Goal: Task Accomplishment & Management: Complete application form

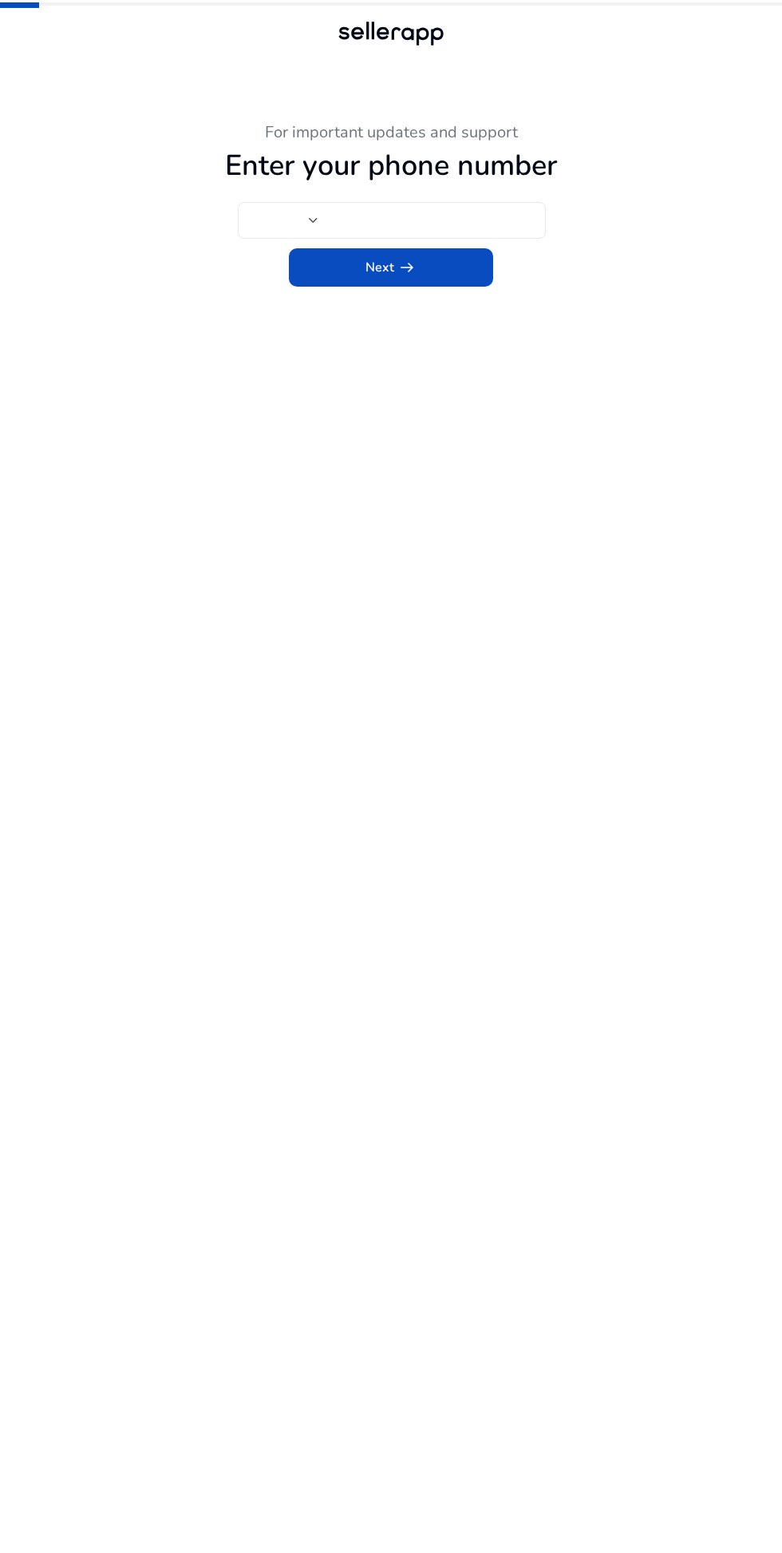
type input "***"
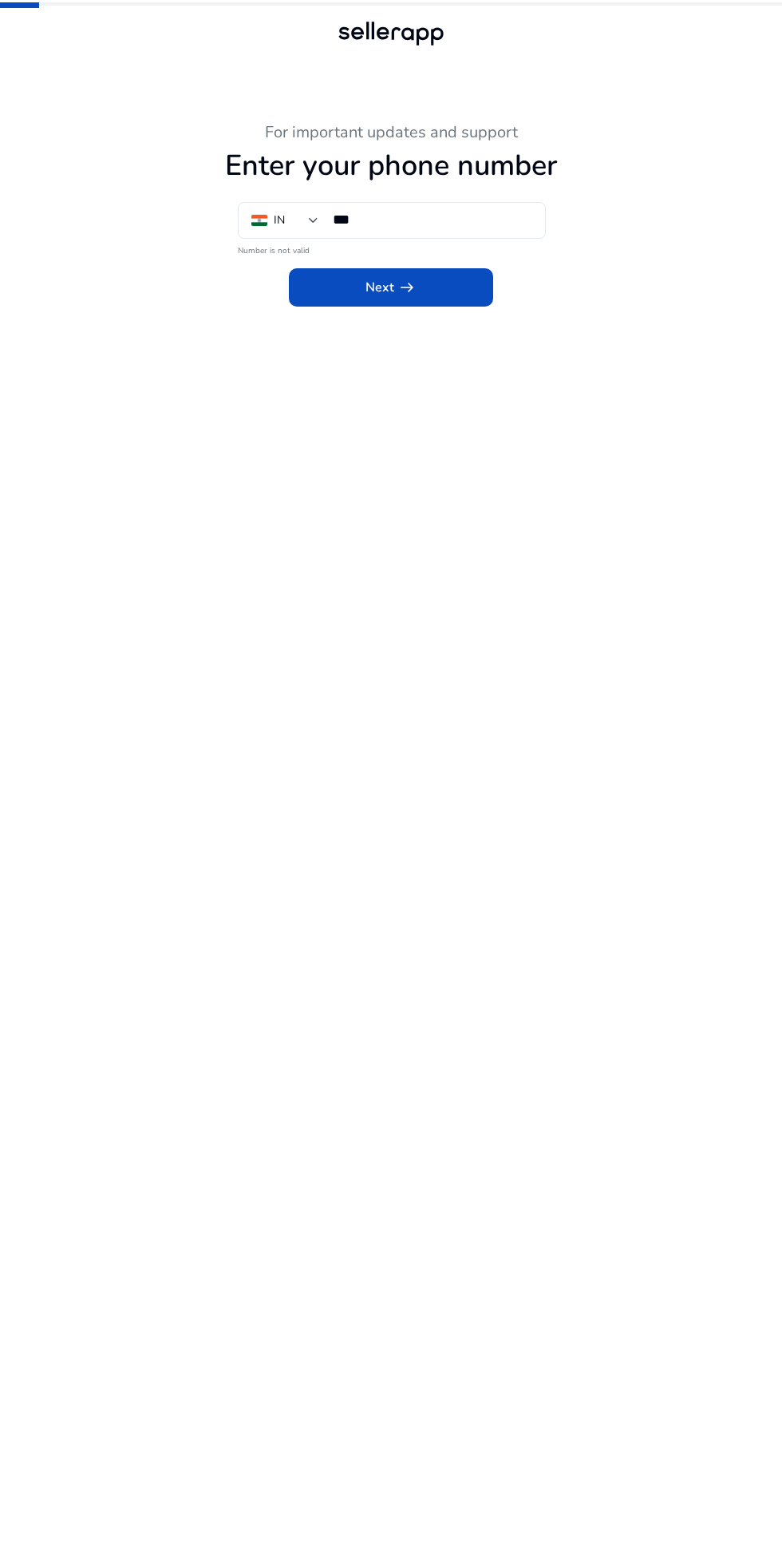
click at [445, 219] on input "***" at bounding box center [433, 220] width 200 height 18
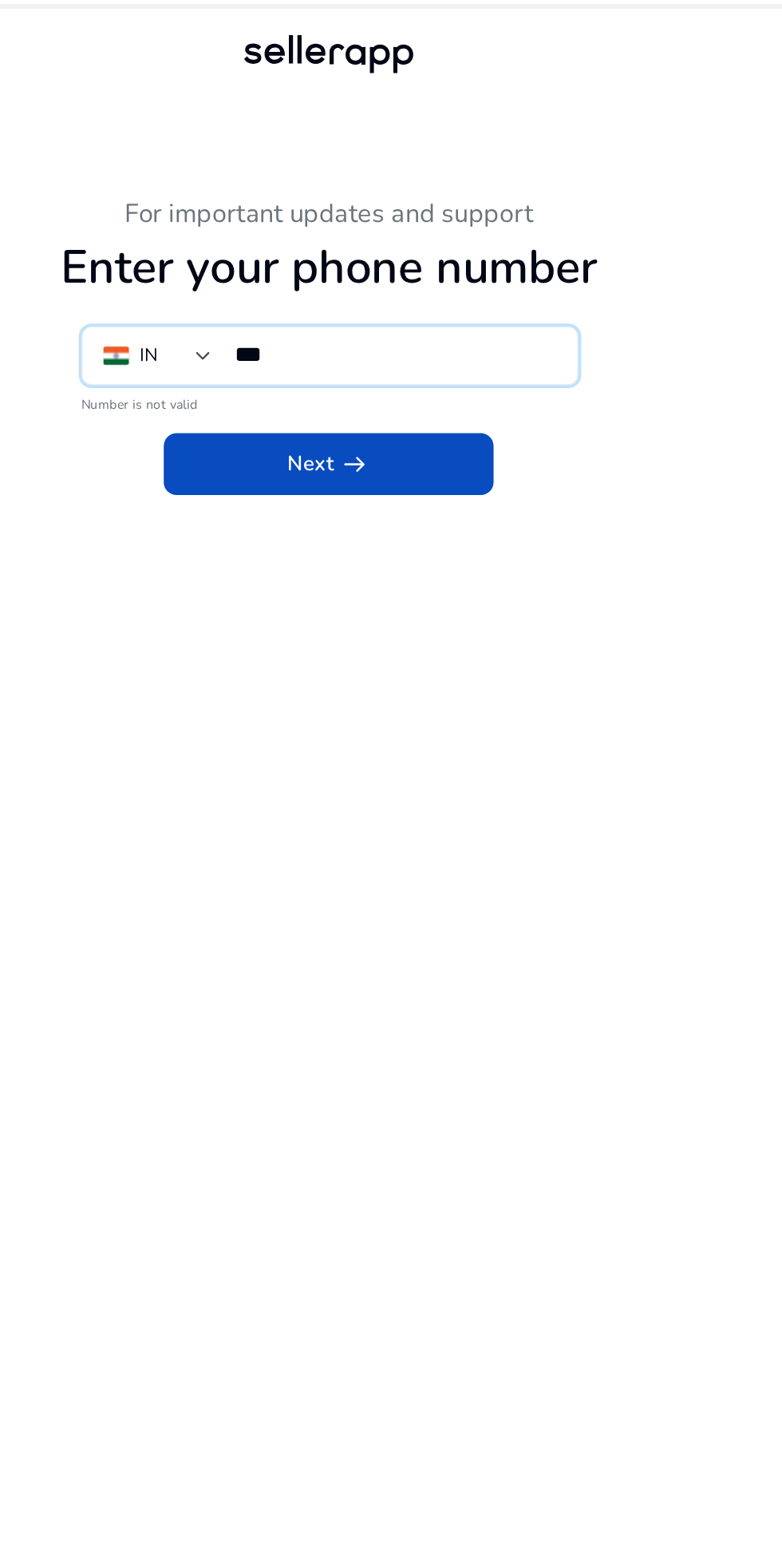
click at [282, 225] on div "IN" at bounding box center [279, 221] width 11 height 18
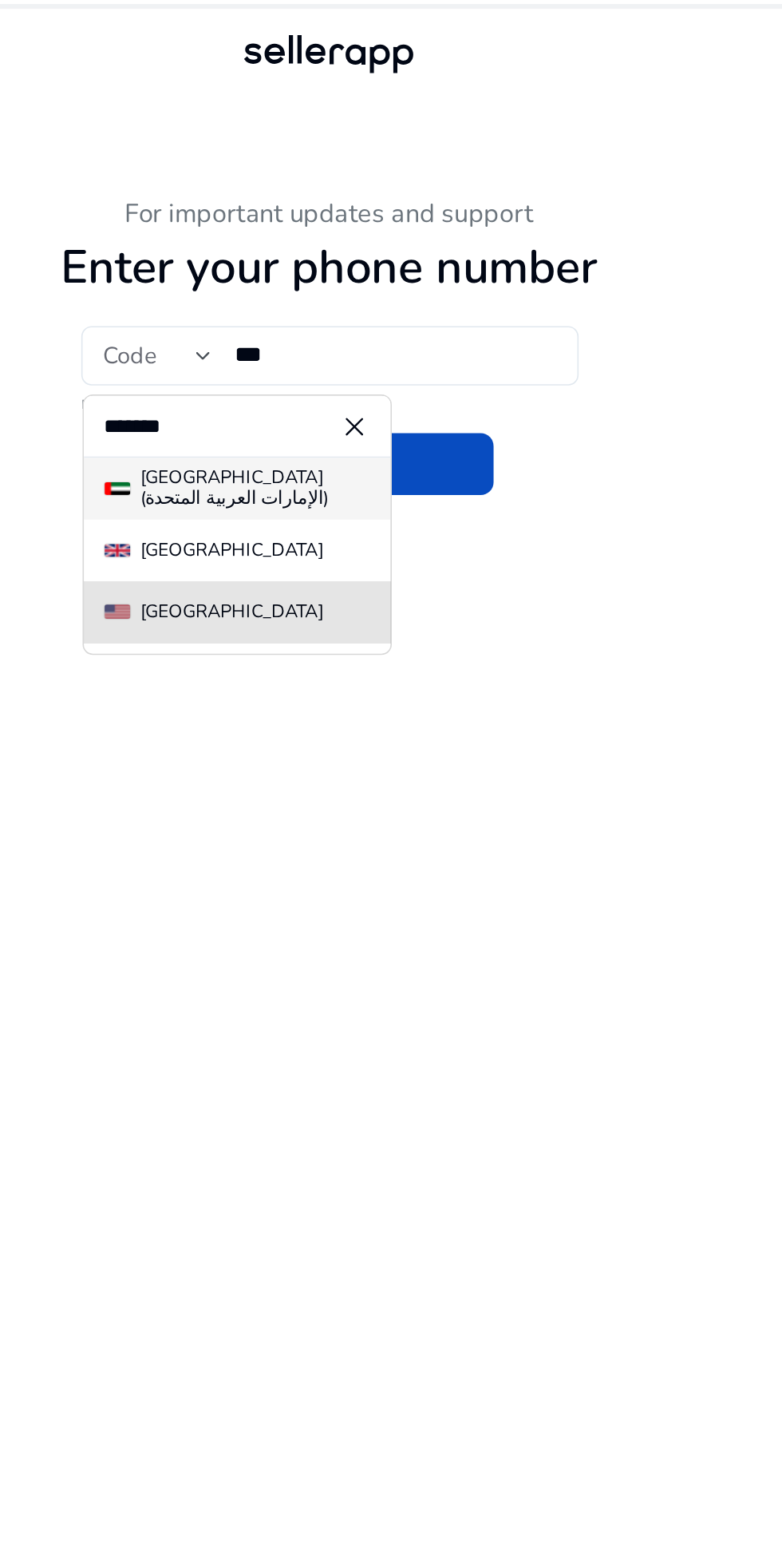
type input "******"
click at [374, 375] on span "[GEOGRAPHIC_DATA]" at bounding box center [334, 379] width 164 height 13
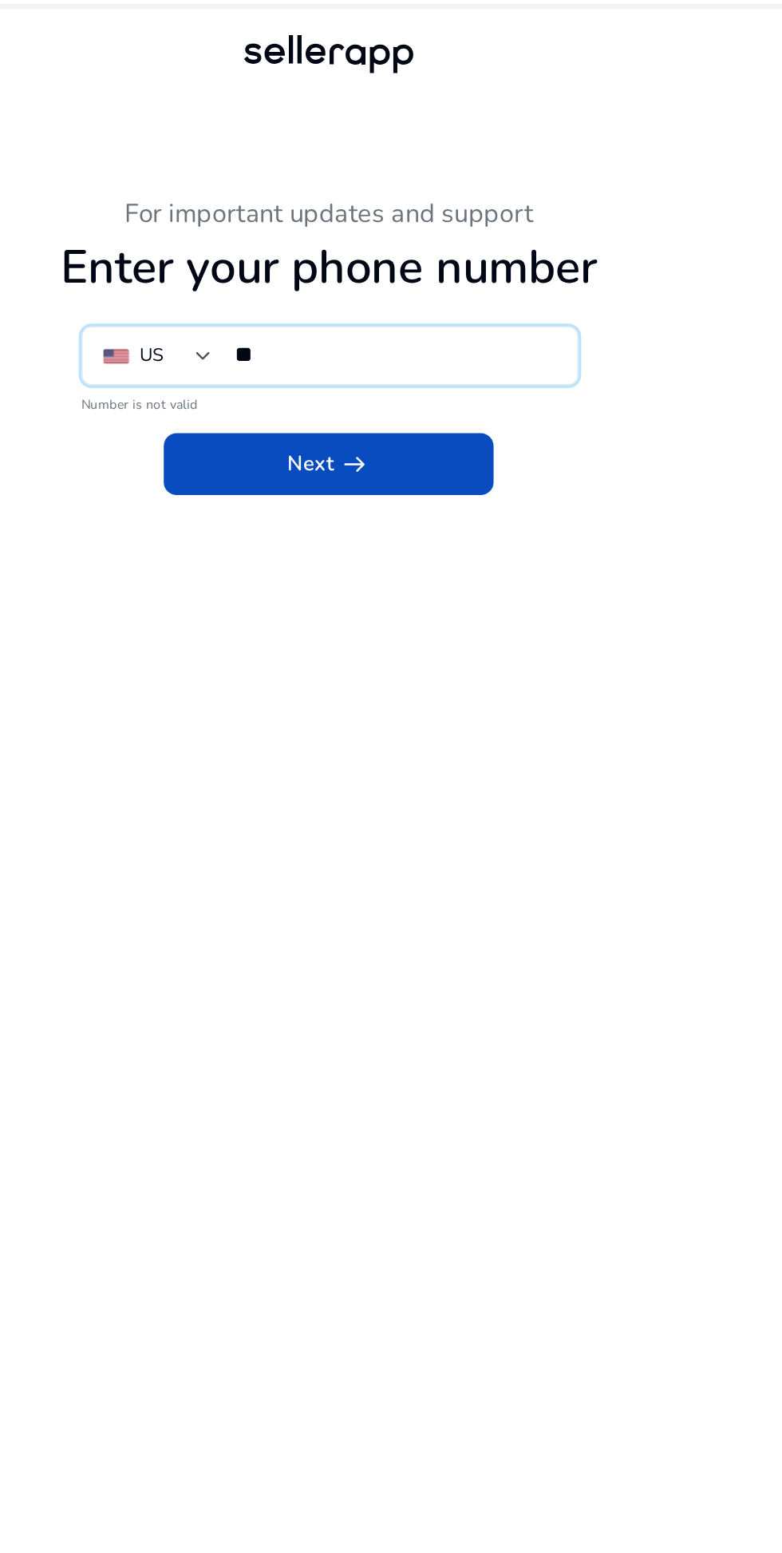
paste input "**********"
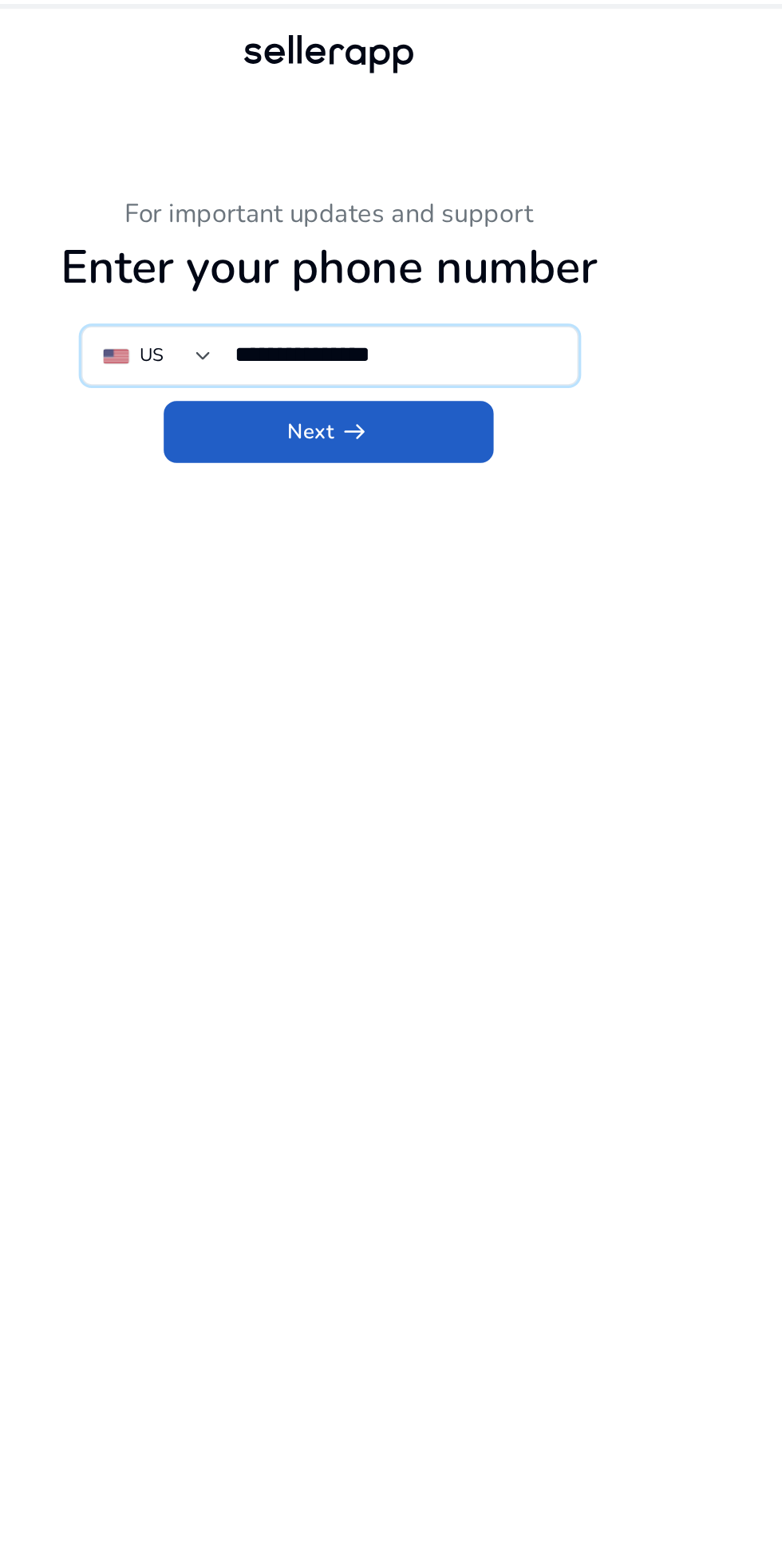
type input "**********"
click at [425, 269] on span at bounding box center [391, 267] width 204 height 38
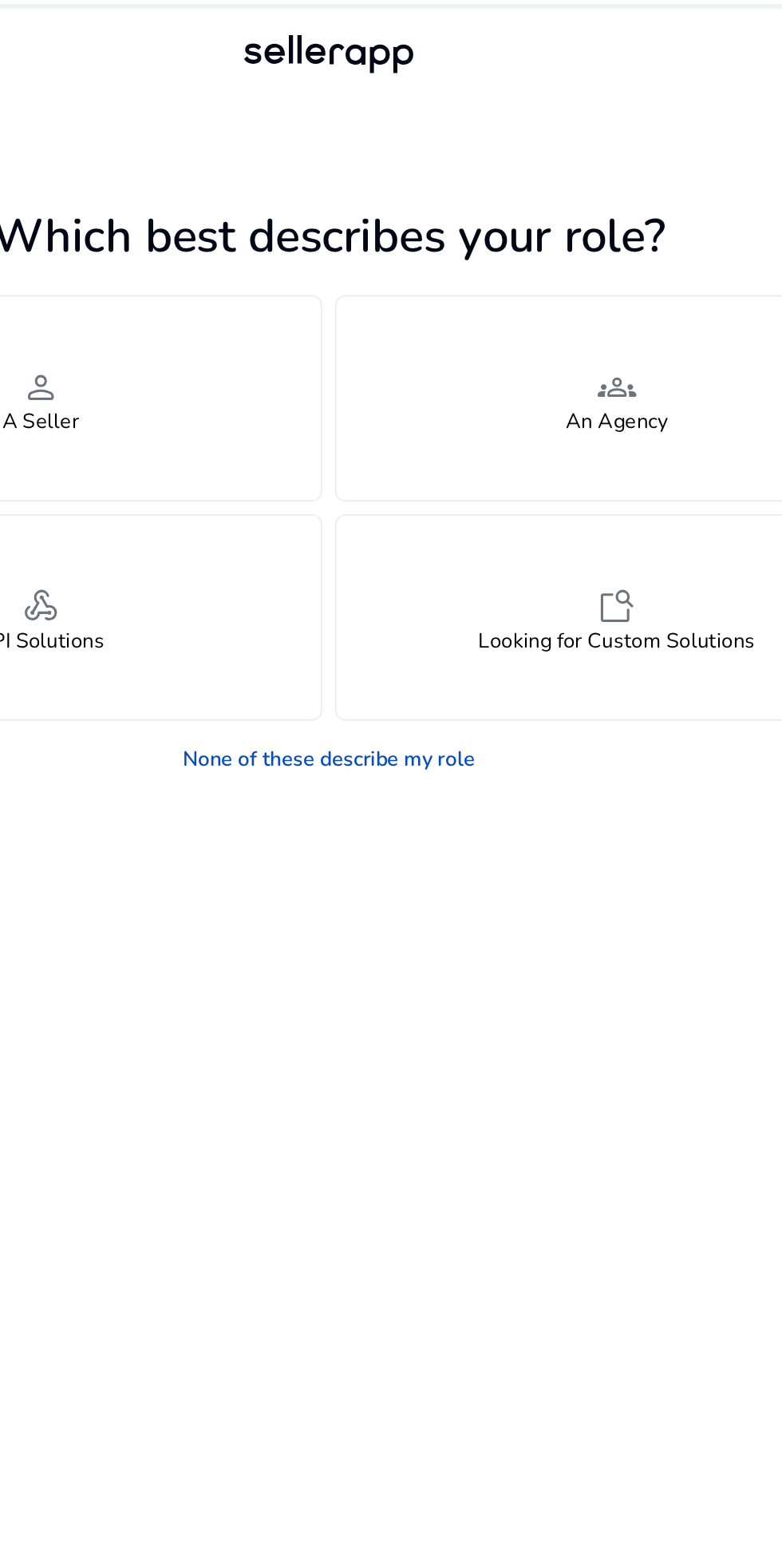
click at [330, 260] on div "person A Seller" at bounding box center [212, 247] width 347 height 126
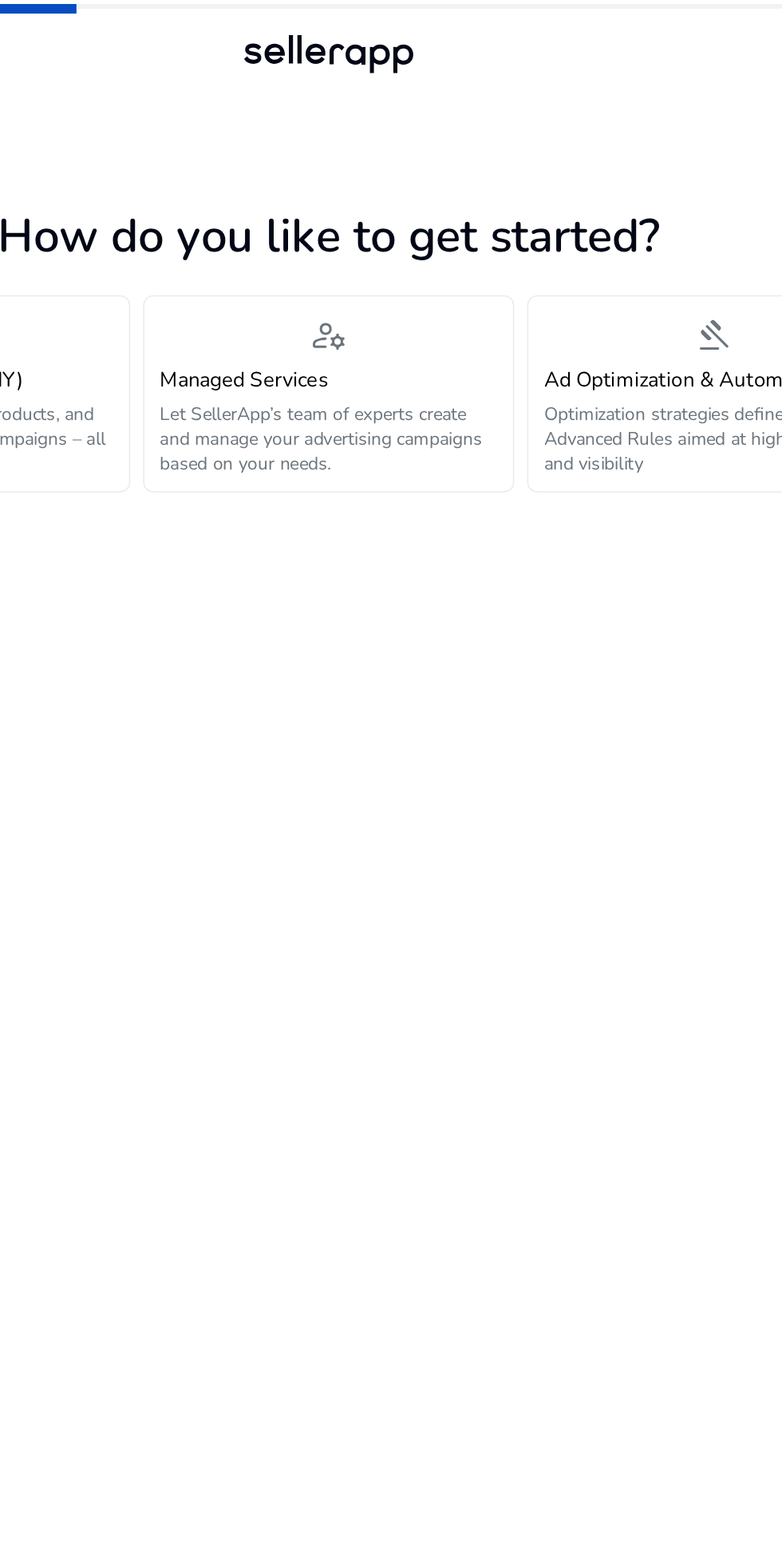
click at [254, 270] on p "Research keywords, track products, and optimize your advertising campaigns – al…" at bounding box center [153, 272] width 209 height 46
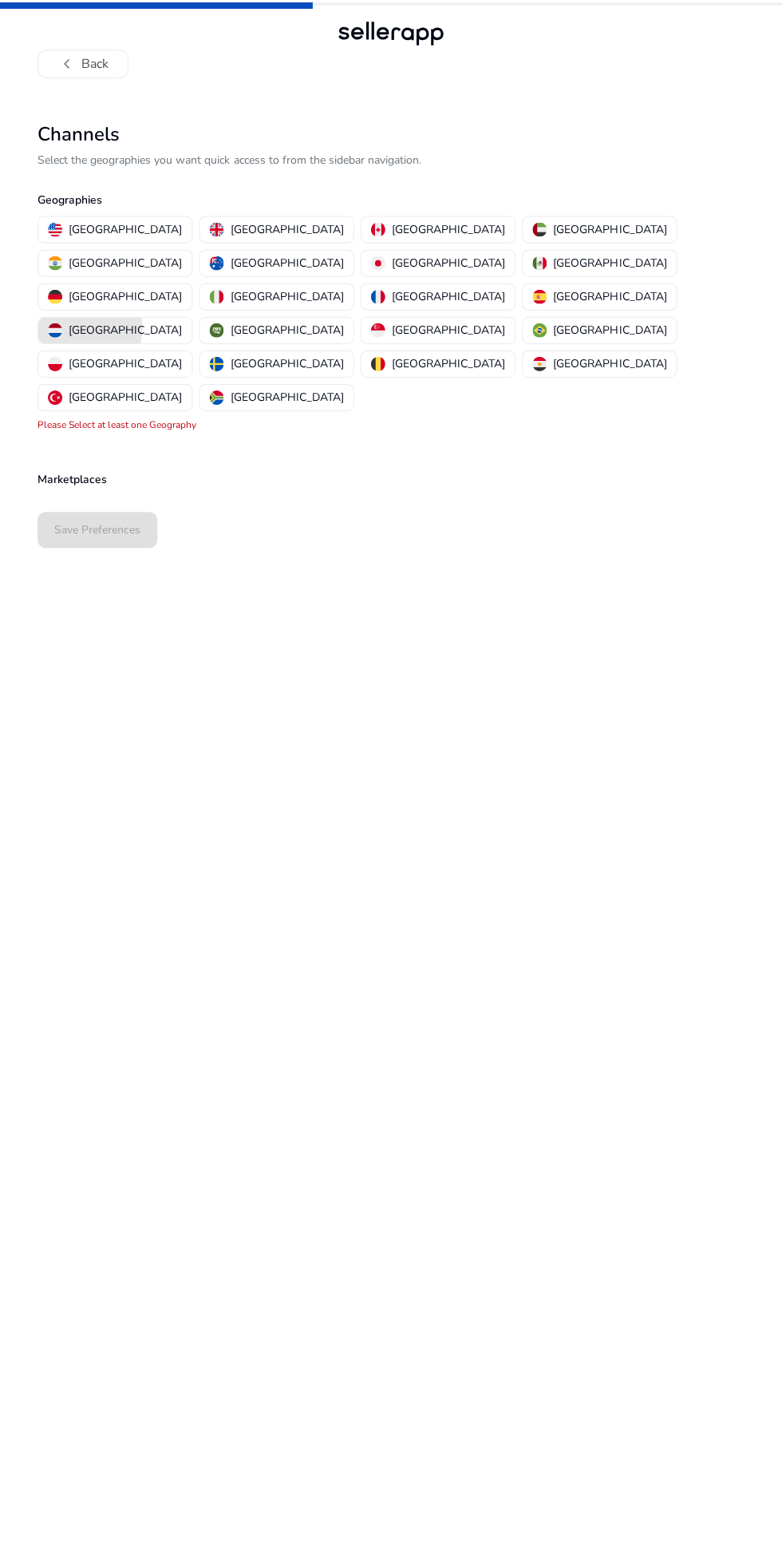
click at [63, 323] on img "button" at bounding box center [56, 330] width 14 height 14
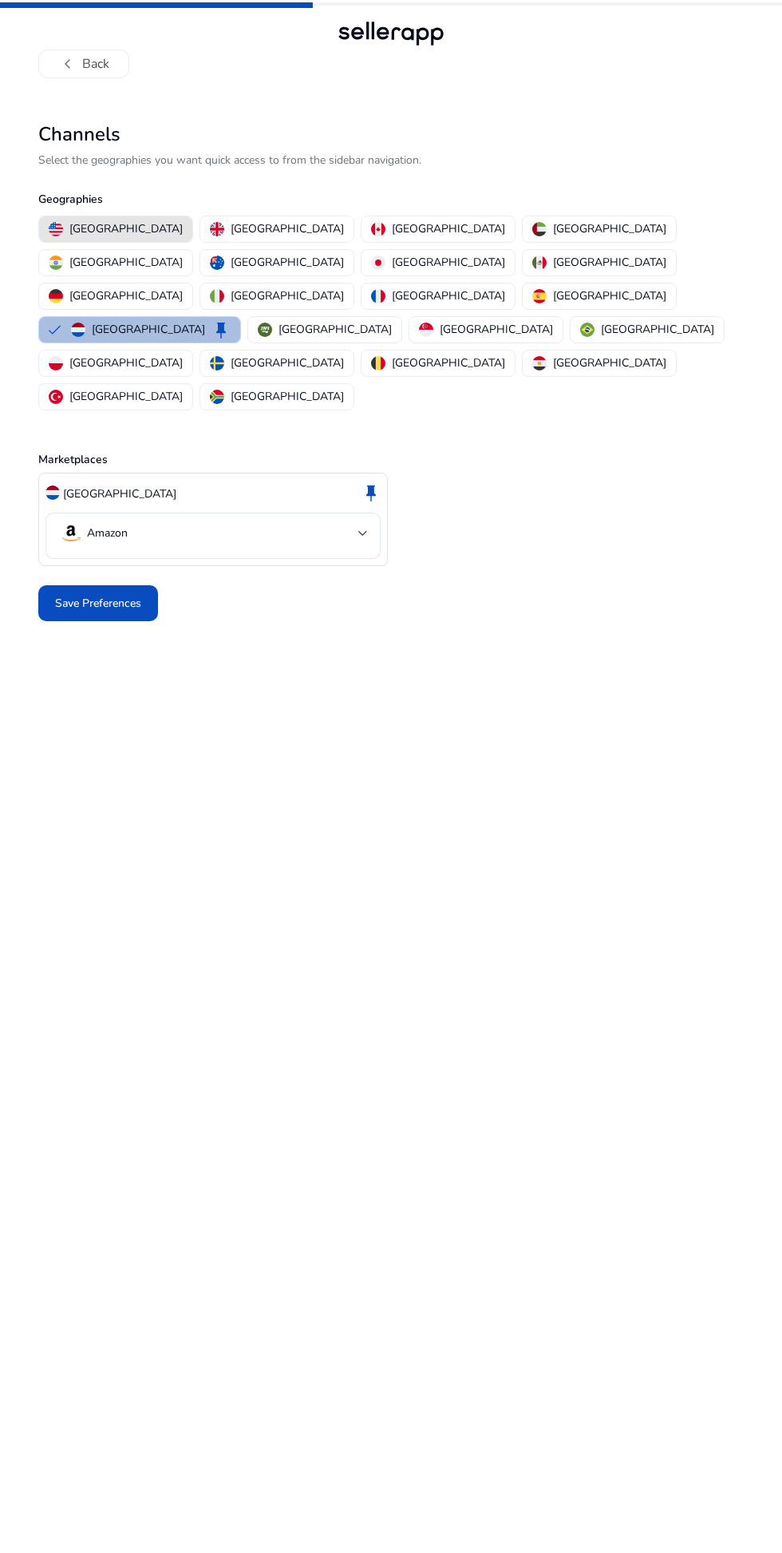
click at [119, 228] on p "[GEOGRAPHIC_DATA]" at bounding box center [125, 228] width 113 height 17
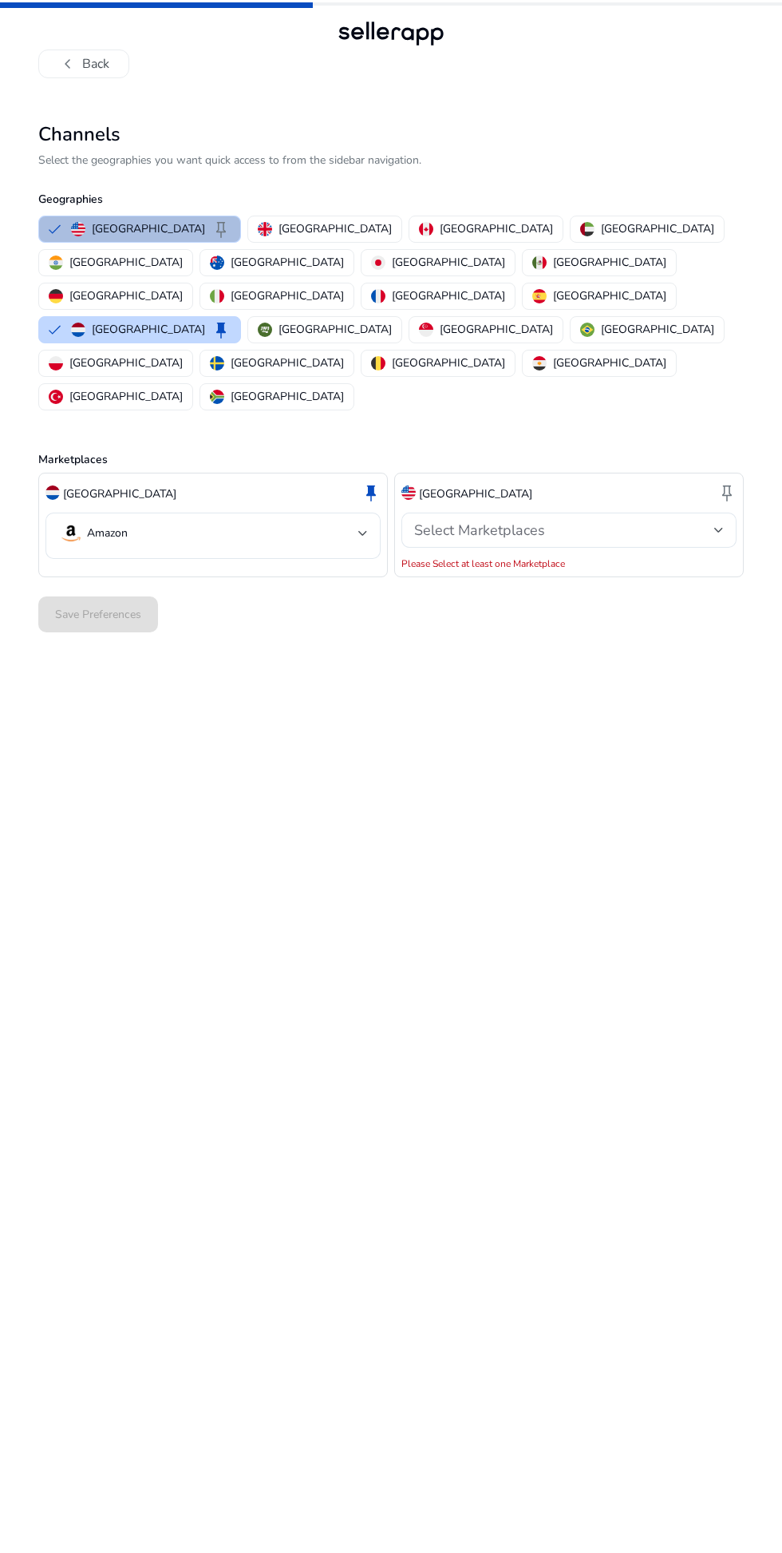
click at [279, 223] on p "[GEOGRAPHIC_DATA]" at bounding box center [335, 228] width 113 height 17
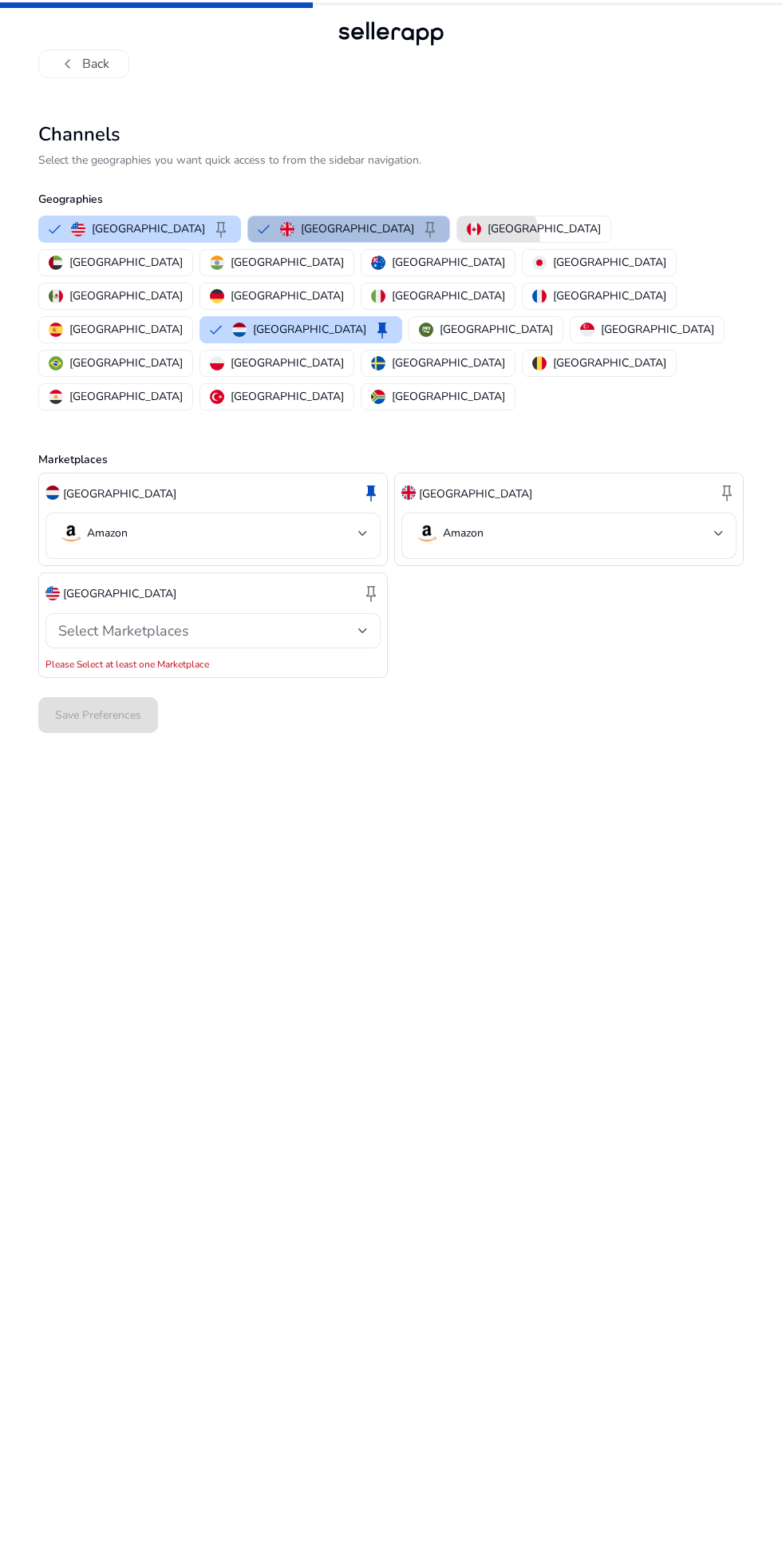
click at [467, 229] on img "button" at bounding box center [474, 229] width 14 height 14
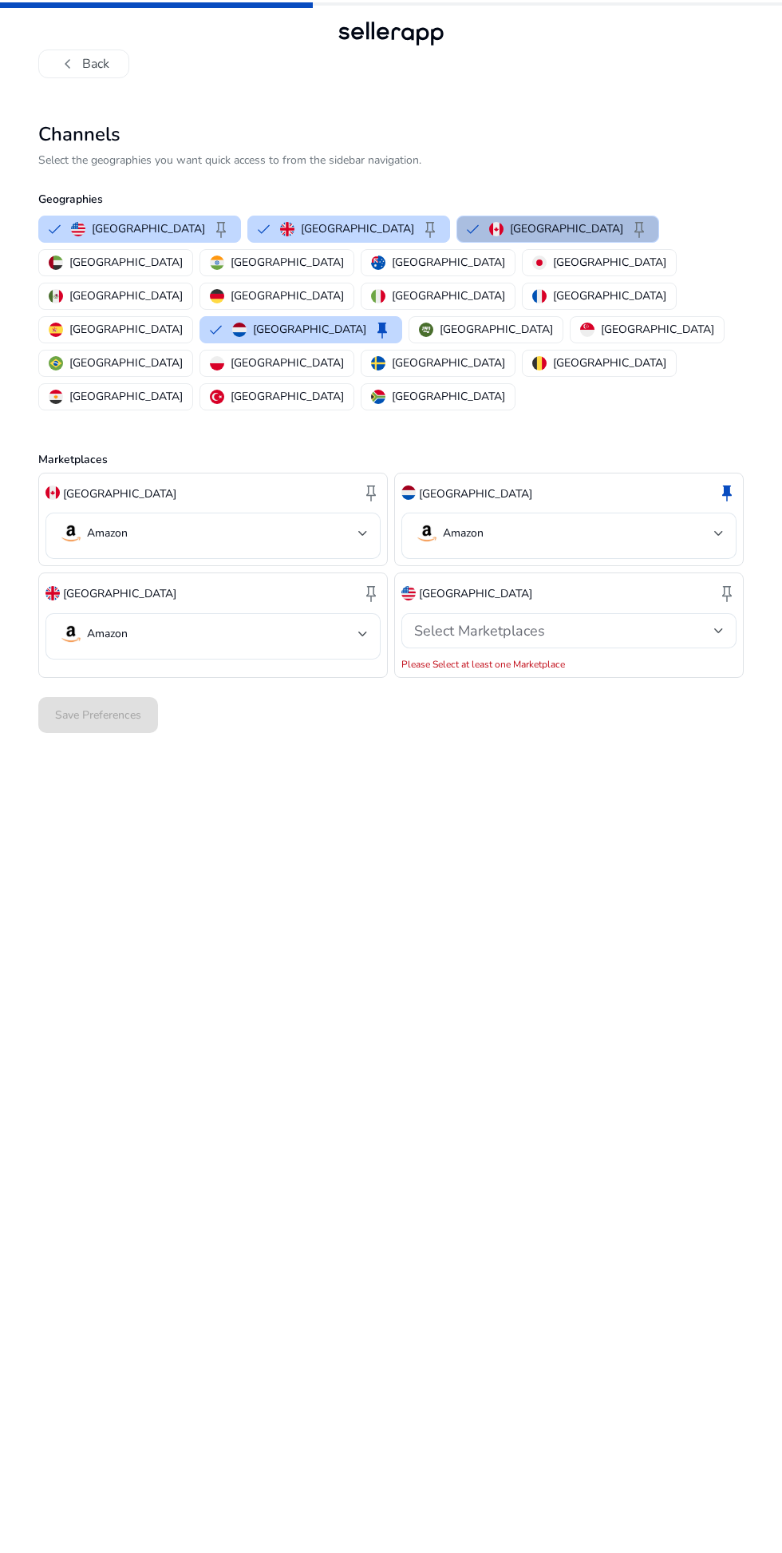
click at [192, 250] on button "[GEOGRAPHIC_DATA]" at bounding box center [115, 263] width 153 height 26
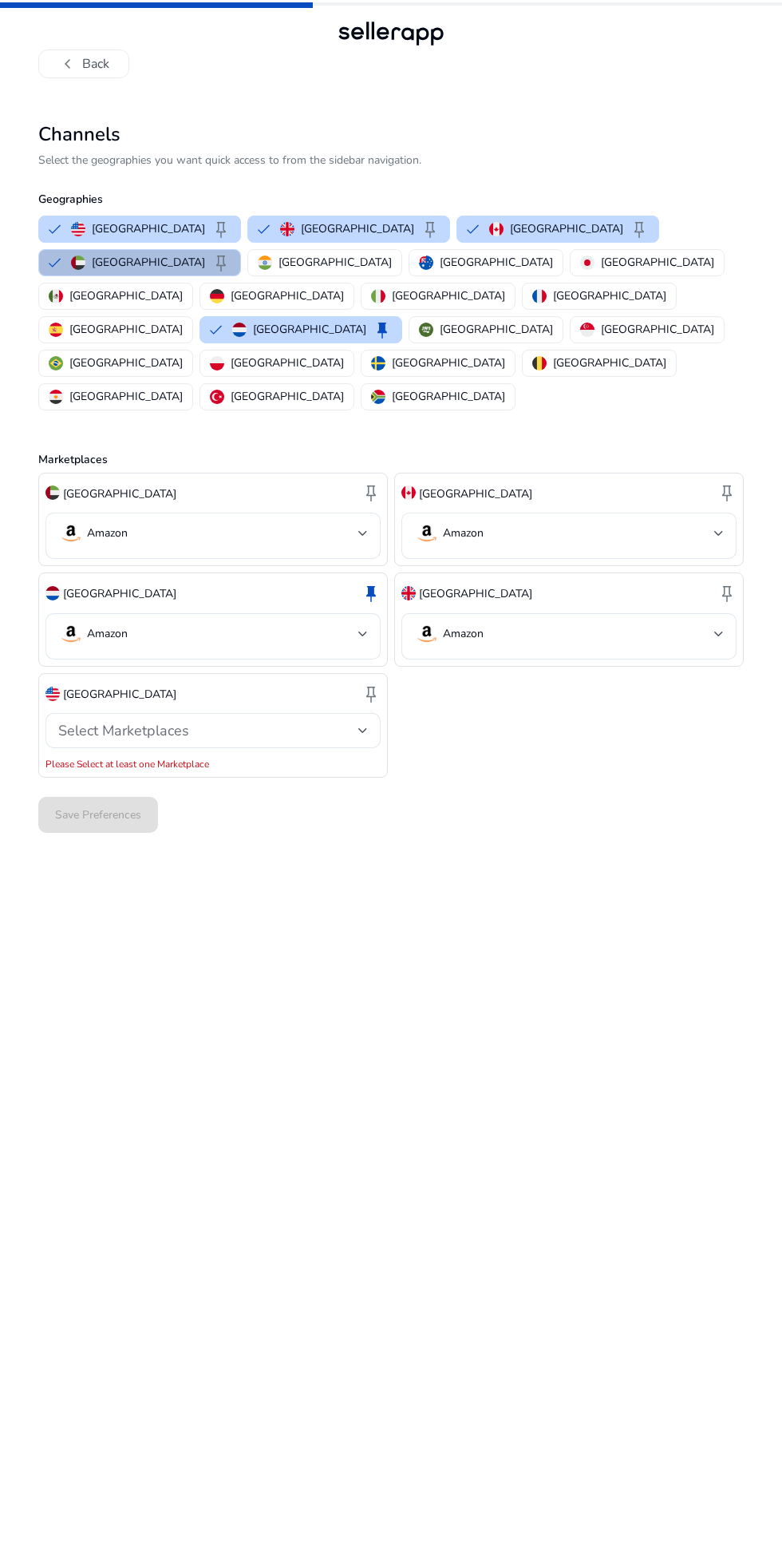
click at [231, 253] on div "[GEOGRAPHIC_DATA] keep" at bounding box center [151, 262] width 160 height 19
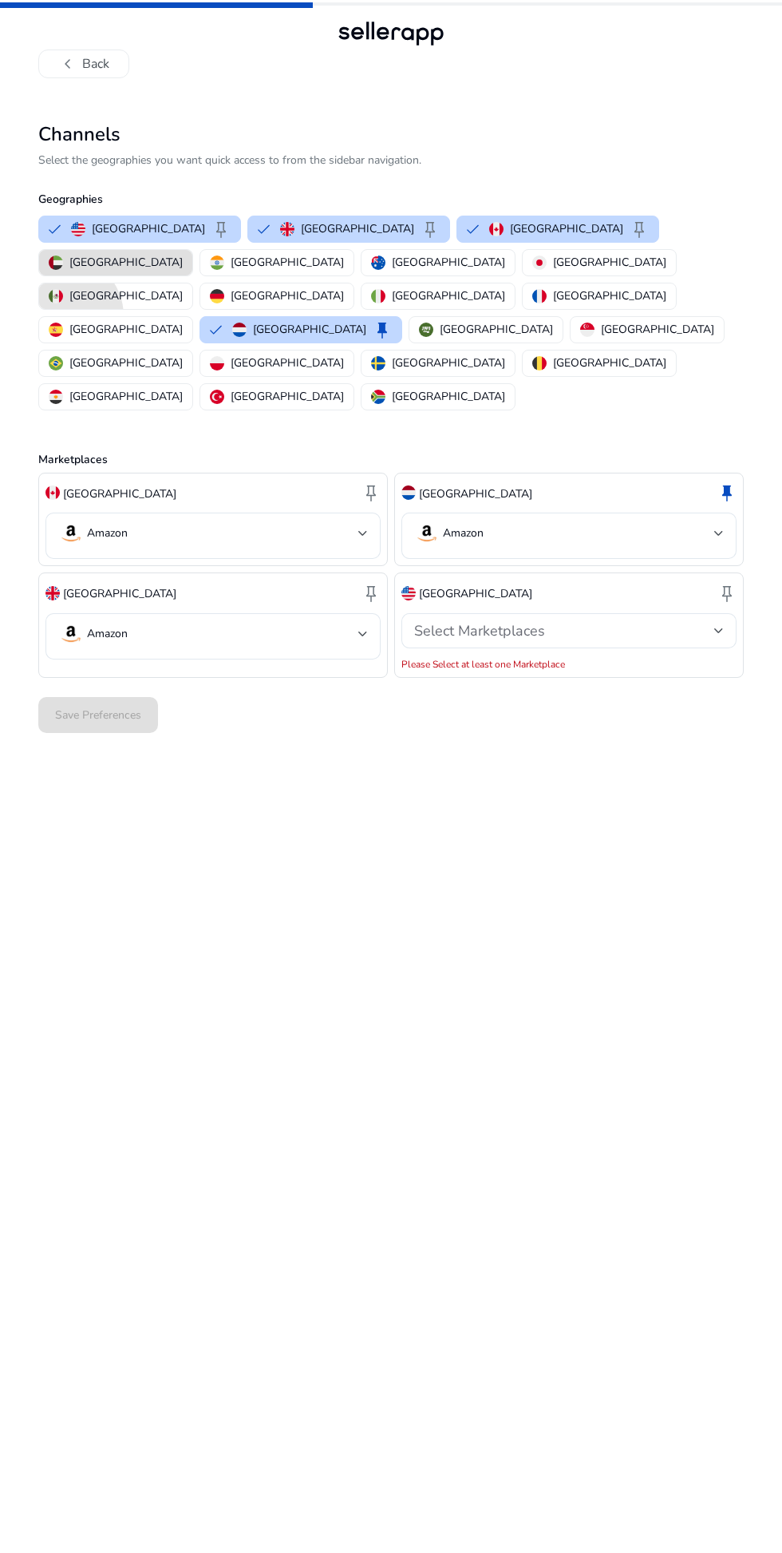
click at [224, 289] on img "button" at bounding box center [217, 296] width 14 height 14
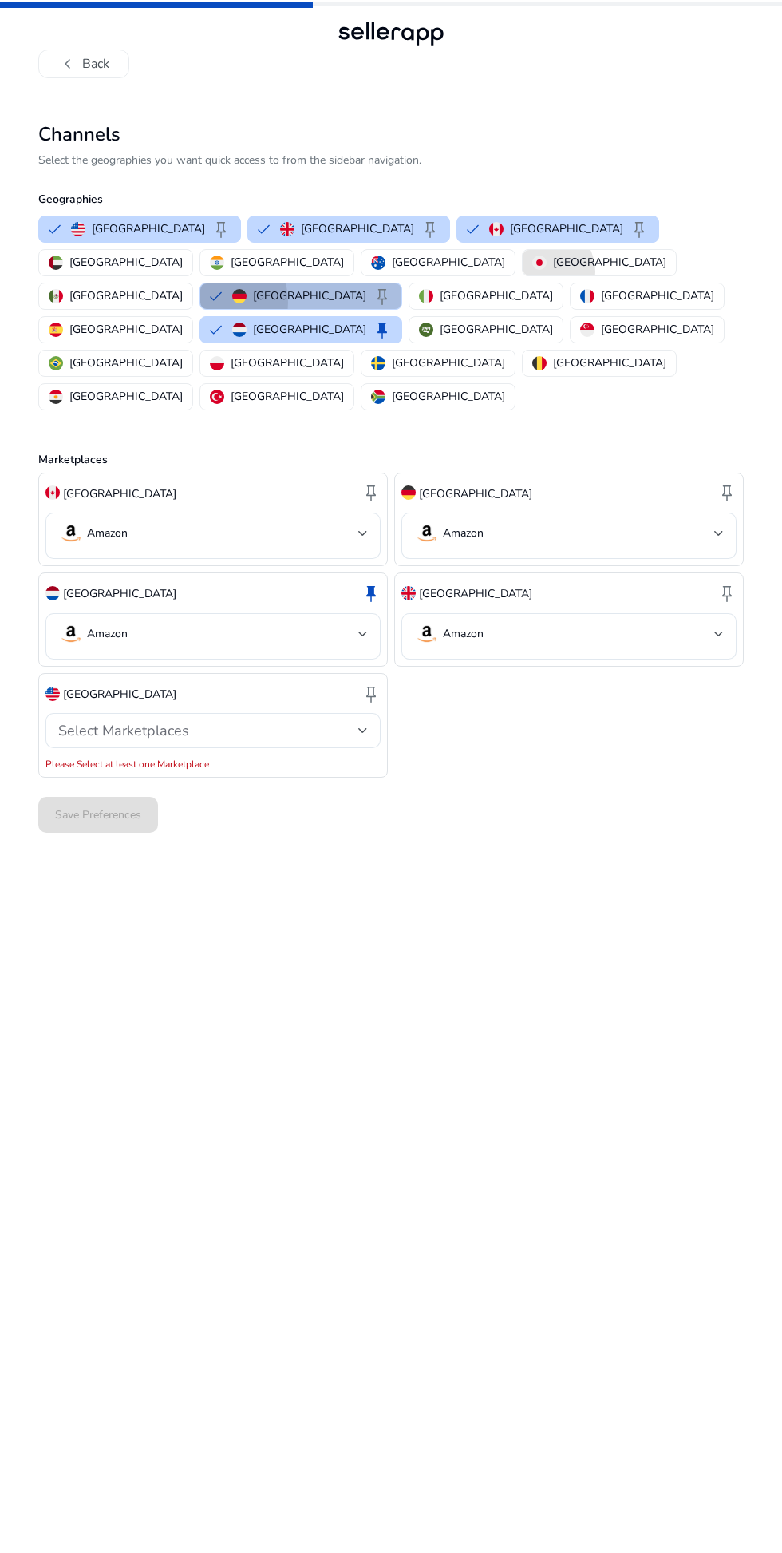
click at [532, 262] on img "button" at bounding box center [539, 262] width 14 height 14
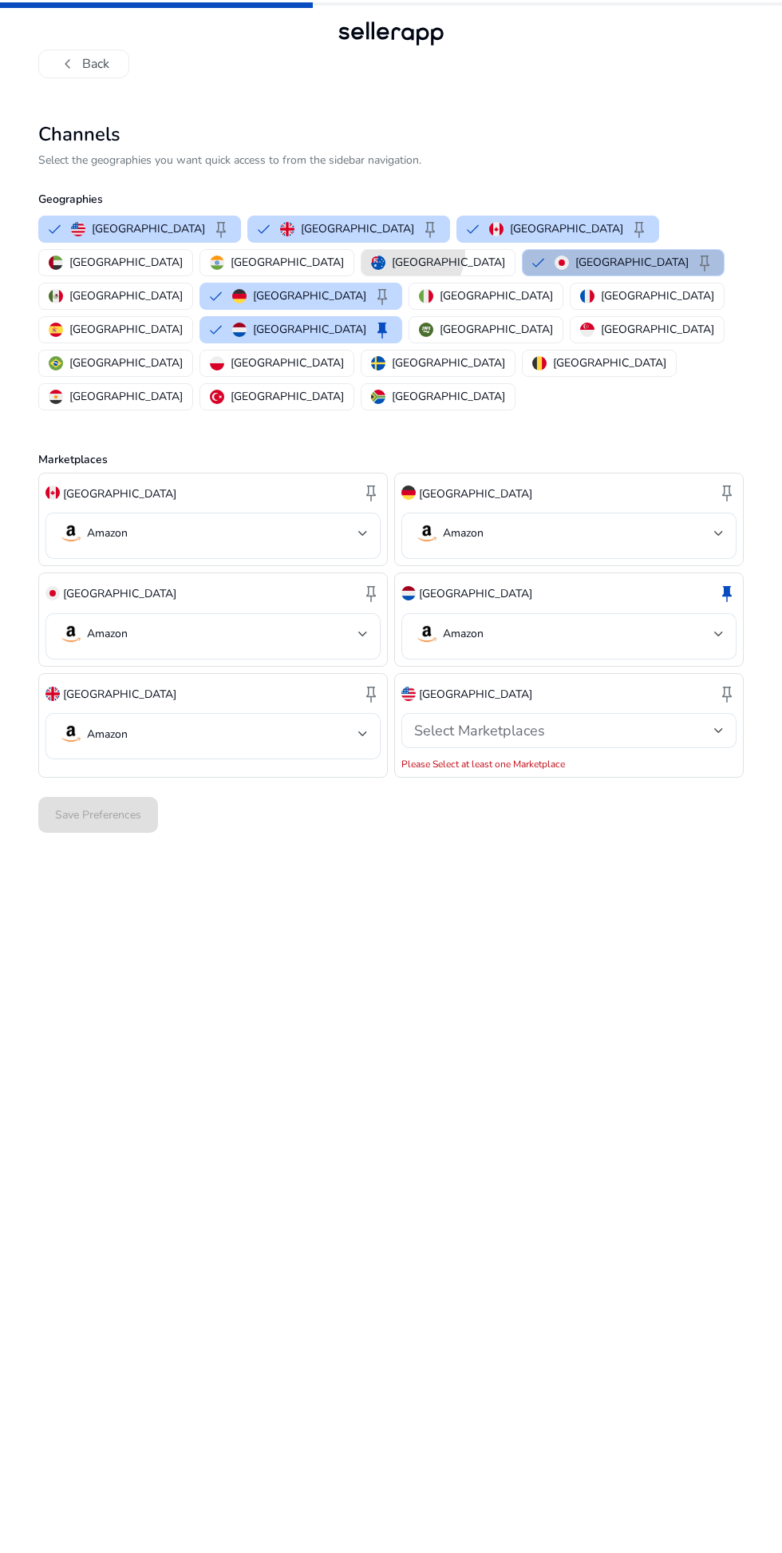
click at [392, 262] on p "[GEOGRAPHIC_DATA]" at bounding box center [448, 262] width 113 height 17
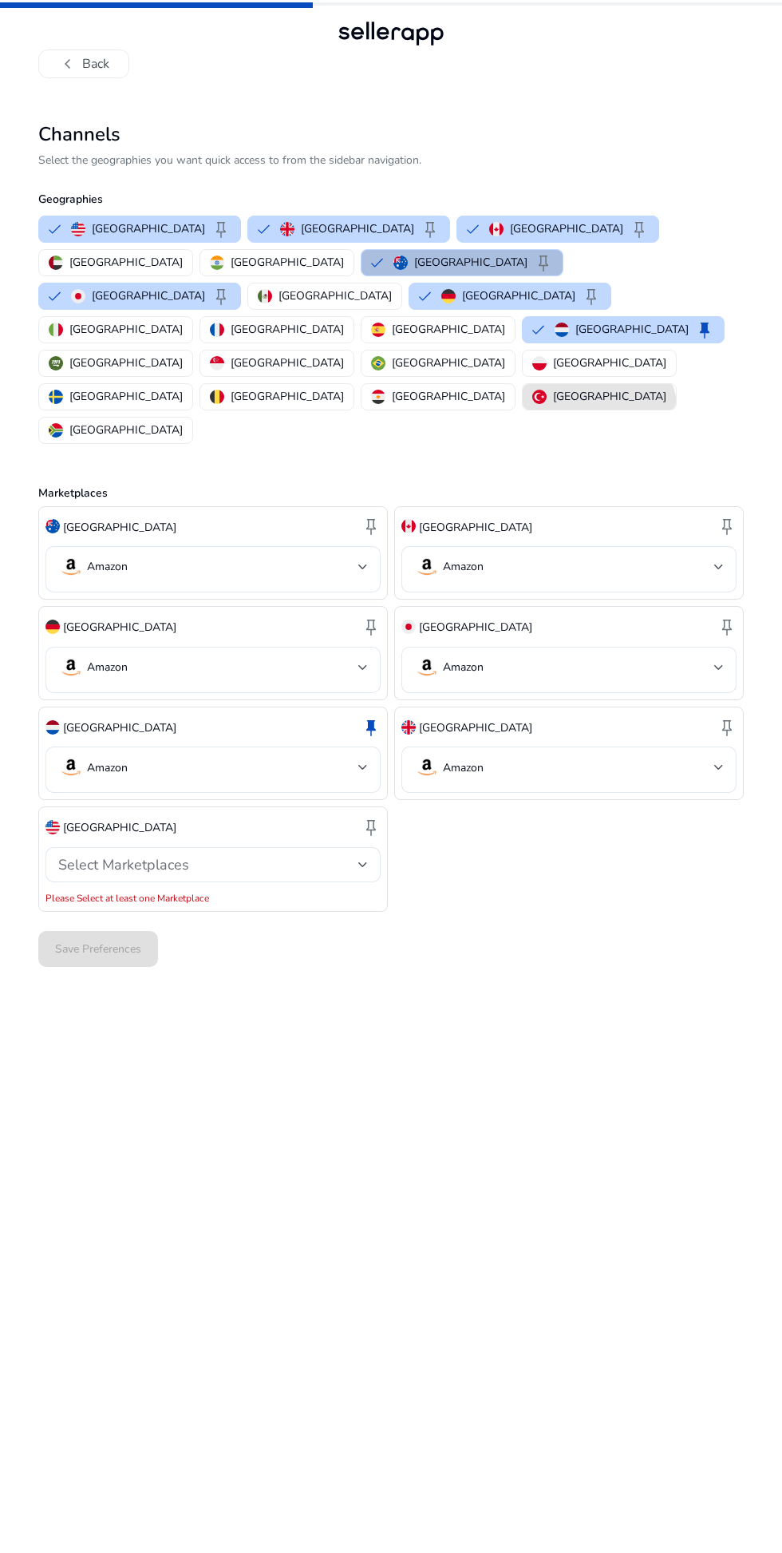
click at [392, 388] on p "[GEOGRAPHIC_DATA]" at bounding box center [448, 396] width 113 height 17
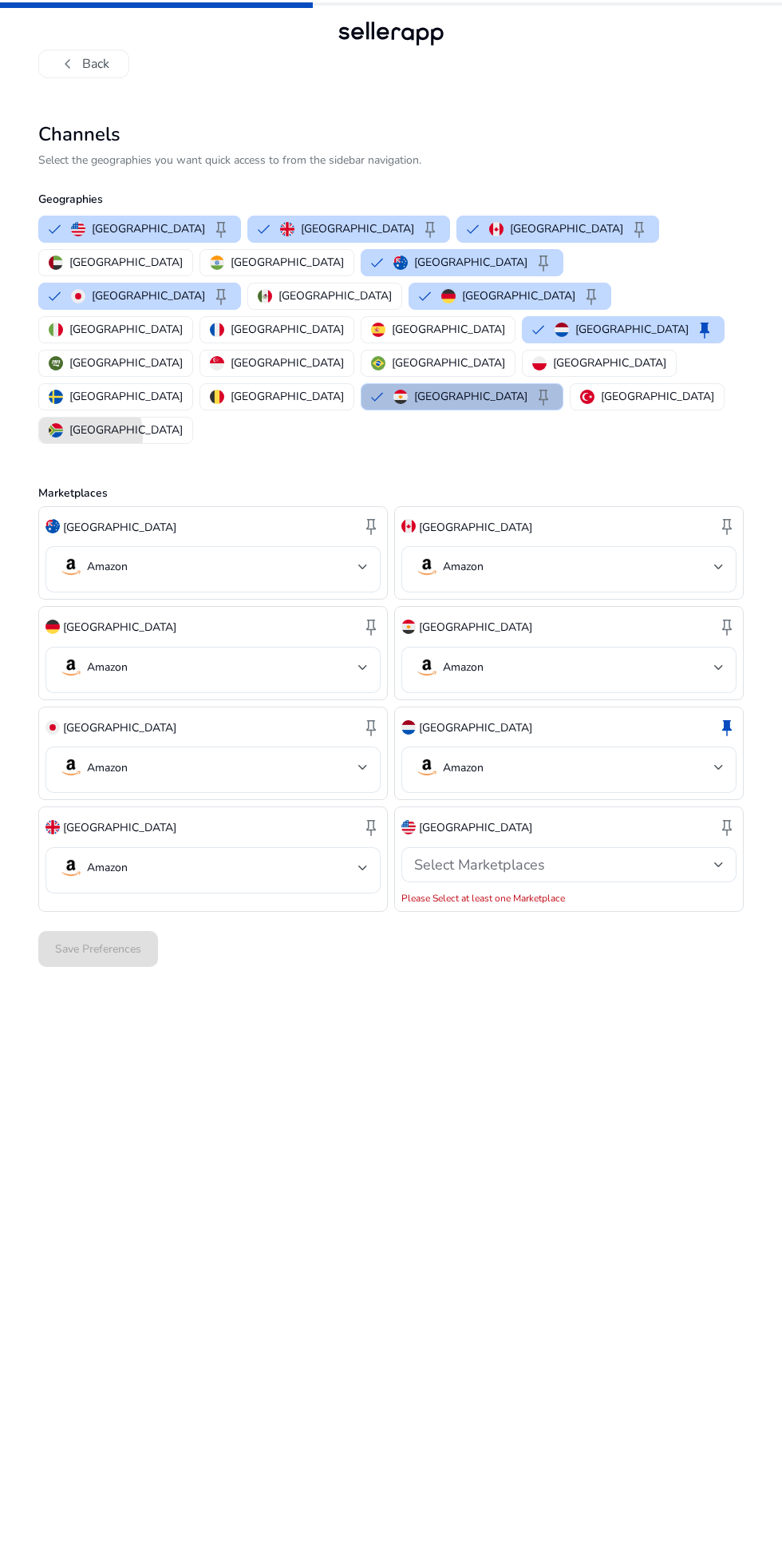
click at [192, 418] on button "[GEOGRAPHIC_DATA]" at bounding box center [115, 431] width 153 height 26
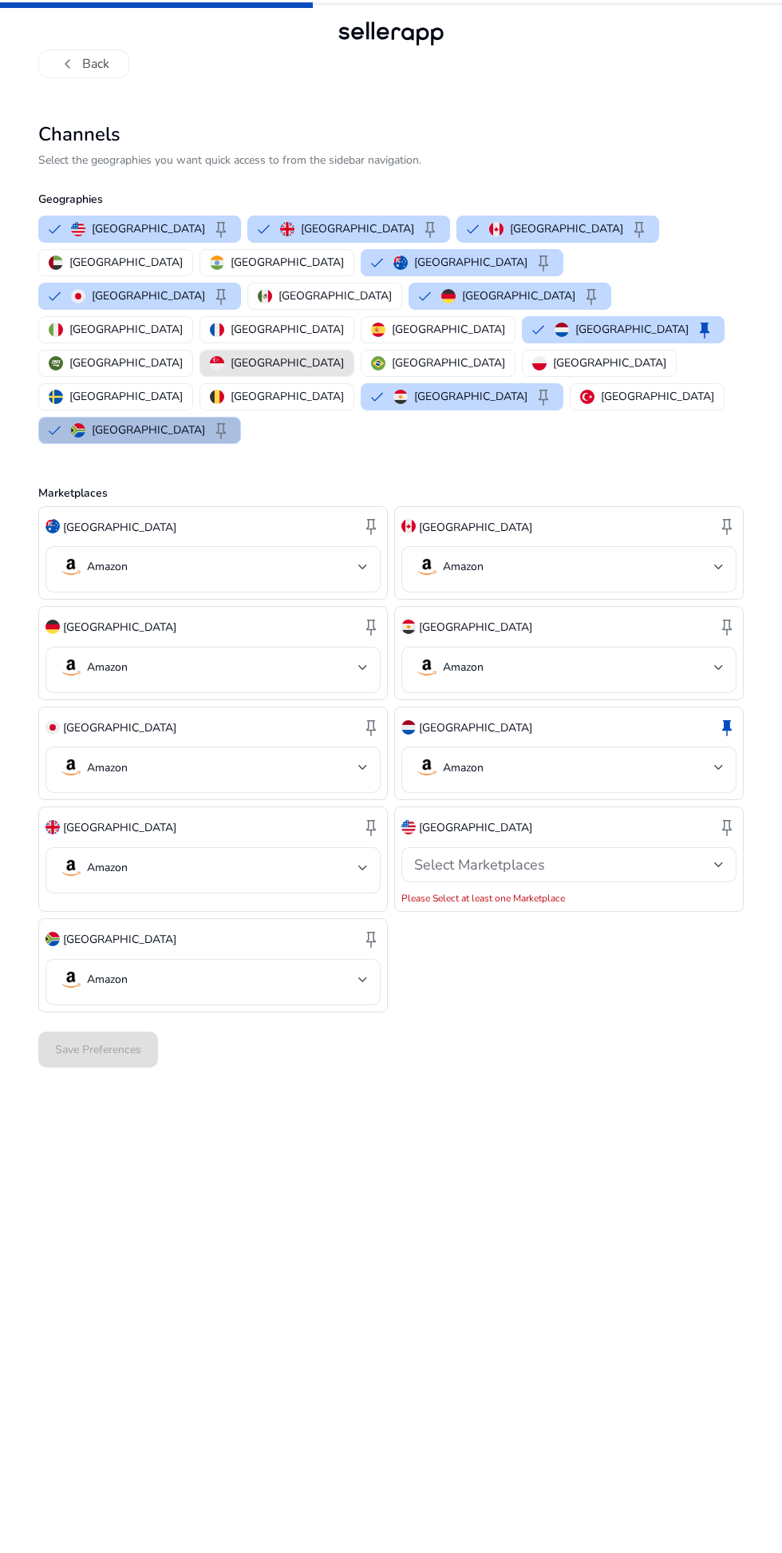
click at [344, 354] on p "[GEOGRAPHIC_DATA]" at bounding box center [287, 362] width 113 height 17
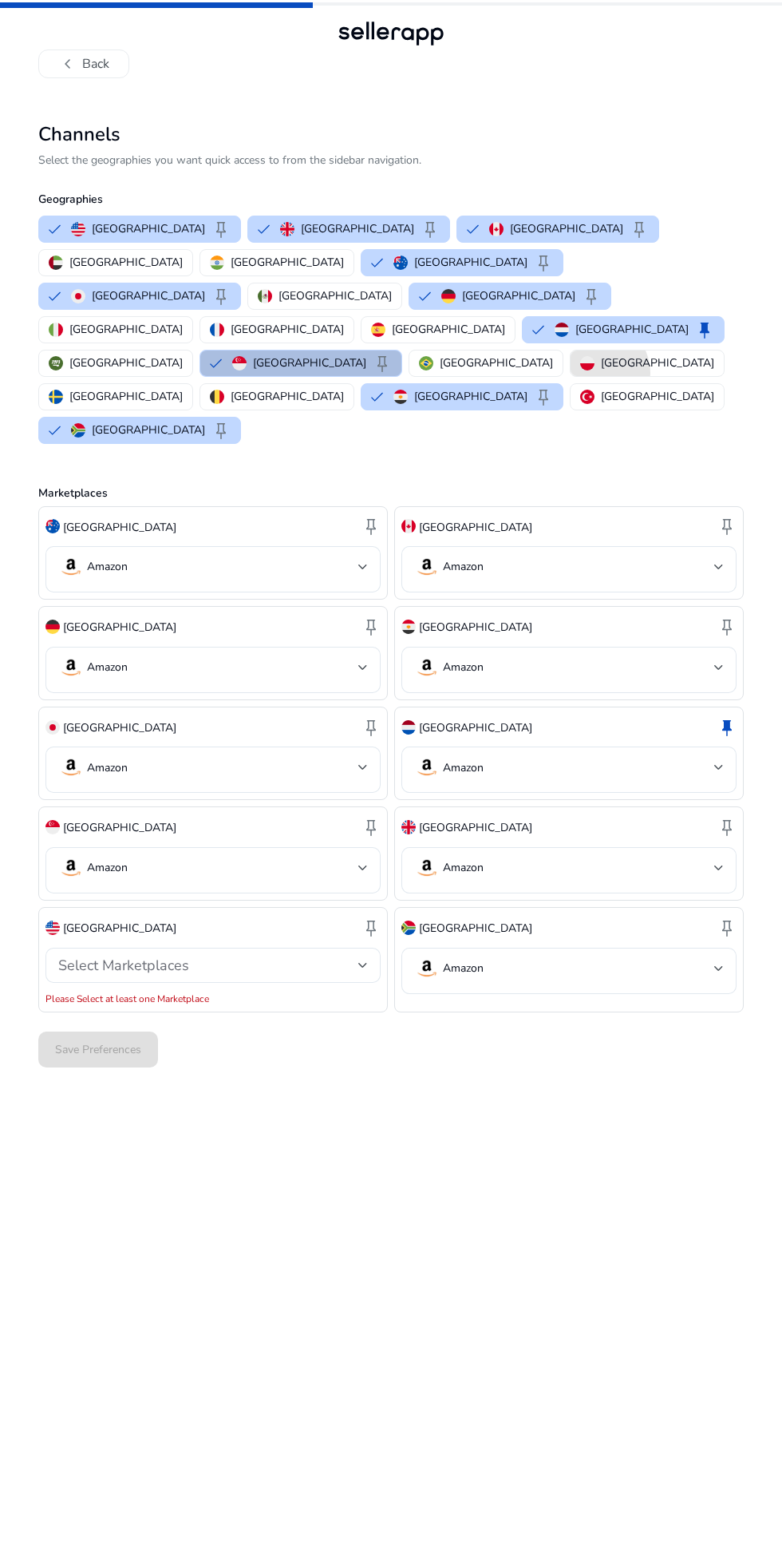
click at [600, 295] on div "[GEOGRAPHIC_DATA] keep [GEOGRAPHIC_DATA] keep [GEOGRAPHIC_DATA] keep [GEOGRAPHI…" at bounding box center [388, 329] width 712 height 235
click at [707, 299] on div "[GEOGRAPHIC_DATA] keep [GEOGRAPHIC_DATA] keep [GEOGRAPHIC_DATA] keep [GEOGRAPHI…" at bounding box center [388, 329] width 712 height 235
click at [224, 323] on img "button" at bounding box center [217, 330] width 14 height 14
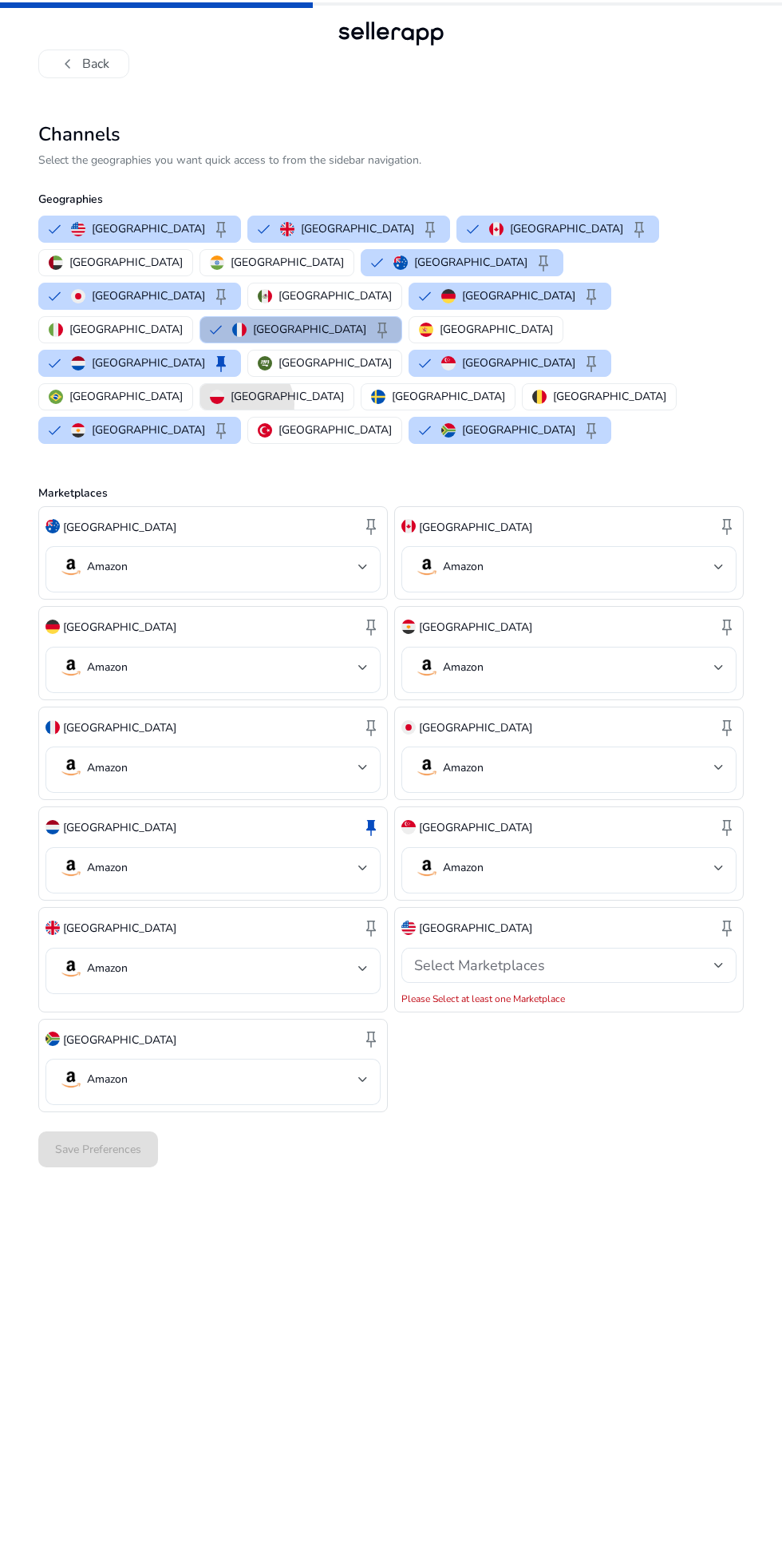
click at [344, 388] on p "[GEOGRAPHIC_DATA]" at bounding box center [287, 396] width 113 height 17
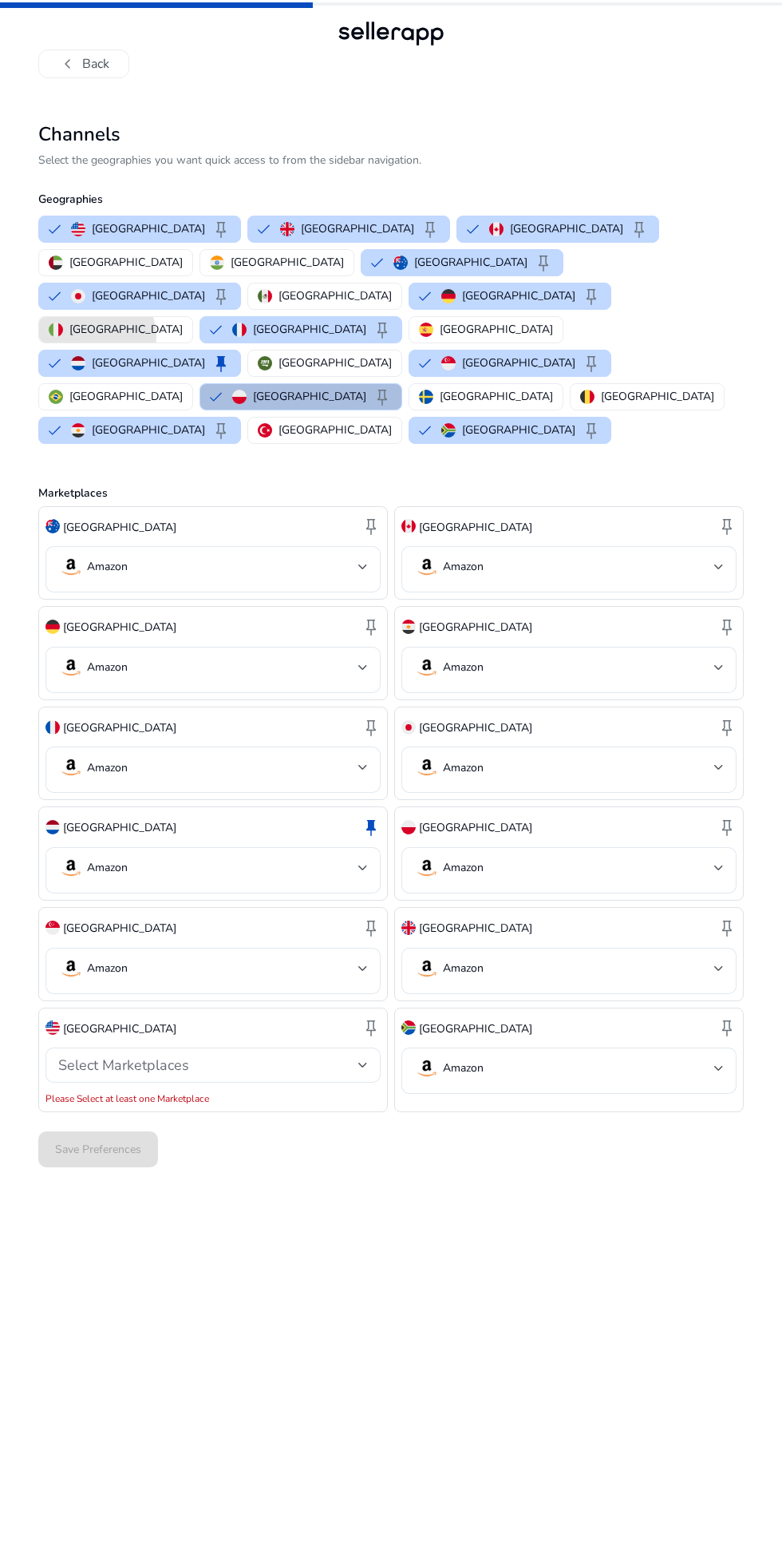
click at [183, 321] on p "[GEOGRAPHIC_DATA]" at bounding box center [125, 329] width 113 height 17
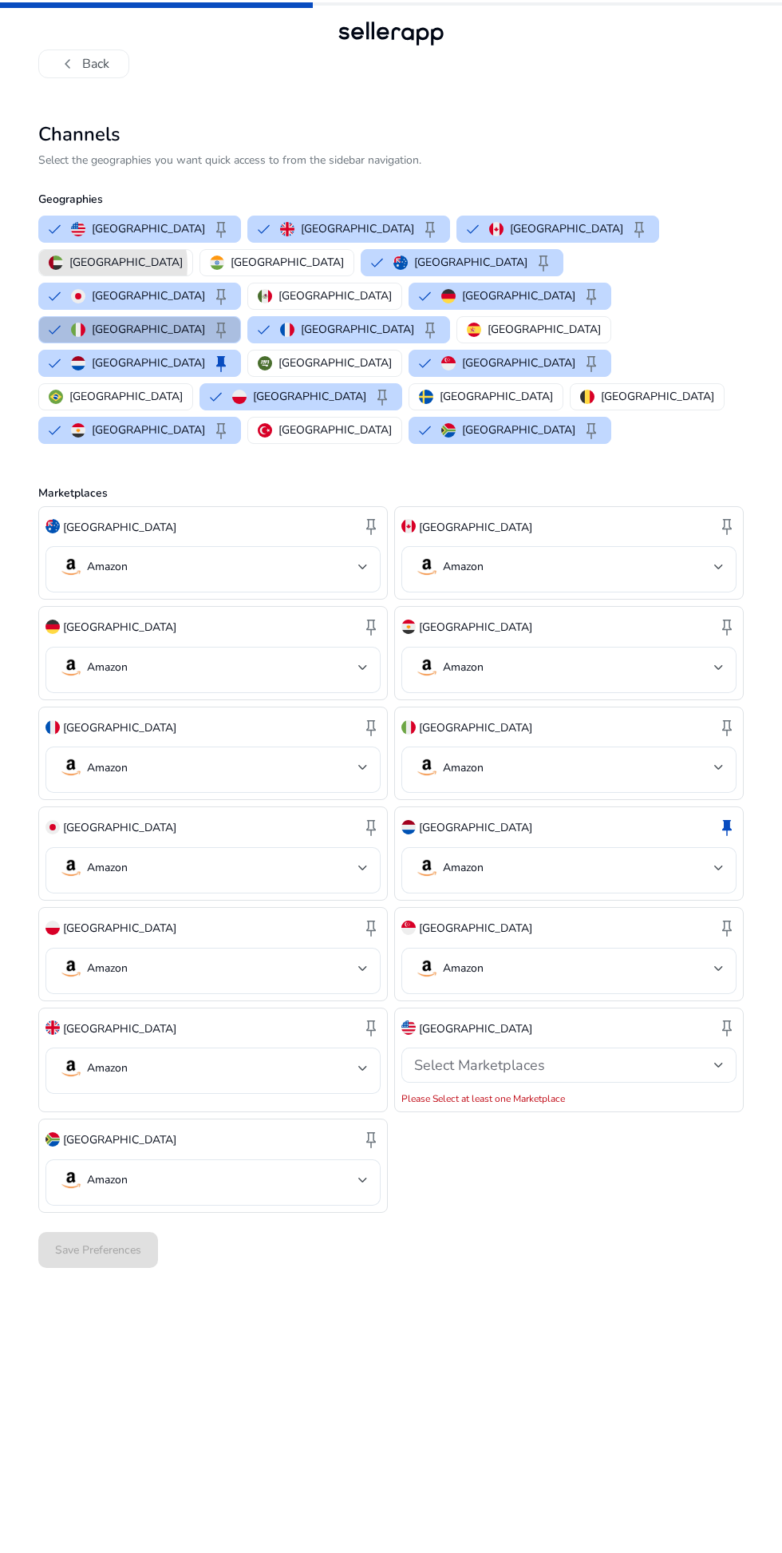
click at [183, 254] on p "[GEOGRAPHIC_DATA]" at bounding box center [125, 262] width 113 height 17
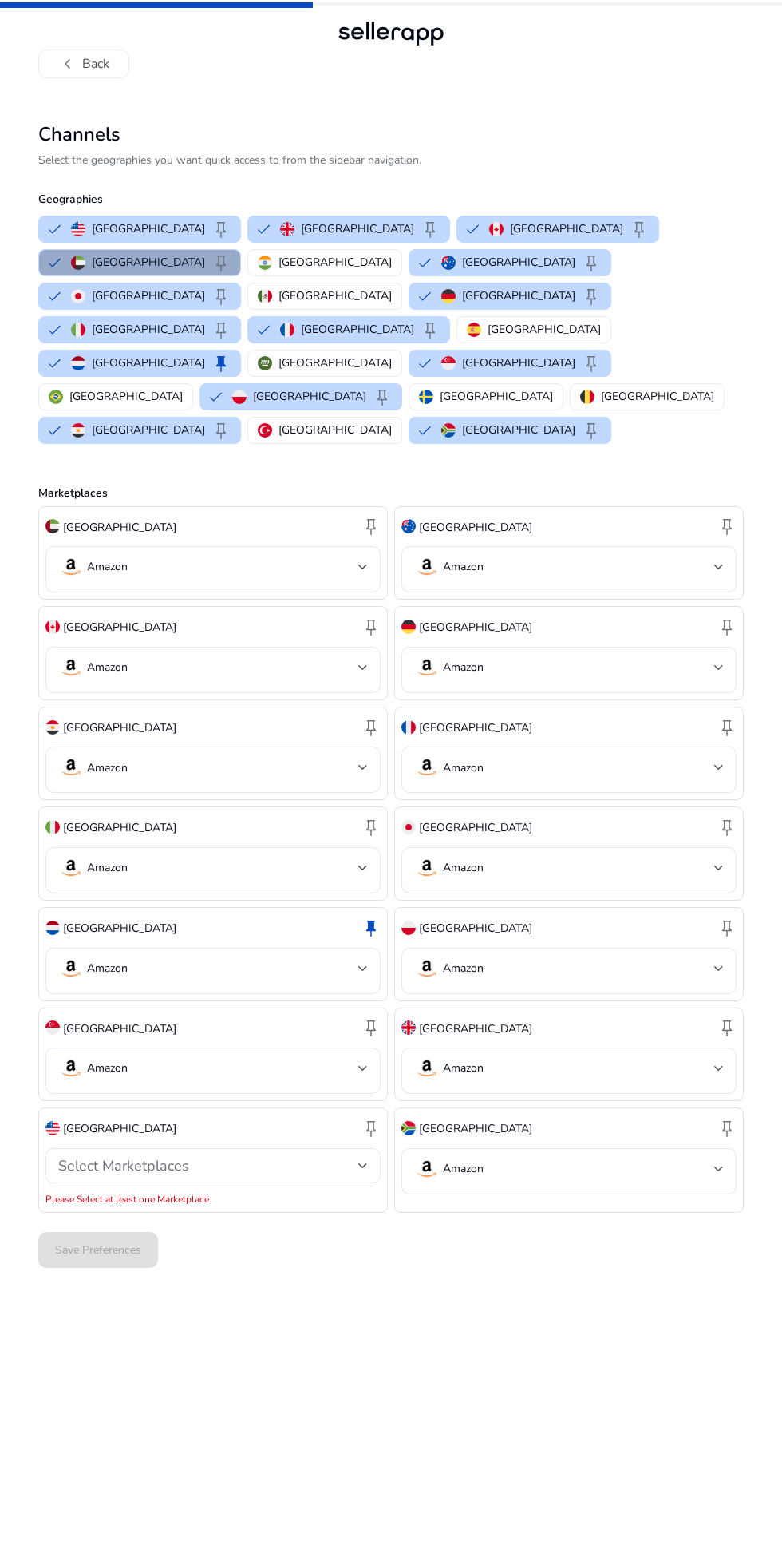
click at [231, 253] on span "keep" at bounding box center [221, 262] width 19 height 19
click at [183, 388] on p "[GEOGRAPHIC_DATA]" at bounding box center [125, 396] width 113 height 17
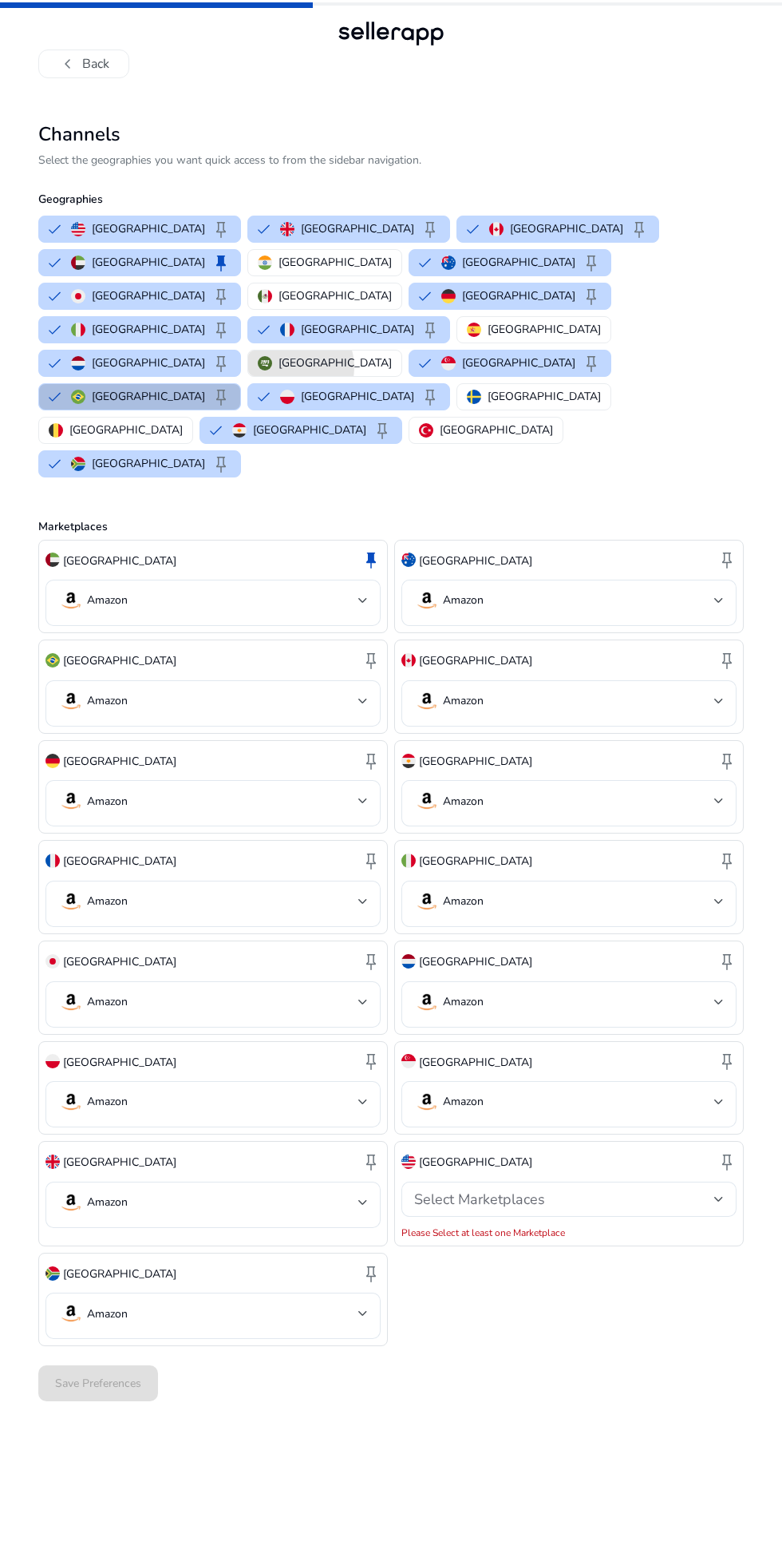
click at [392, 354] on p "[GEOGRAPHIC_DATA]" at bounding box center [335, 362] width 113 height 17
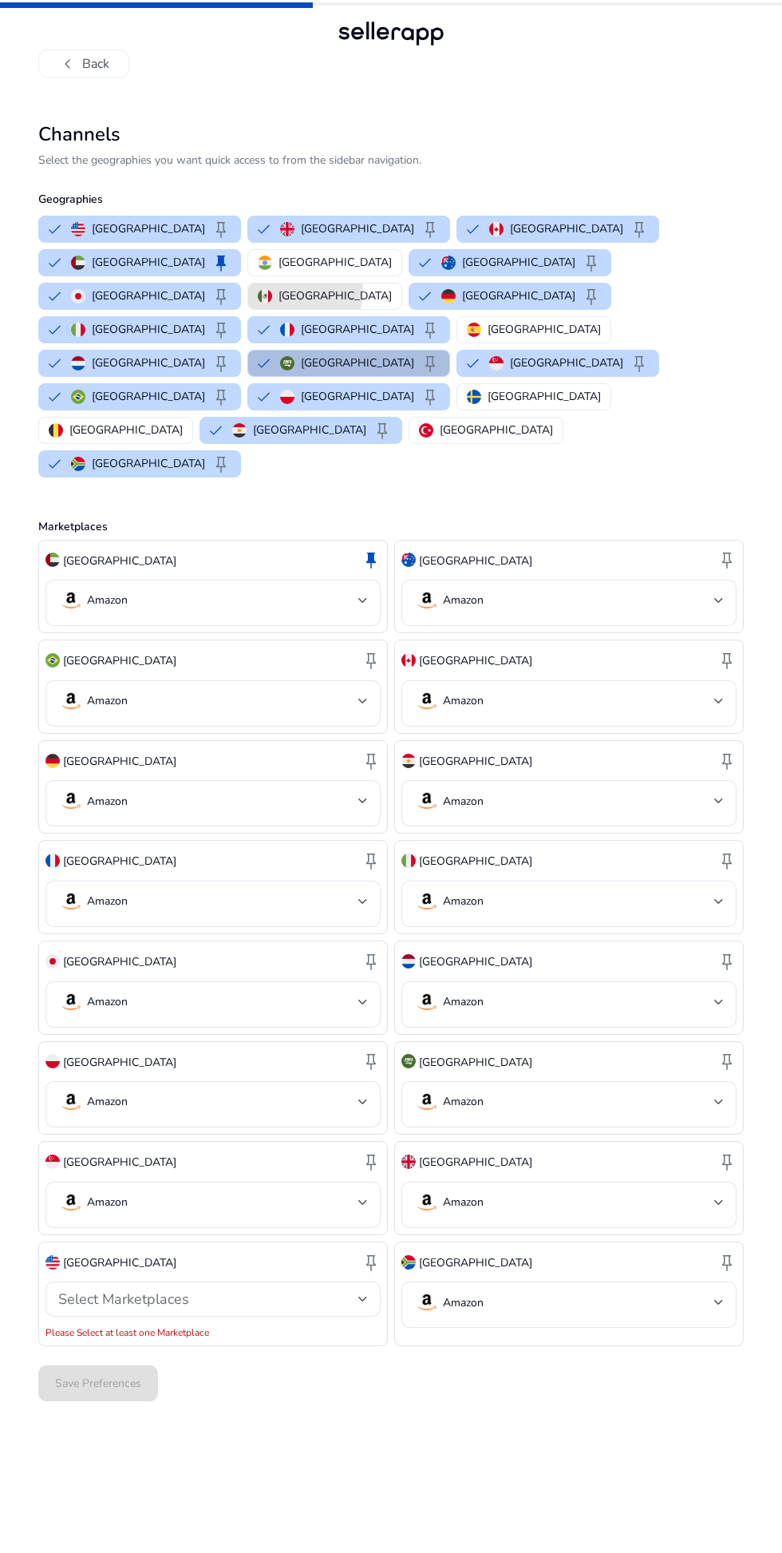
click at [392, 287] on p "[GEOGRAPHIC_DATA]" at bounding box center [335, 295] width 113 height 17
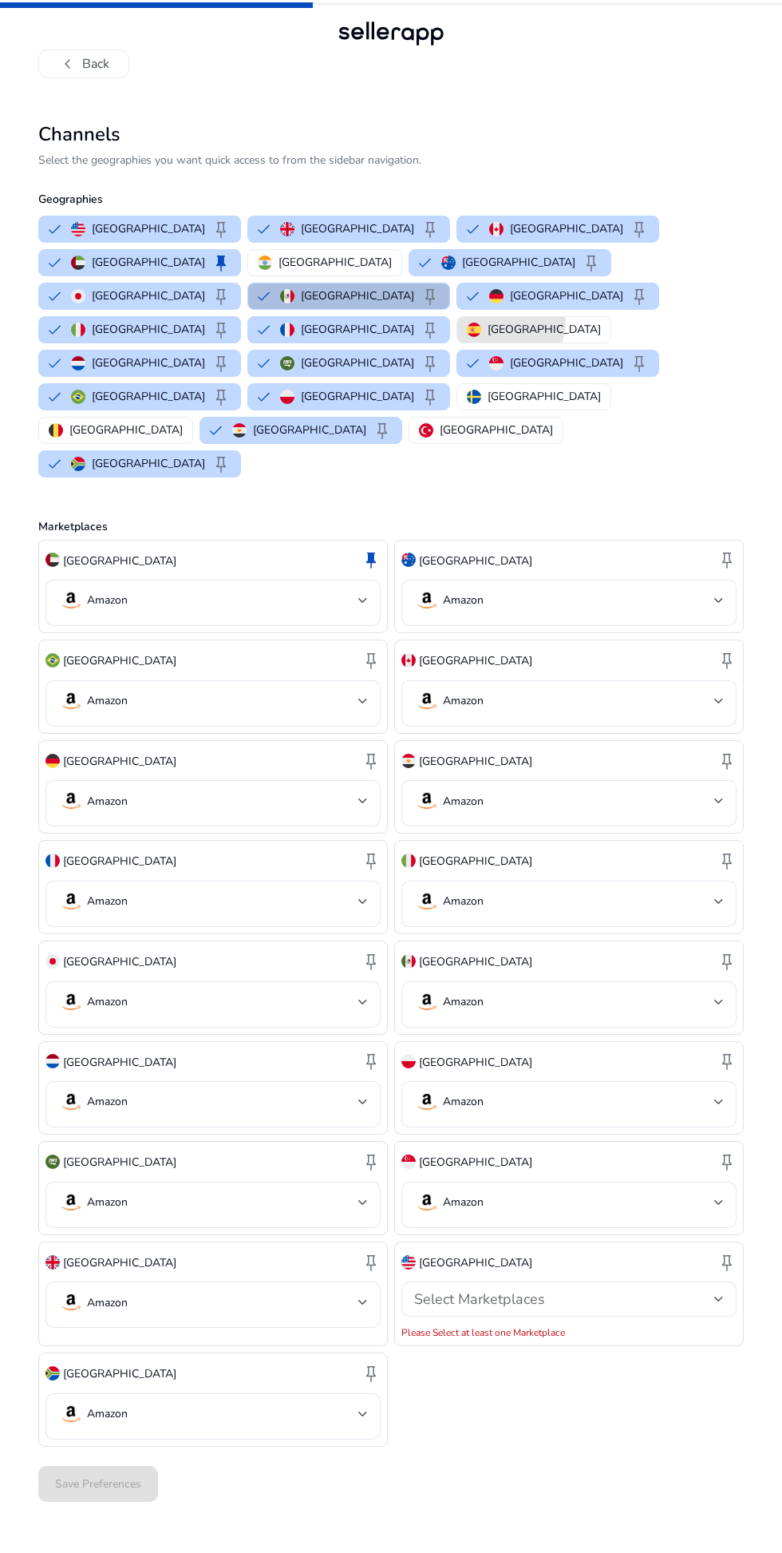
click at [488, 321] on p "[GEOGRAPHIC_DATA]" at bounding box center [544, 329] width 113 height 17
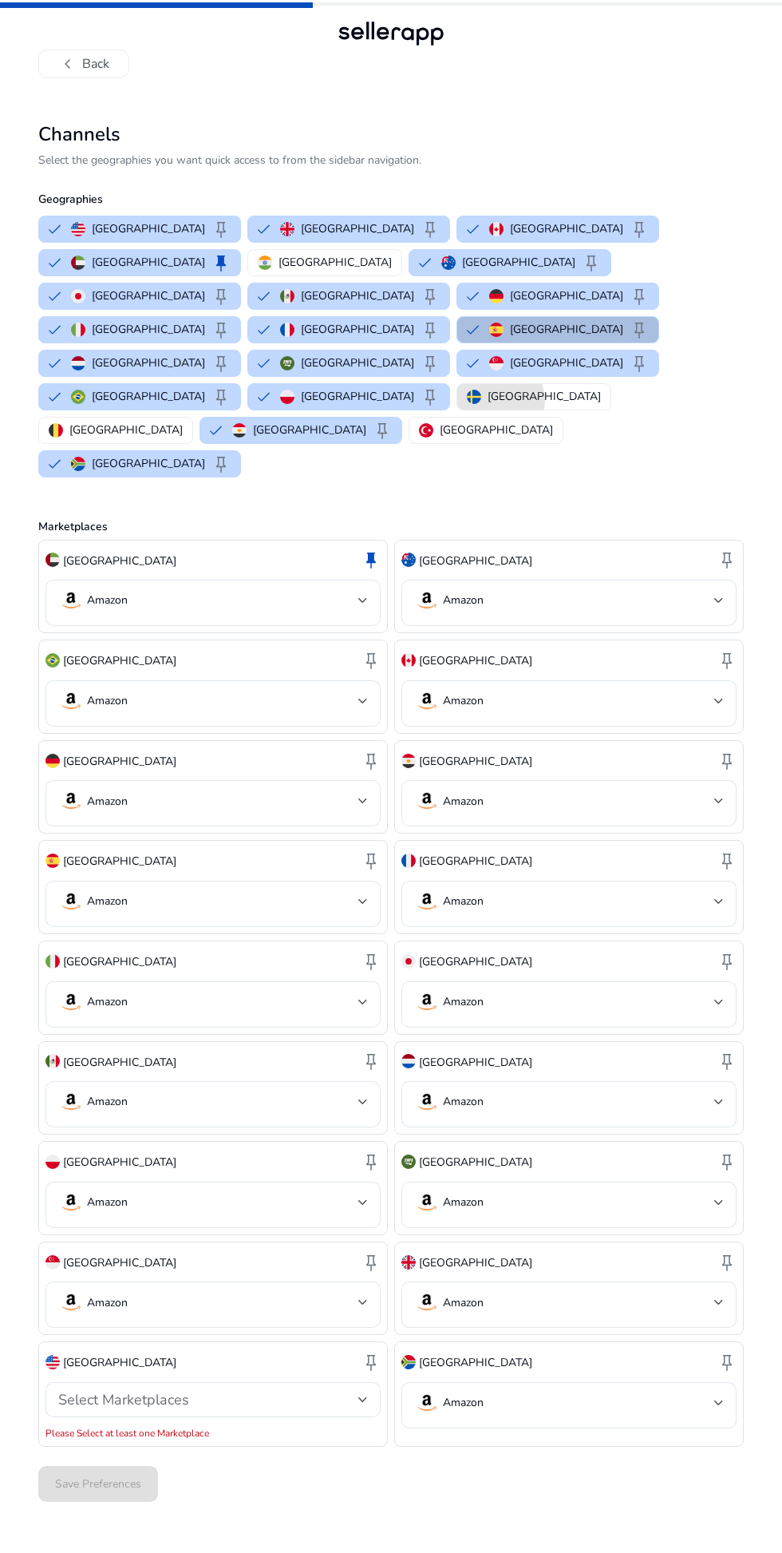
click at [488, 388] on p "[GEOGRAPHIC_DATA]" at bounding box center [544, 396] width 113 height 17
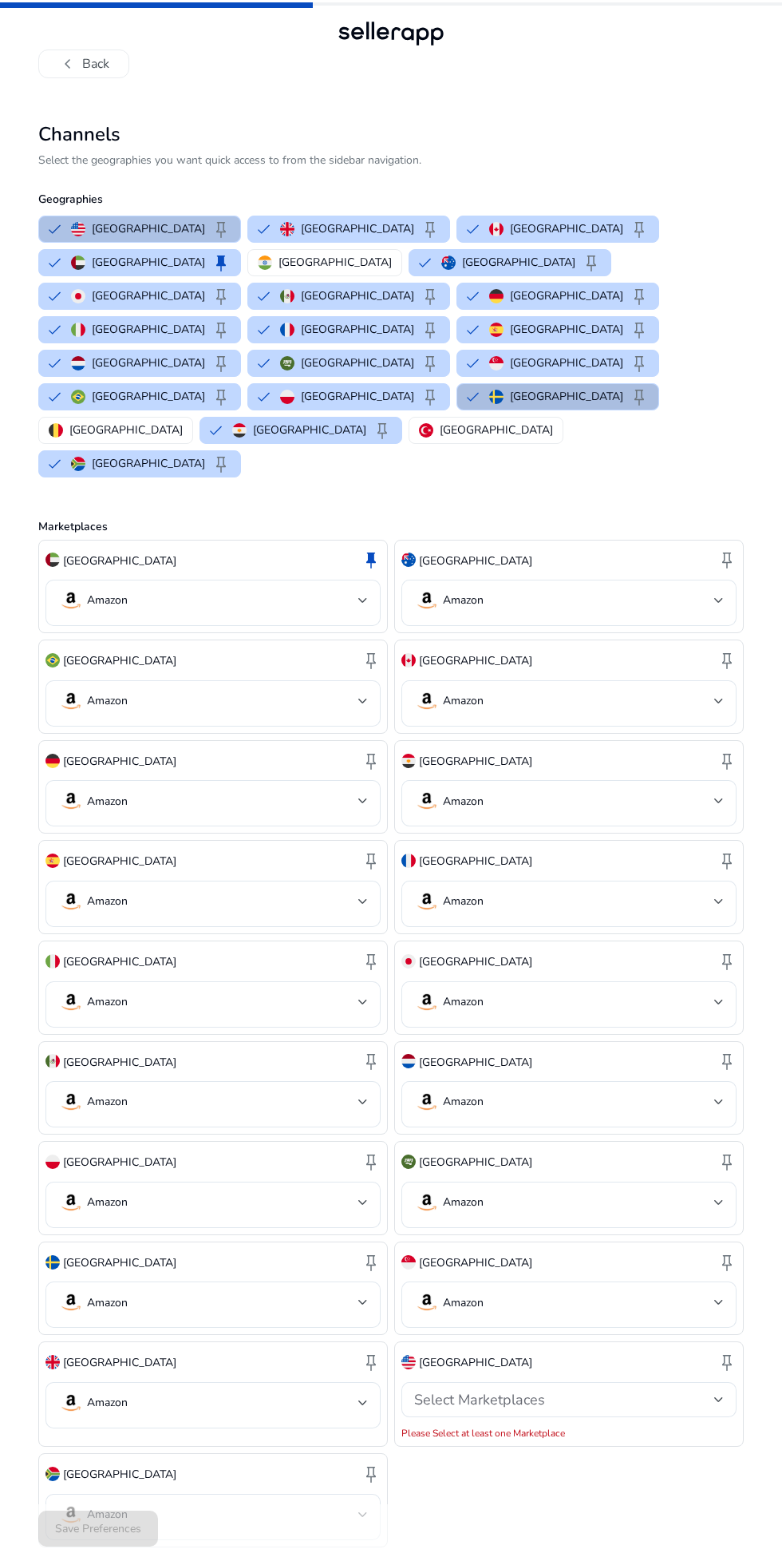
click at [212, 228] on span "keep" at bounding box center [221, 229] width 19 height 19
click at [279, 257] on p "[GEOGRAPHIC_DATA]" at bounding box center [335, 262] width 113 height 17
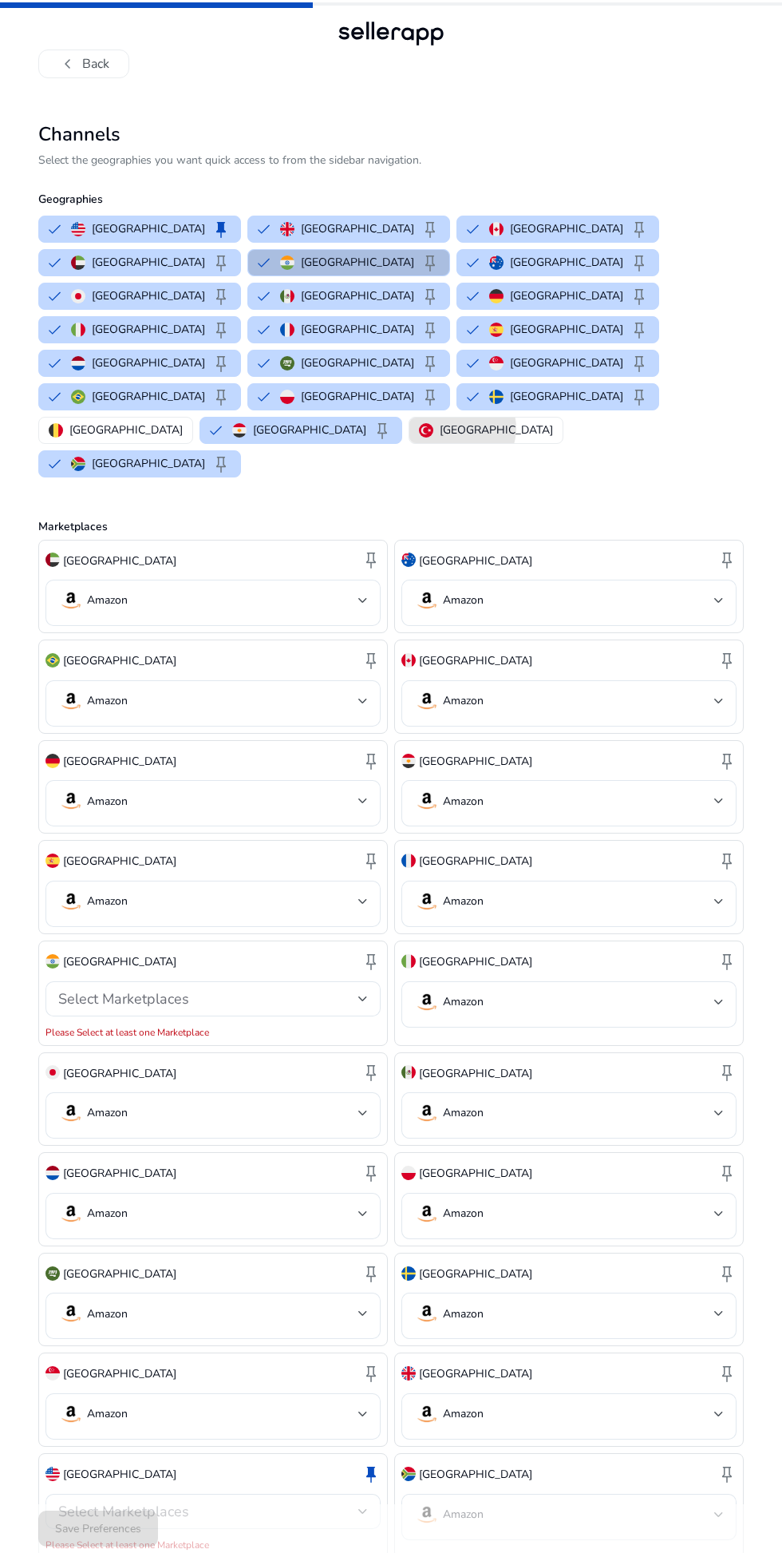
click at [440, 421] on p "[GEOGRAPHIC_DATA]" at bounding box center [496, 429] width 113 height 17
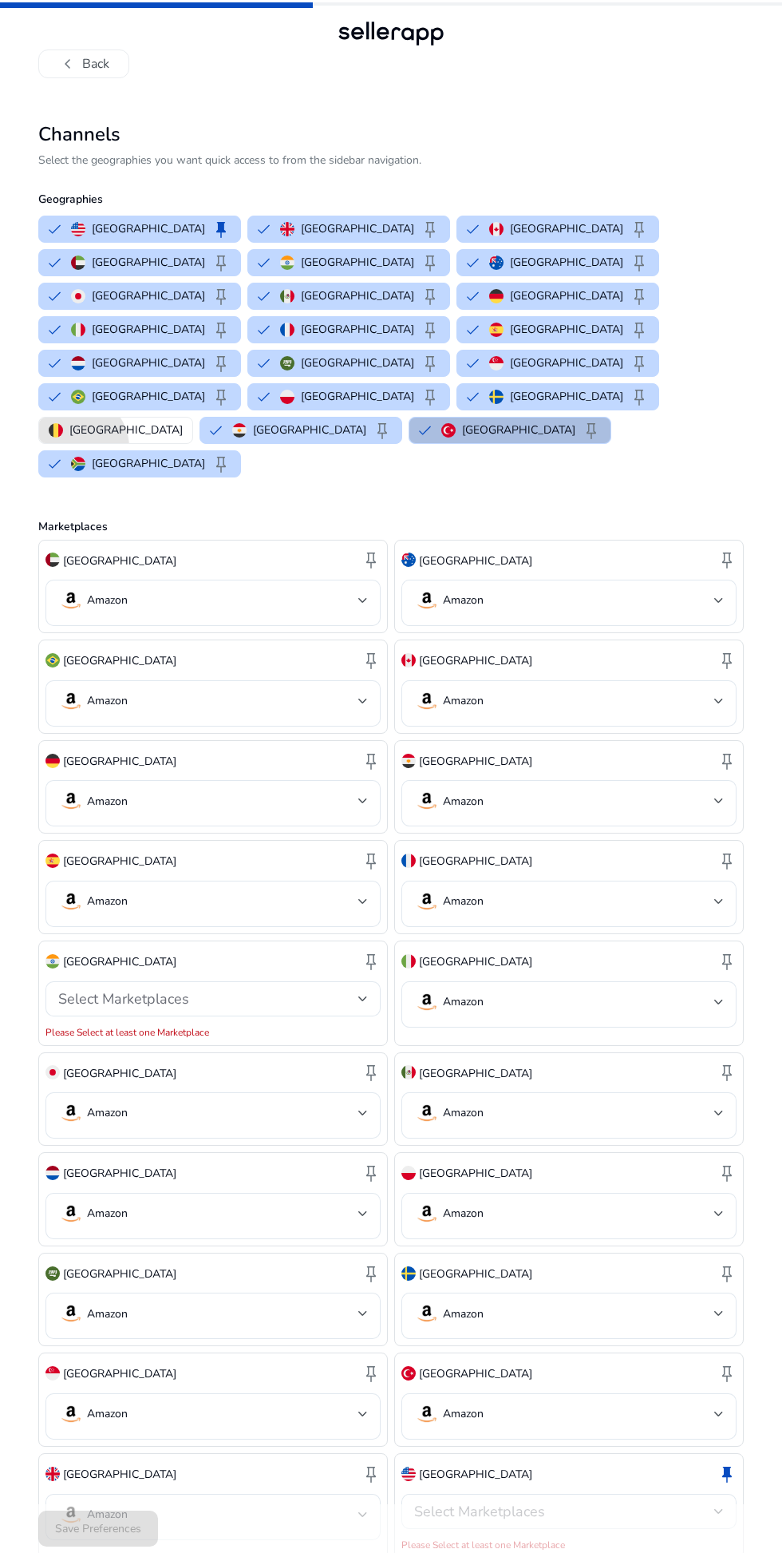
click at [183, 421] on p "[GEOGRAPHIC_DATA]" at bounding box center [125, 429] width 113 height 17
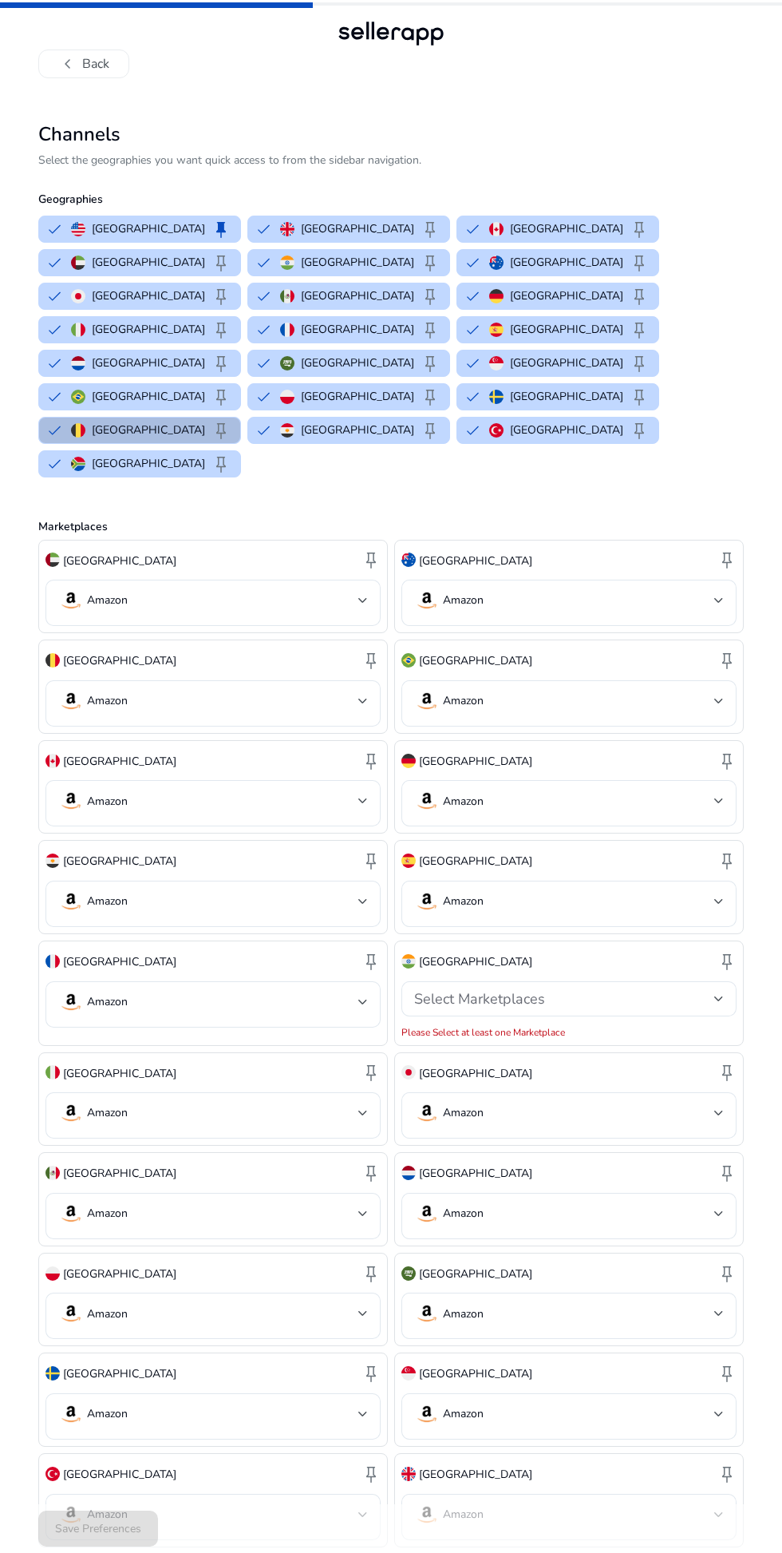
click at [647, 1023] on mat-error "Please Select at least one Marketplace" at bounding box center [569, 1031] width 335 height 16
click at [670, 1023] on mat-error "Please Select at least one Marketplace" at bounding box center [569, 1031] width 335 height 16
click at [686, 990] on div "Select Marketplaces" at bounding box center [564, 999] width 300 height 18
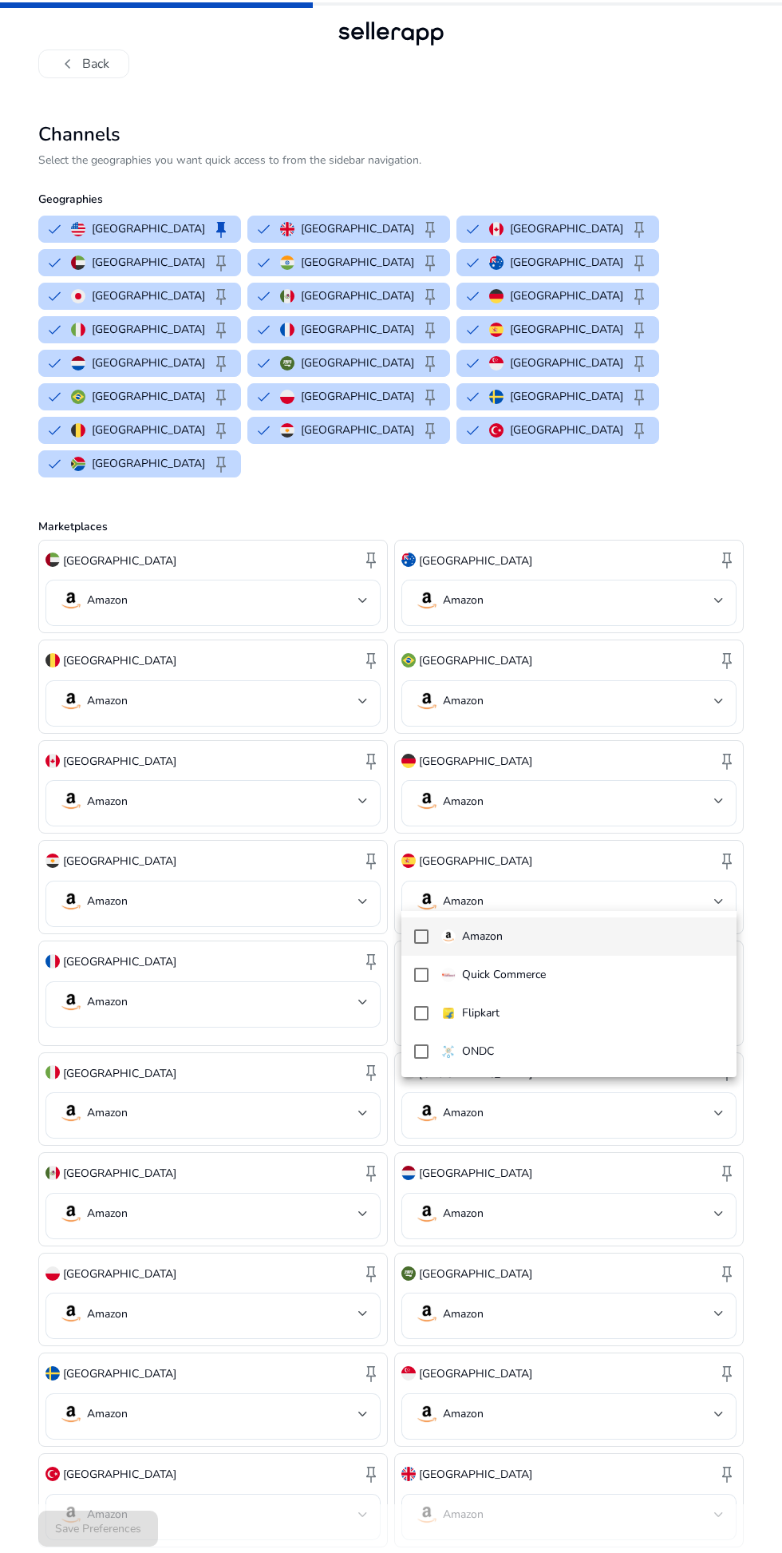
click at [631, 943] on span "Amazon" at bounding box center [582, 937] width 283 height 18
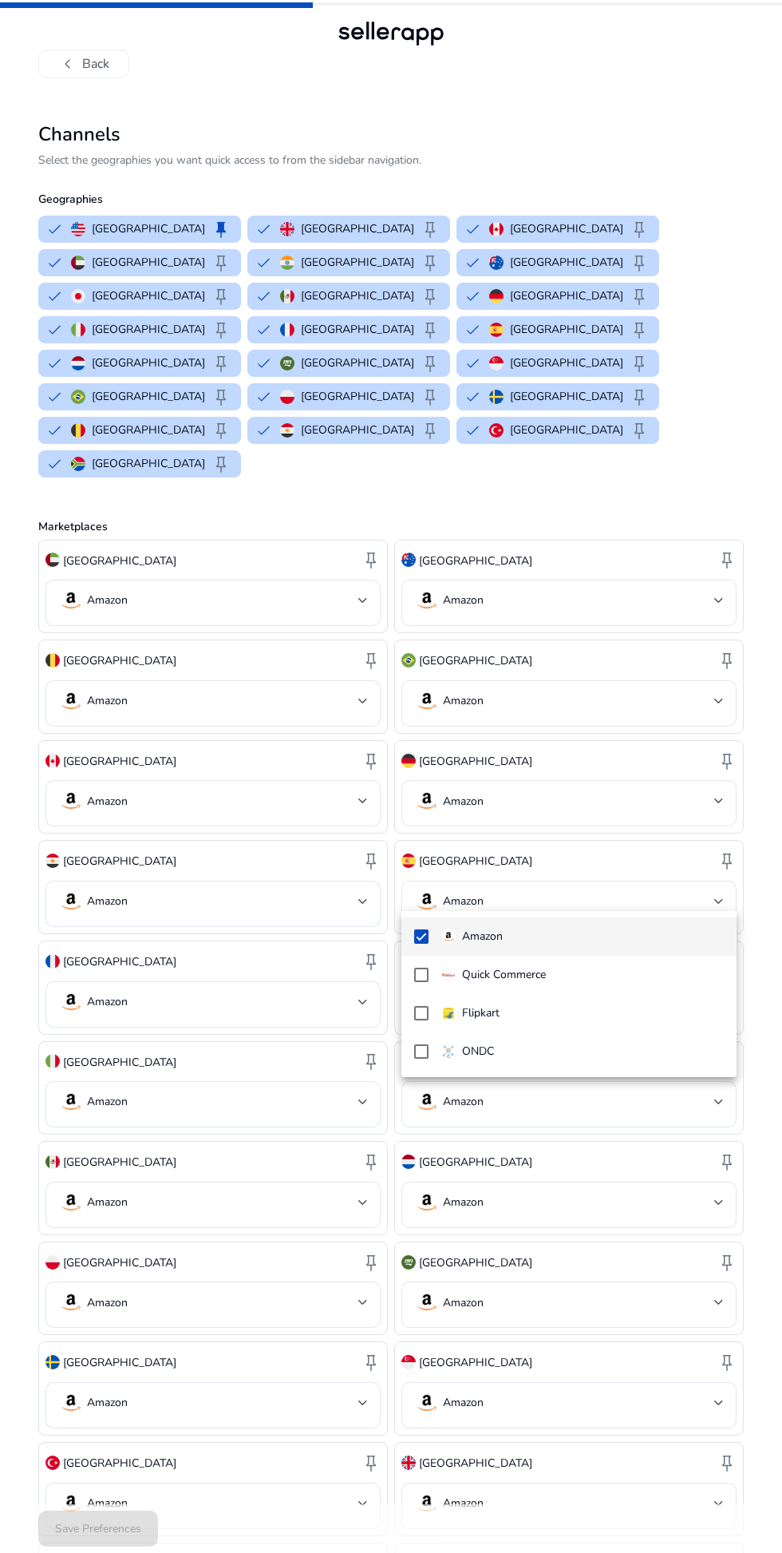
click at [313, 1468] on div at bounding box center [391, 776] width 782 height 1553
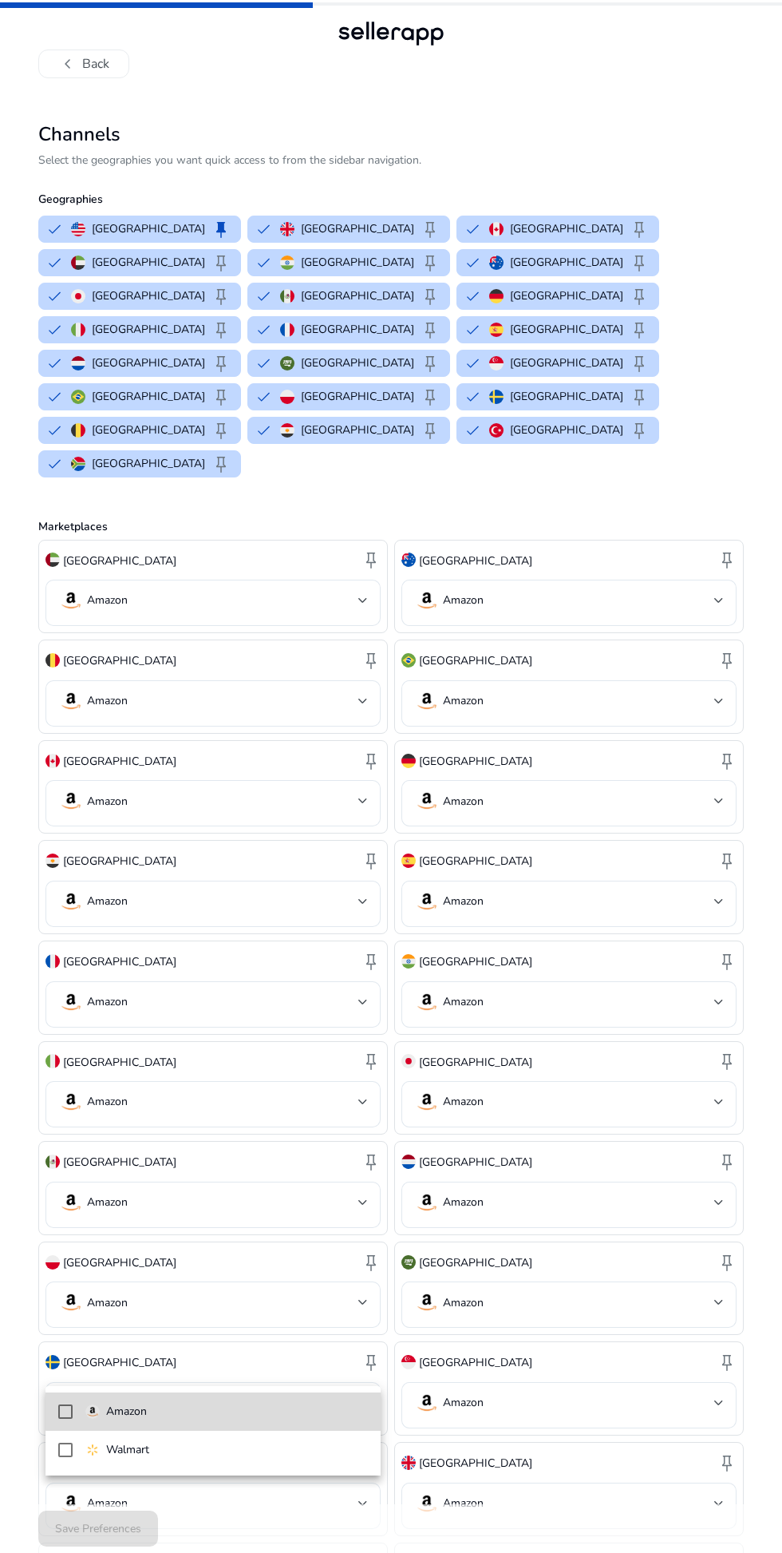
click at [284, 1431] on mat-option "Amazon" at bounding box center [214, 1411] width 336 height 38
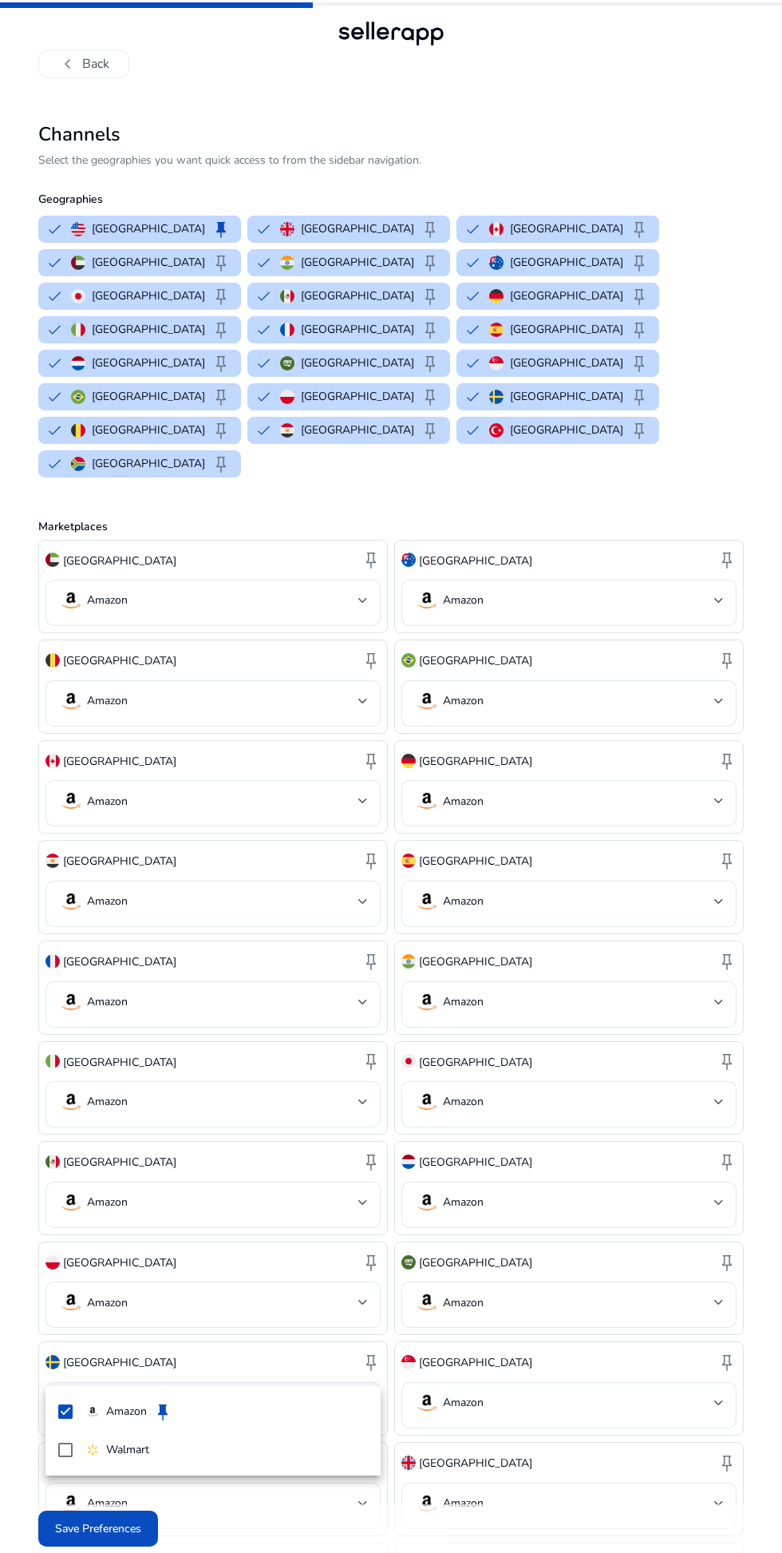
click at [500, 1552] on div at bounding box center [391, 776] width 782 height 1553
click at [128, 1537] on span "Save Preferences" at bounding box center [98, 1528] width 86 height 17
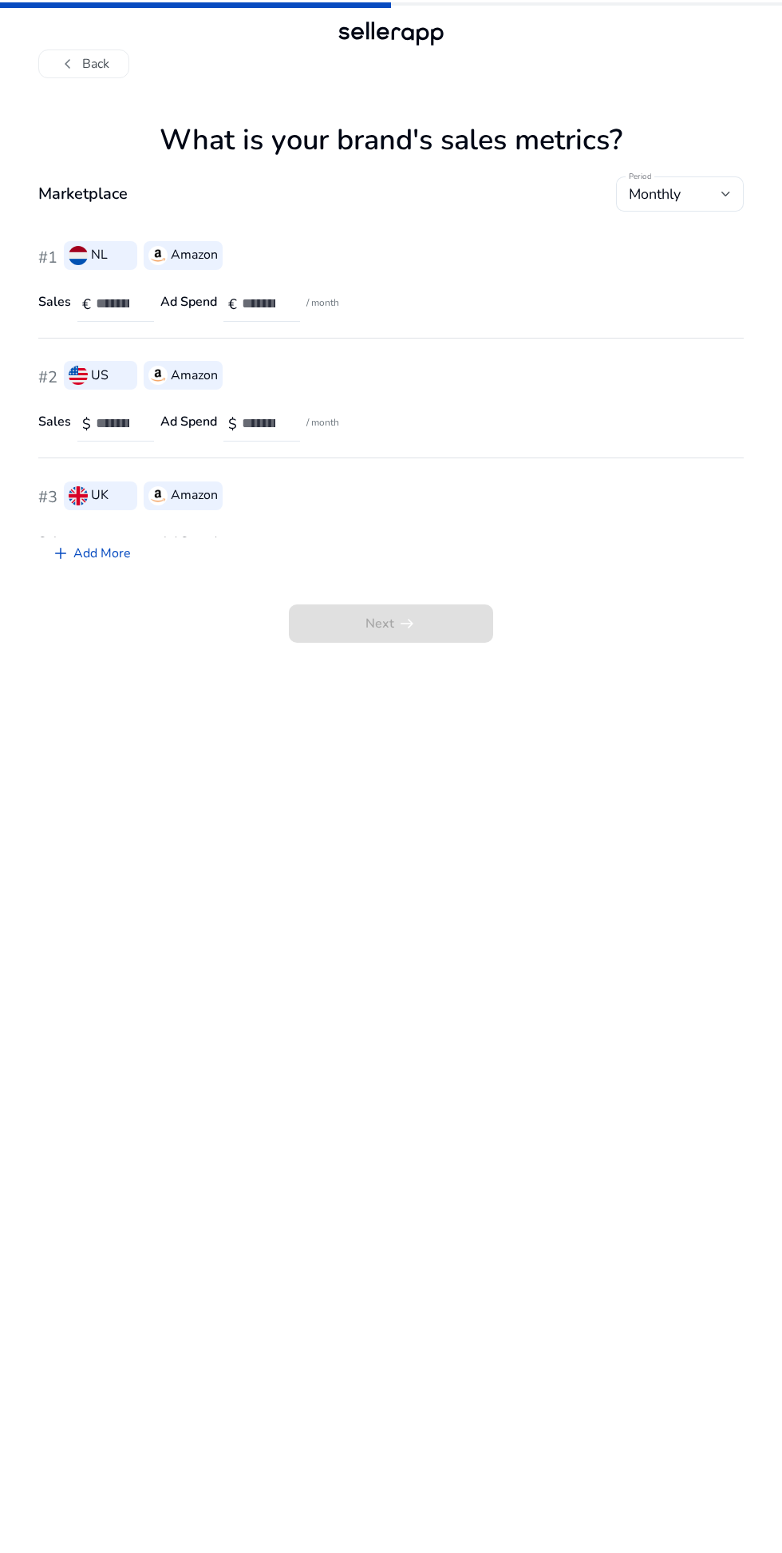
click at [404, 295] on div "Sales € Ad Spend € / month" at bounding box center [391, 299] width 706 height 38
click at [277, 303] on input "number" at bounding box center [265, 304] width 46 height 18
click at [245, 243] on div "#1 NL Amazon" at bounding box center [391, 258] width 706 height 42
click at [97, 299] on input "number" at bounding box center [119, 304] width 46 height 18
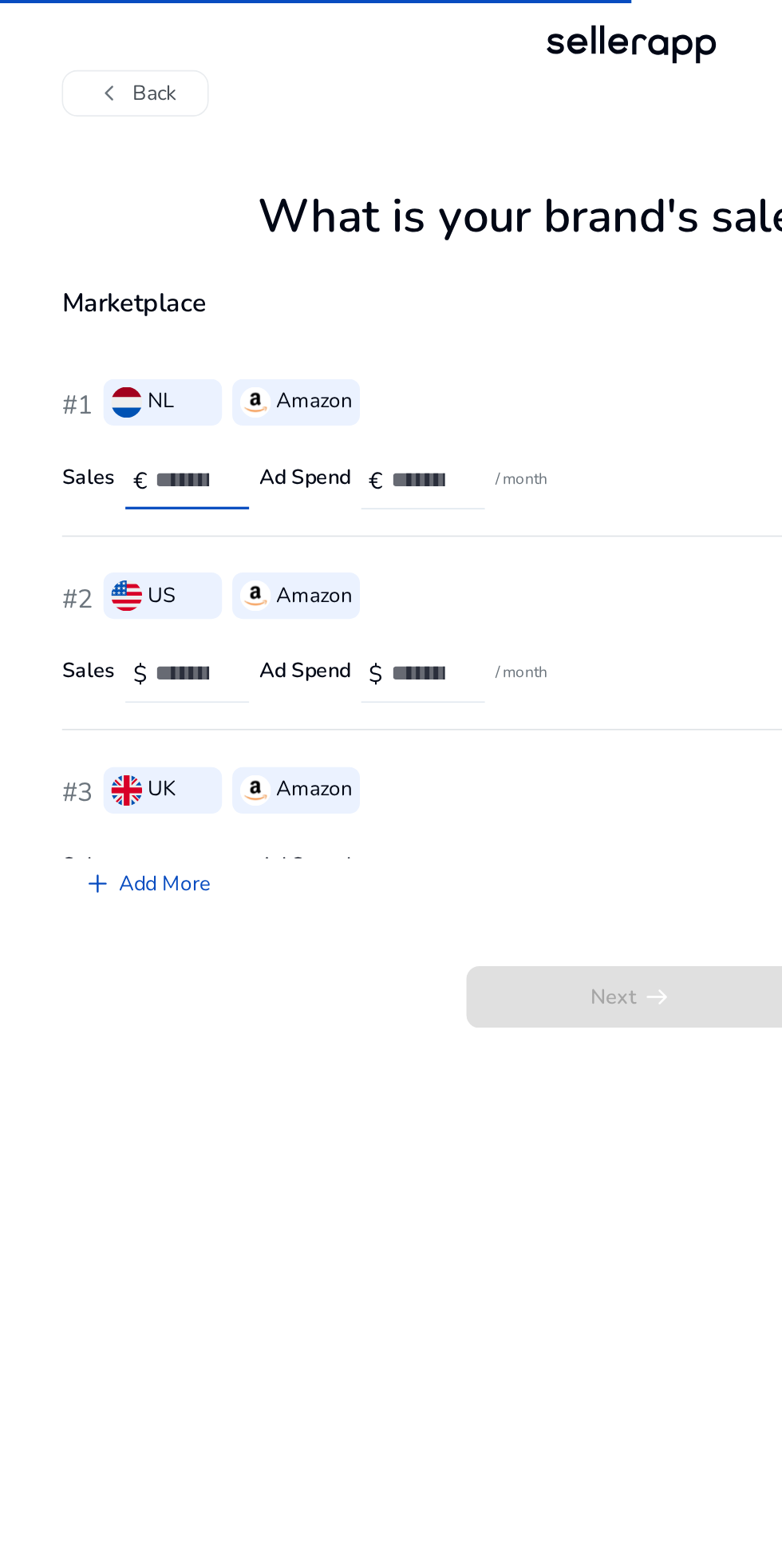
type input "**"
click at [253, 302] on input "number" at bounding box center [265, 304] width 46 height 18
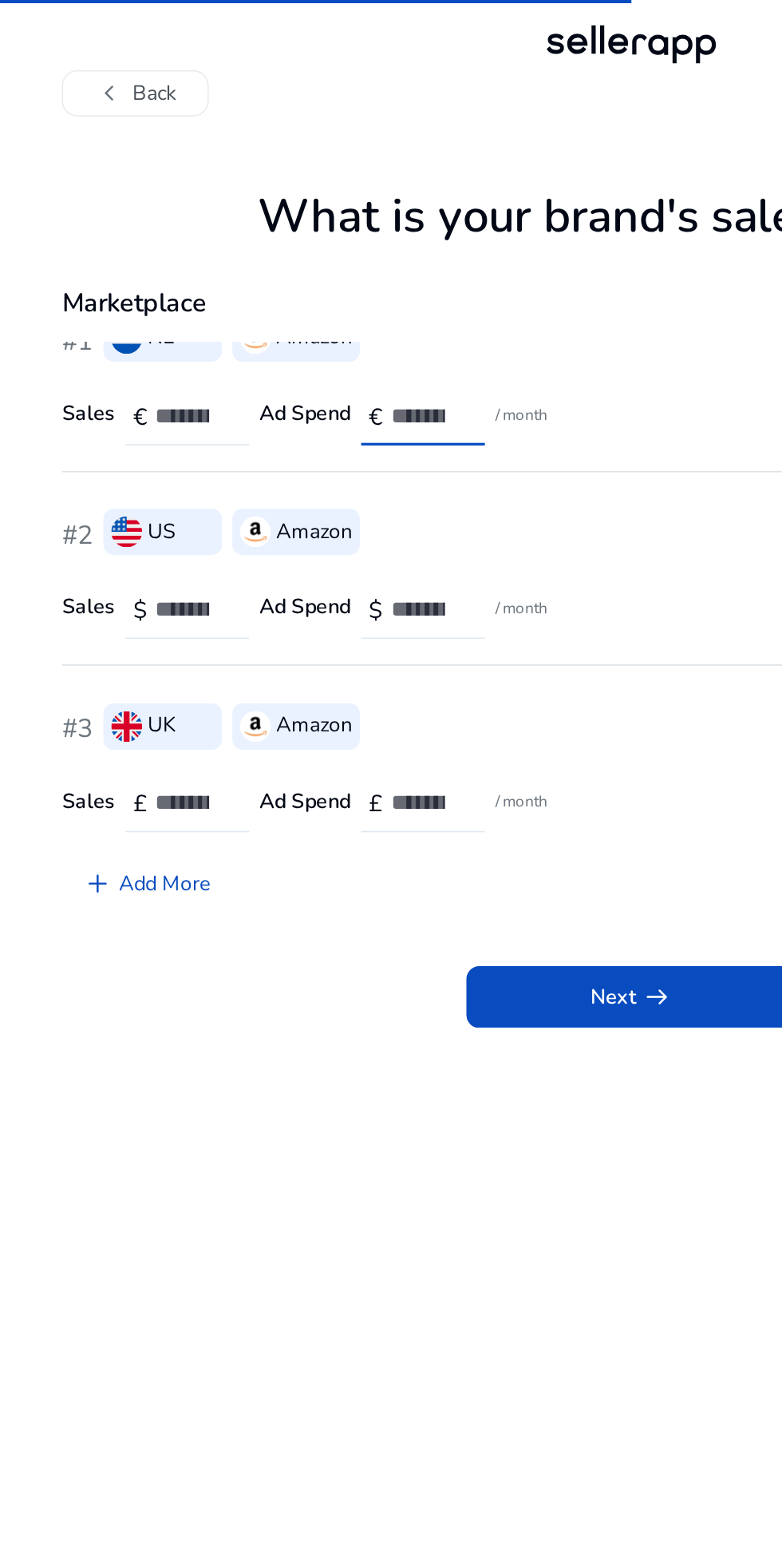
scroll to position [39, 0]
type input "**"
click at [110, 385] on input "number" at bounding box center [119, 384] width 46 height 18
type input "**"
click at [251, 382] on input "number" at bounding box center [265, 384] width 46 height 18
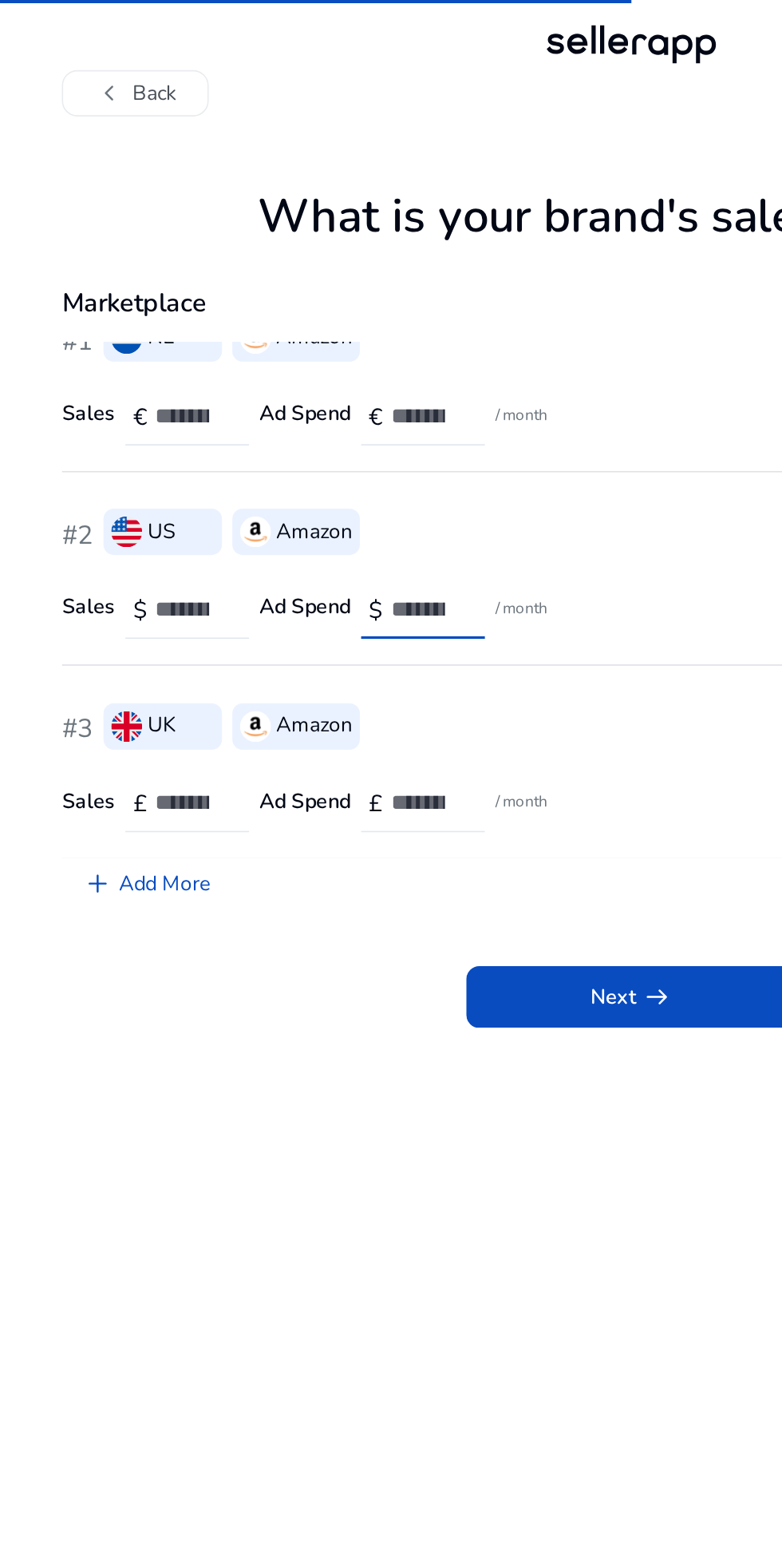
scroll to position [4, 0]
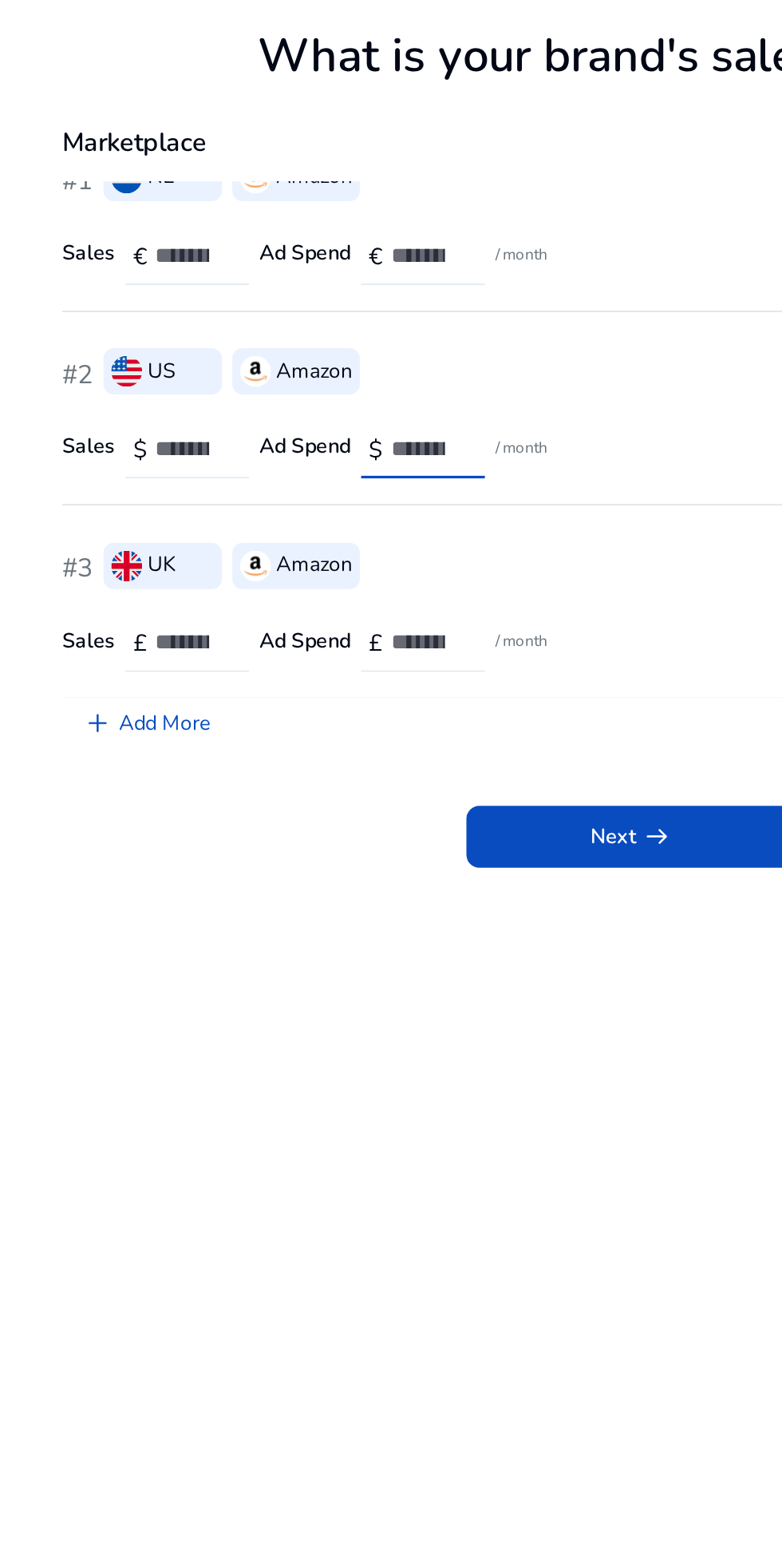
type input "**"
click at [116, 505] on input "number" at bounding box center [119, 503] width 46 height 18
type input "**"
click at [252, 500] on input "number" at bounding box center [265, 503] width 46 height 18
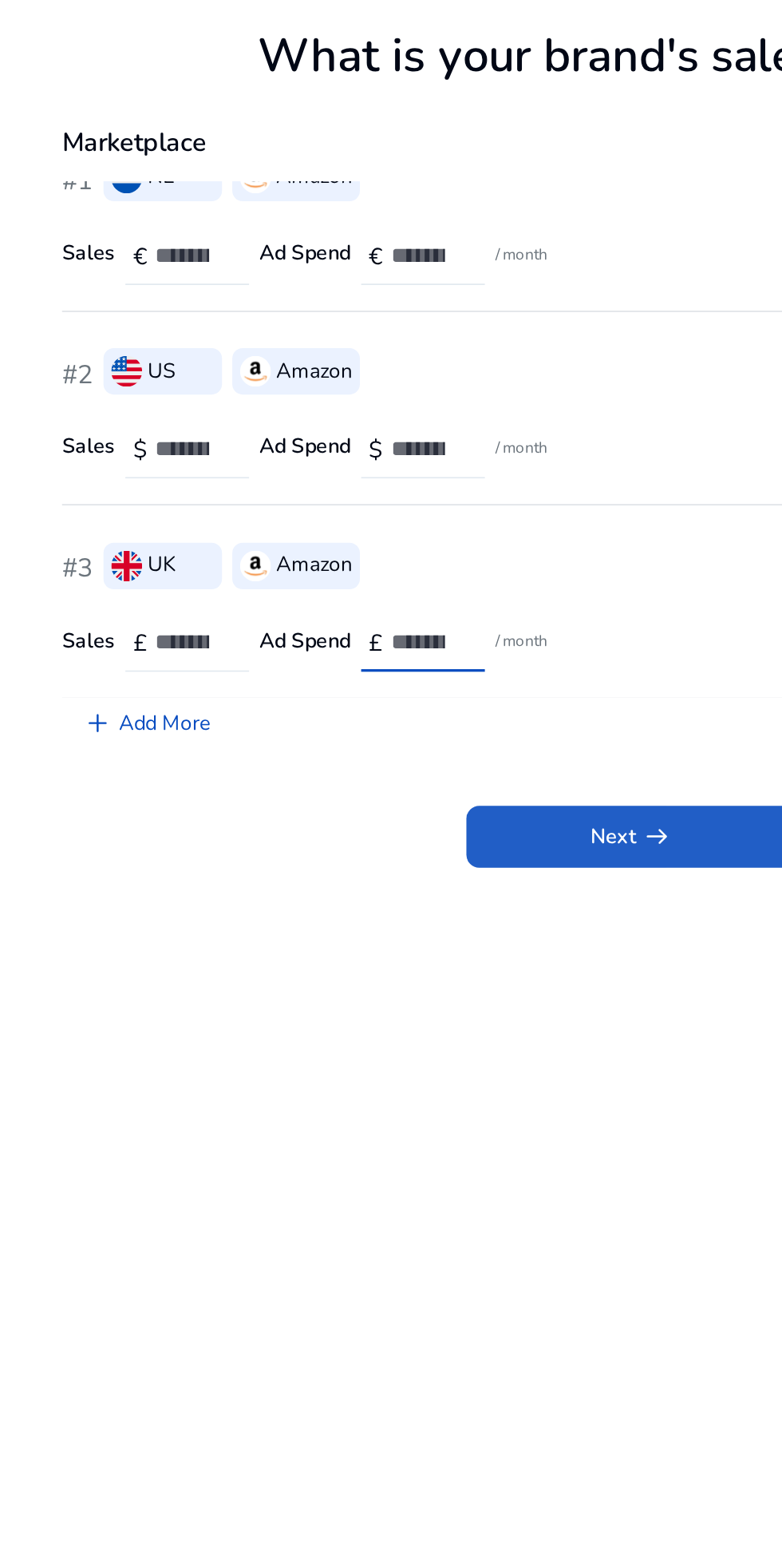
type input "**"
click at [418, 613] on span at bounding box center [391, 623] width 204 height 38
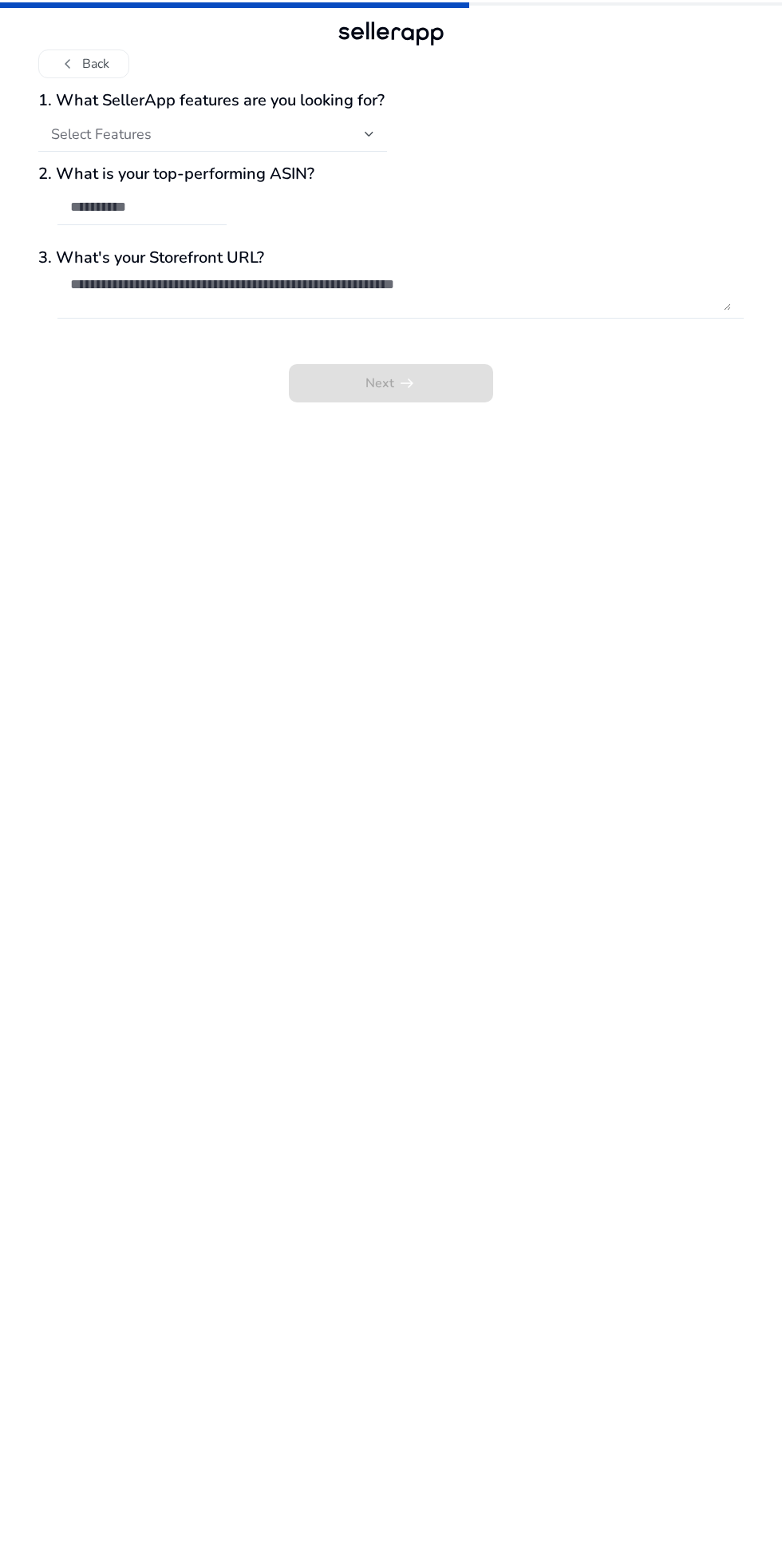
scroll to position [0, 0]
click at [453, 118] on div "Select Features" at bounding box center [391, 134] width 706 height 48
click at [374, 139] on div at bounding box center [374, 139] width 0 height 0
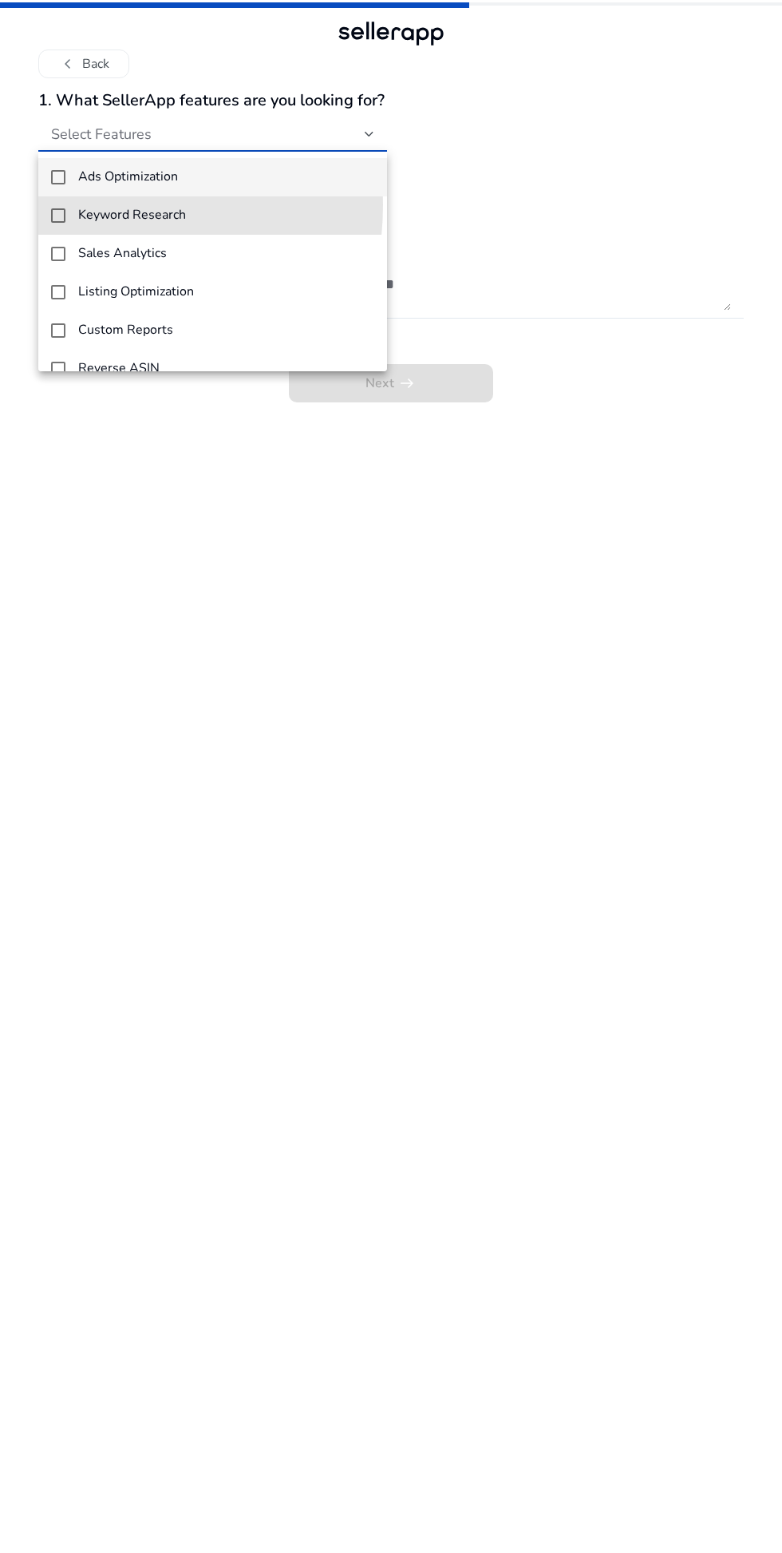
click at [58, 215] on mat-pseudo-checkbox at bounding box center [58, 215] width 14 height 14
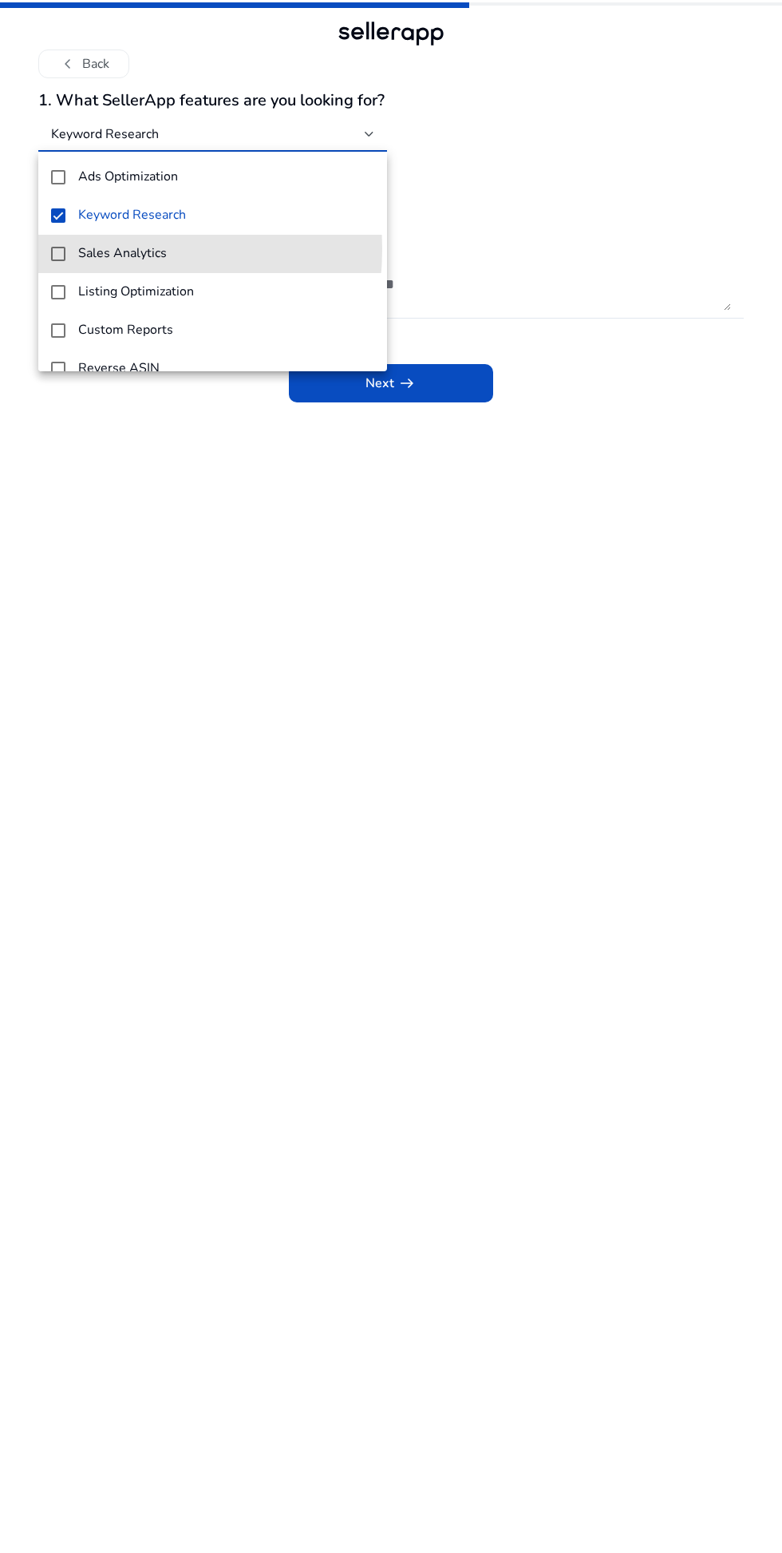
click at [72, 248] on mat-option "Sales Analytics" at bounding box center [212, 254] width 349 height 38
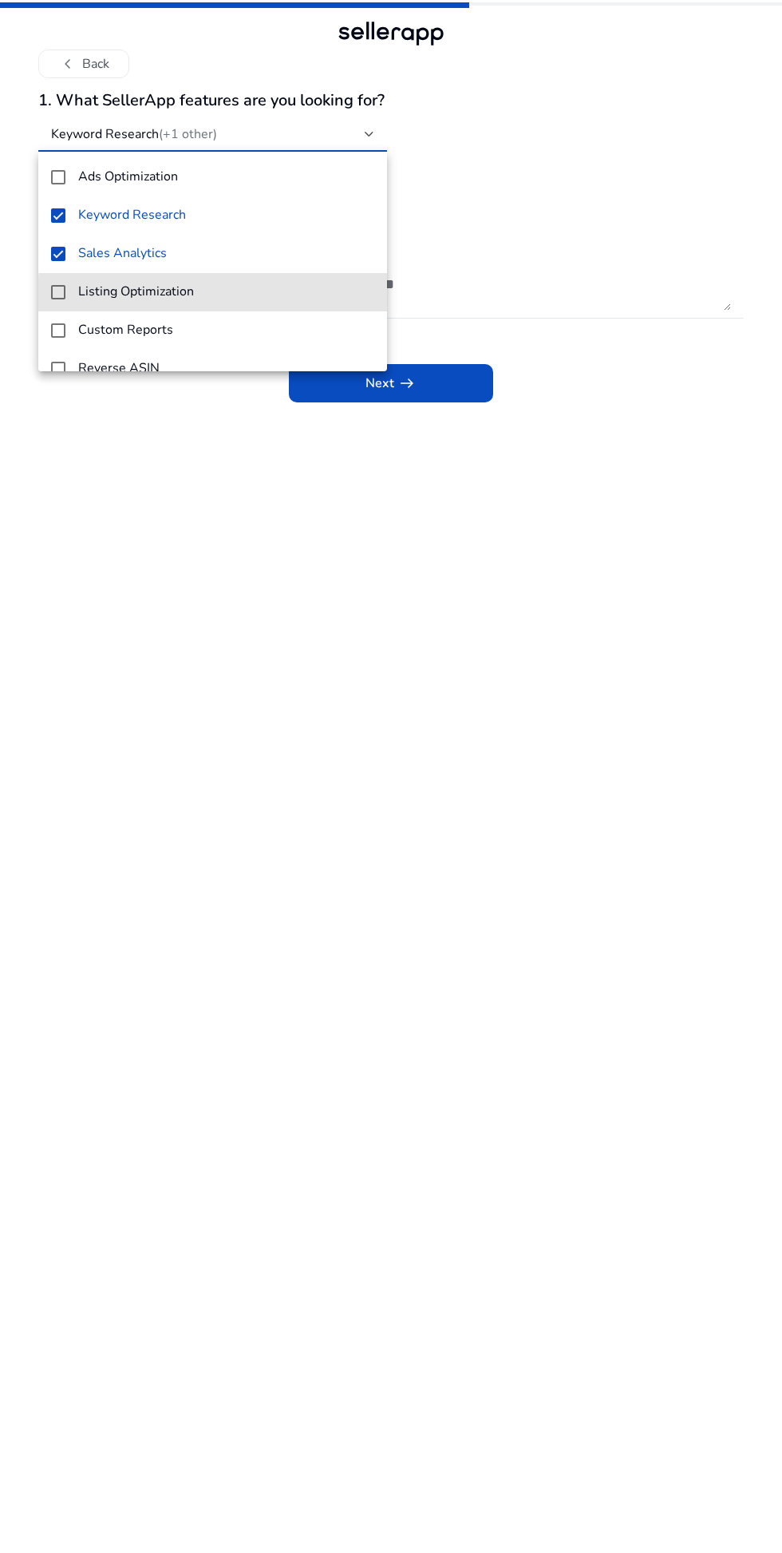
scroll to position [23, 0]
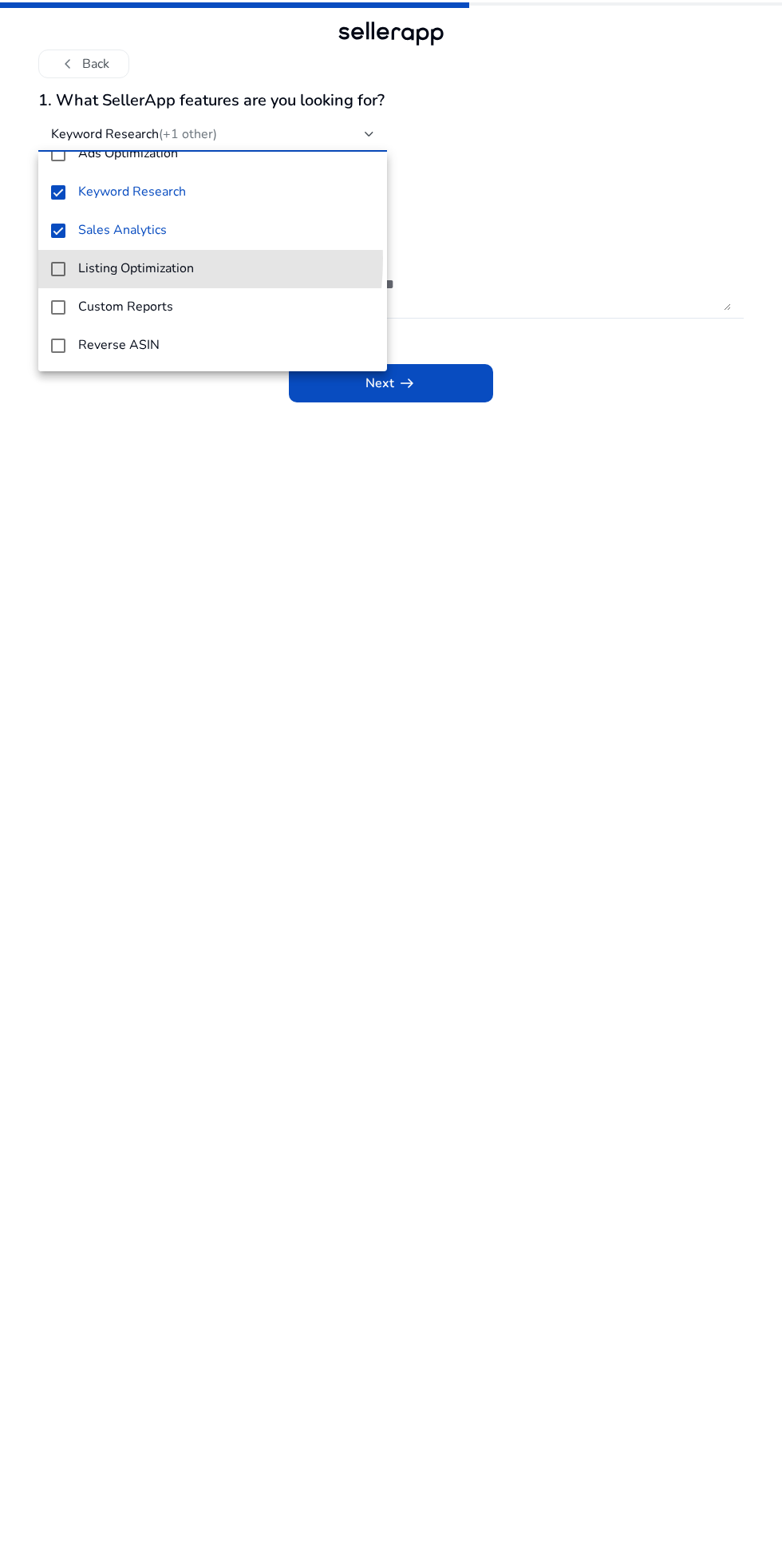
click at [82, 257] on mat-option "Listing Optimization" at bounding box center [212, 269] width 349 height 38
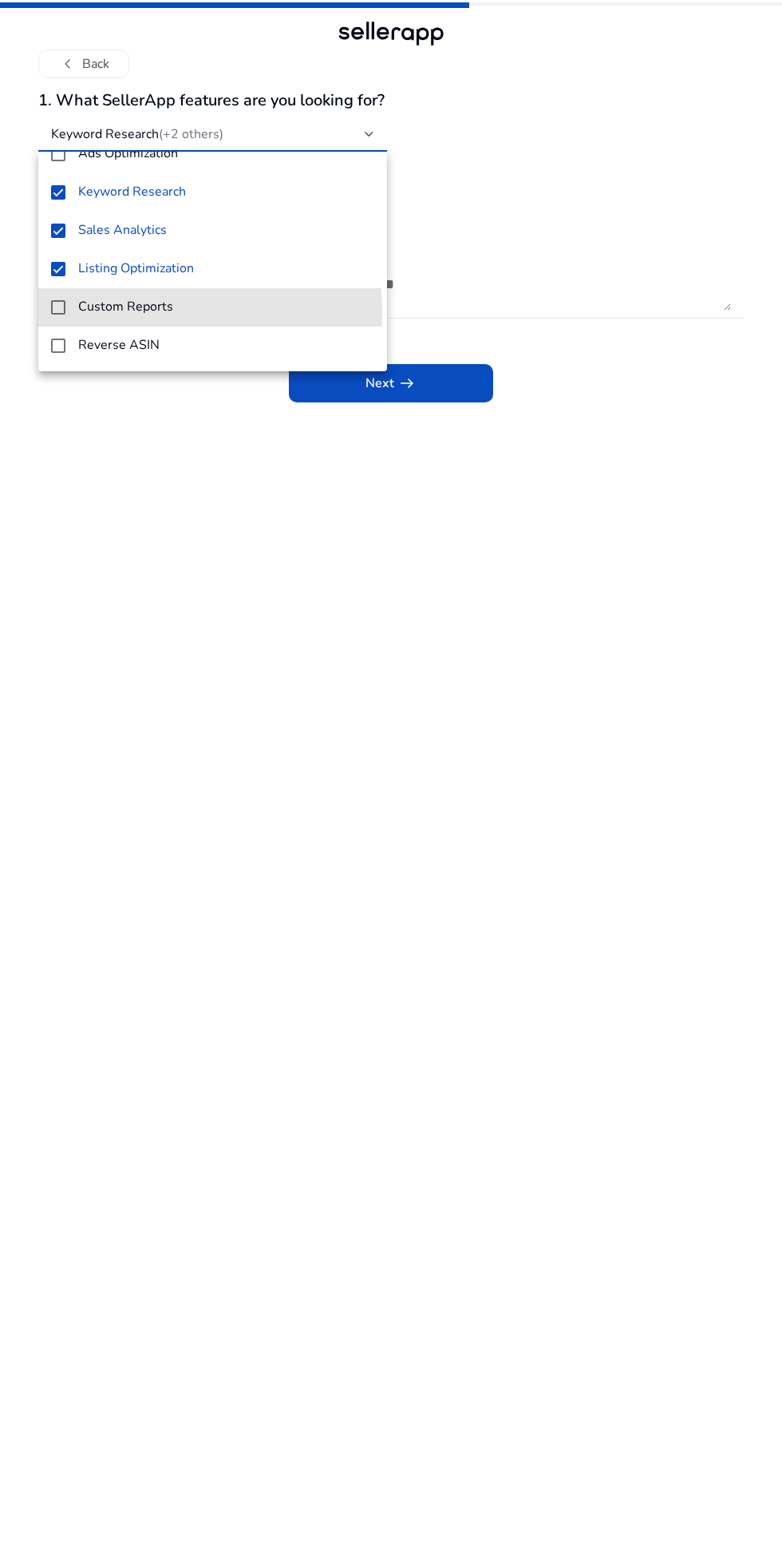
click at [64, 314] on mat-option "Custom Reports" at bounding box center [212, 307] width 349 height 38
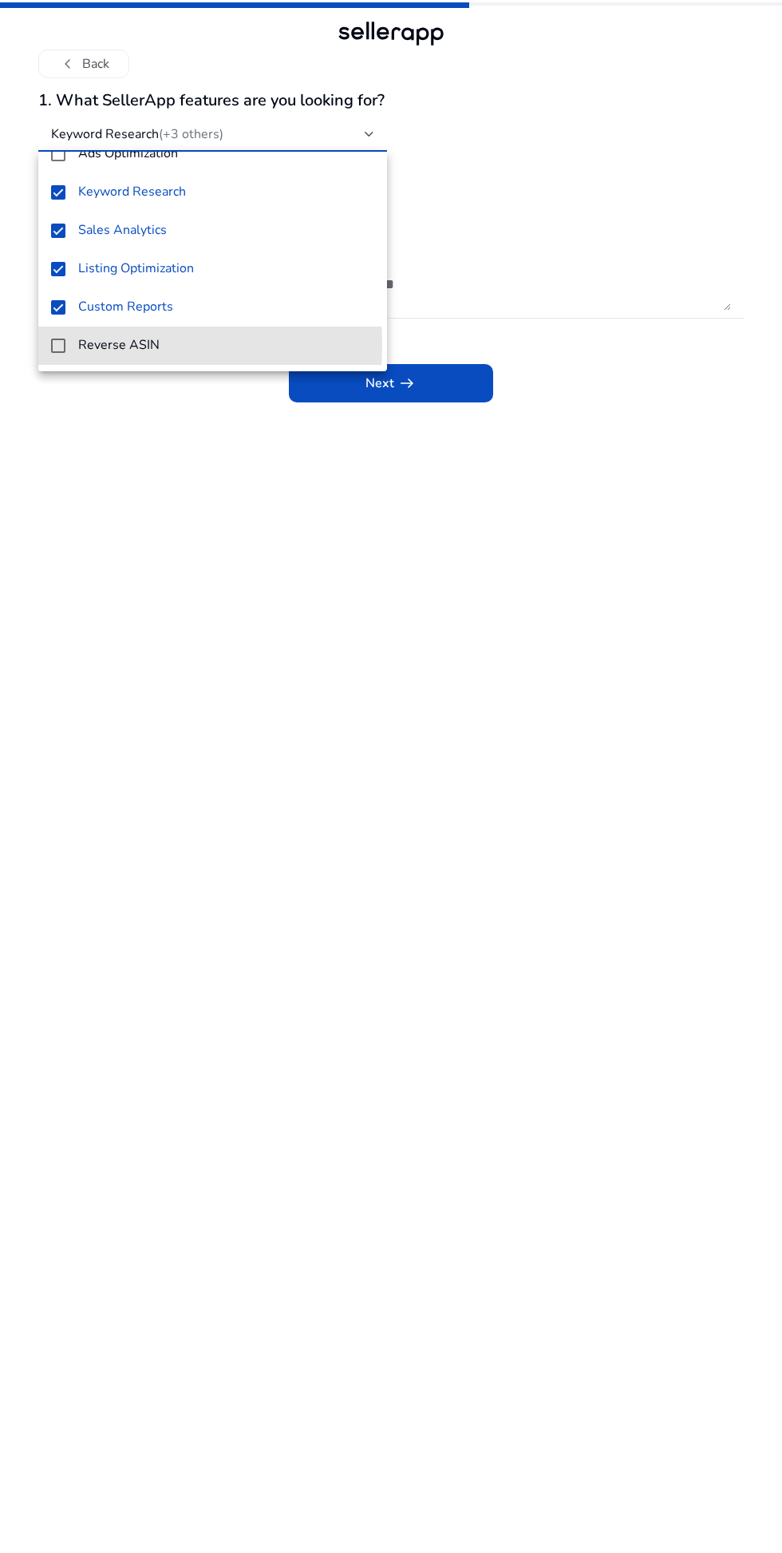
click at [75, 343] on mat-option "Reverse ASIN" at bounding box center [212, 346] width 349 height 38
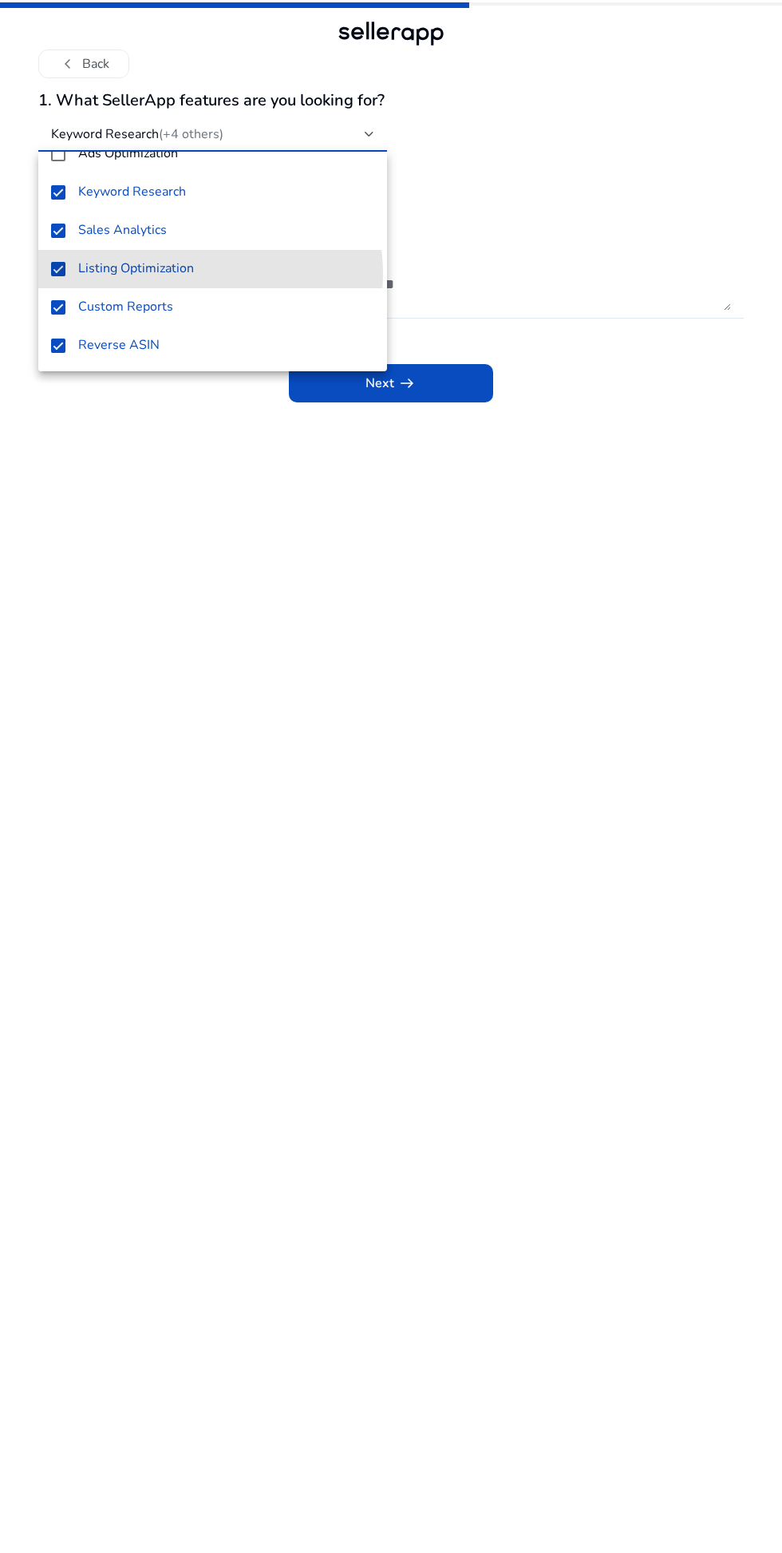
scroll to position [0, 0]
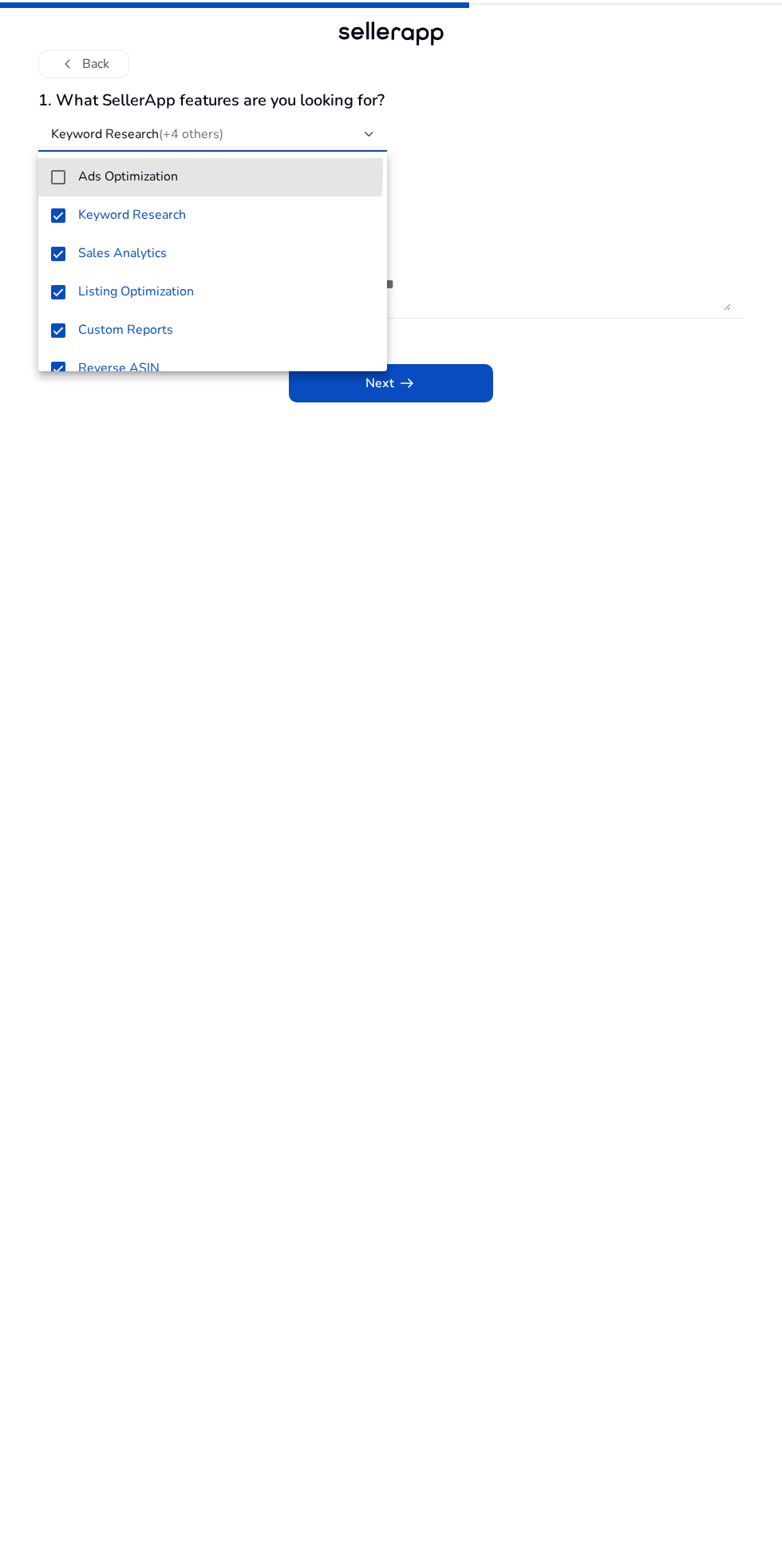
click at [61, 168] on mat-option "Ads Optimization" at bounding box center [212, 177] width 349 height 38
click at [438, 399] on div at bounding box center [391, 776] width 782 height 1553
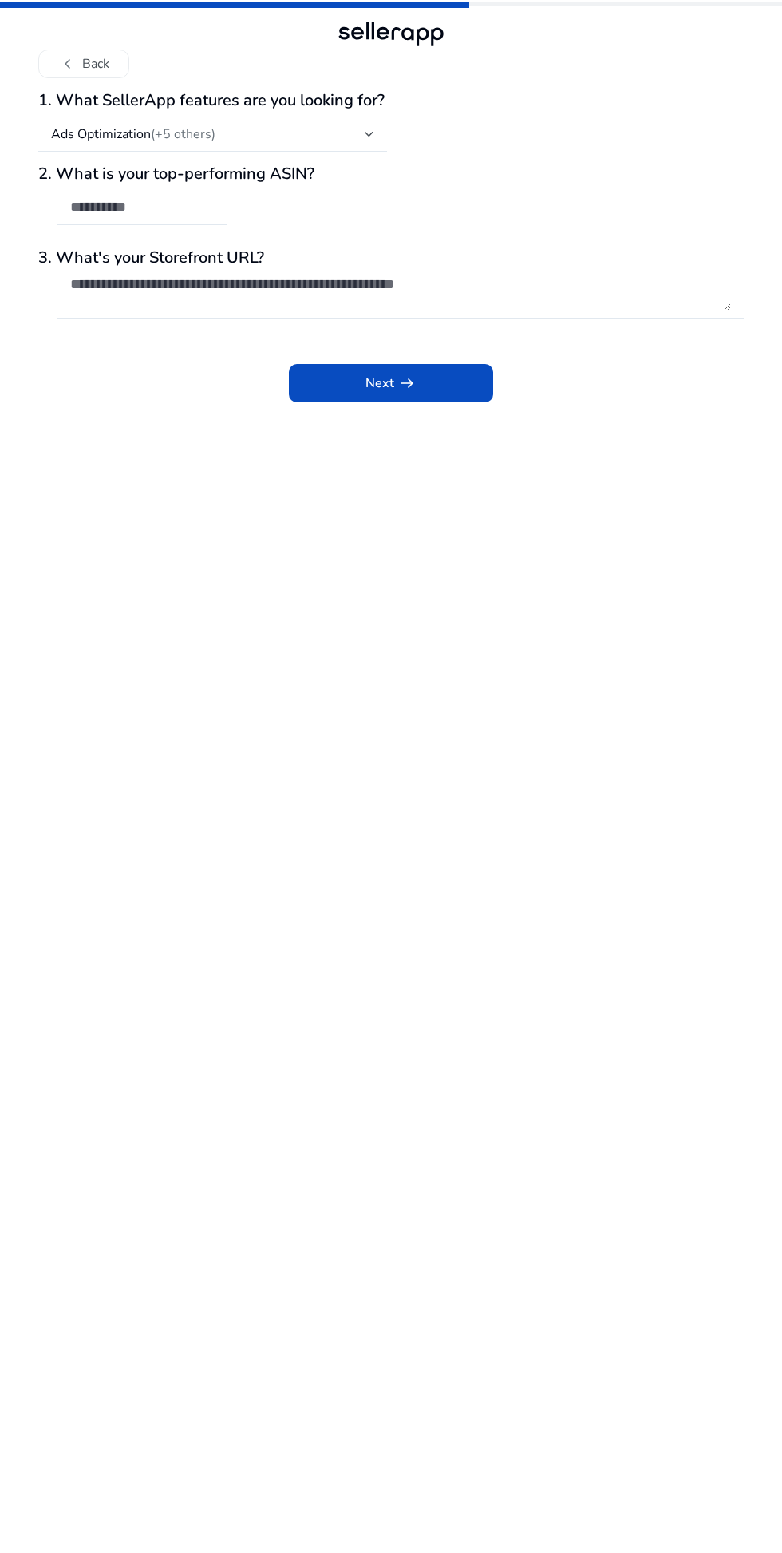
click at [507, 208] on div "2. What is your top-performing ASIN?" at bounding box center [391, 202] width 706 height 77
click at [470, 196] on div "2. What is your top-performing ASIN?" at bounding box center [391, 202] width 706 height 77
click at [484, 213] on div "2. What is your top-performing ASIN?" at bounding box center [391, 202] width 706 height 77
click at [461, 289] on textarea at bounding box center [400, 292] width 661 height 35
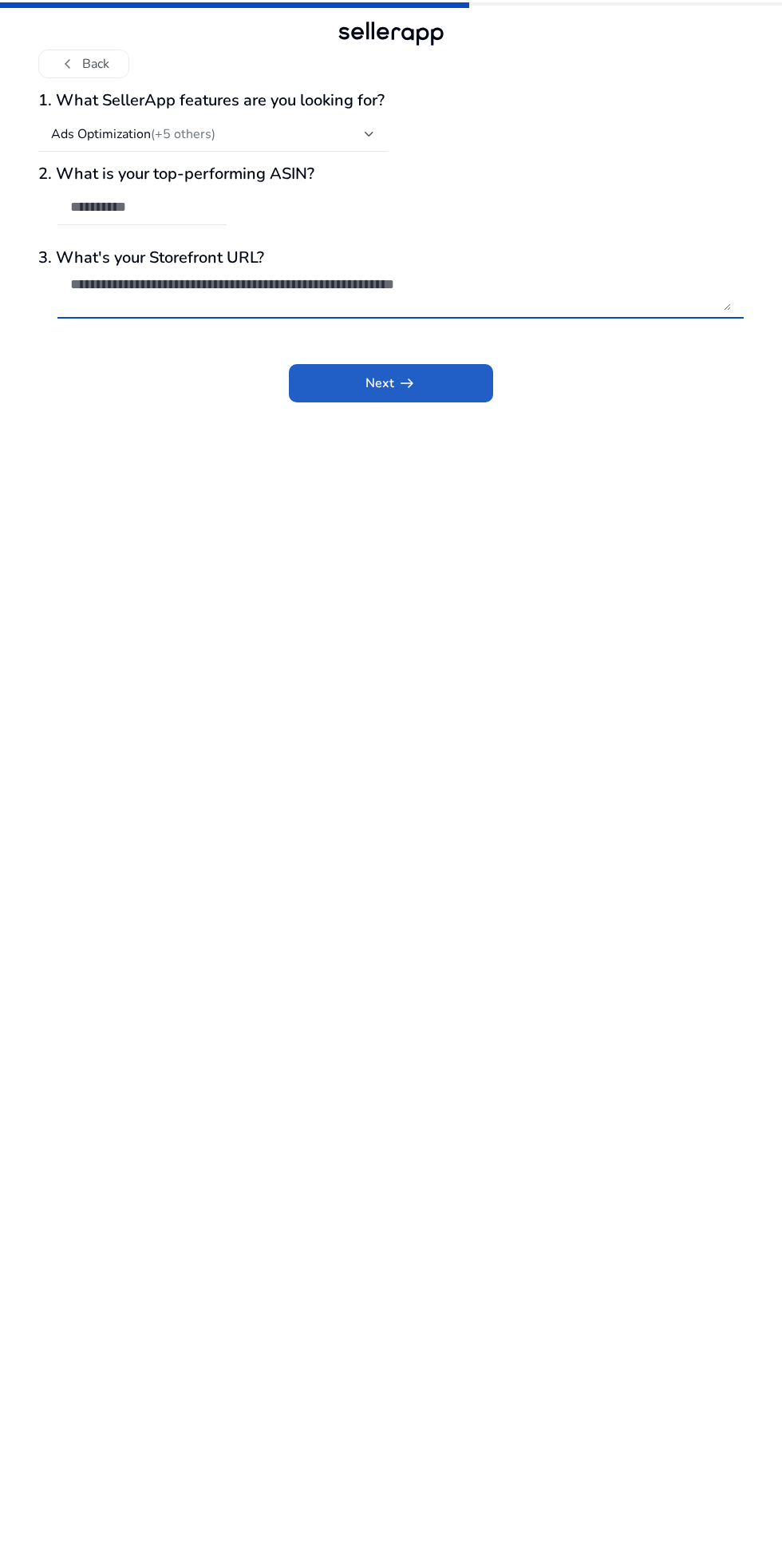
click at [404, 384] on span "arrow_right_alt" at bounding box center [407, 383] width 19 height 19
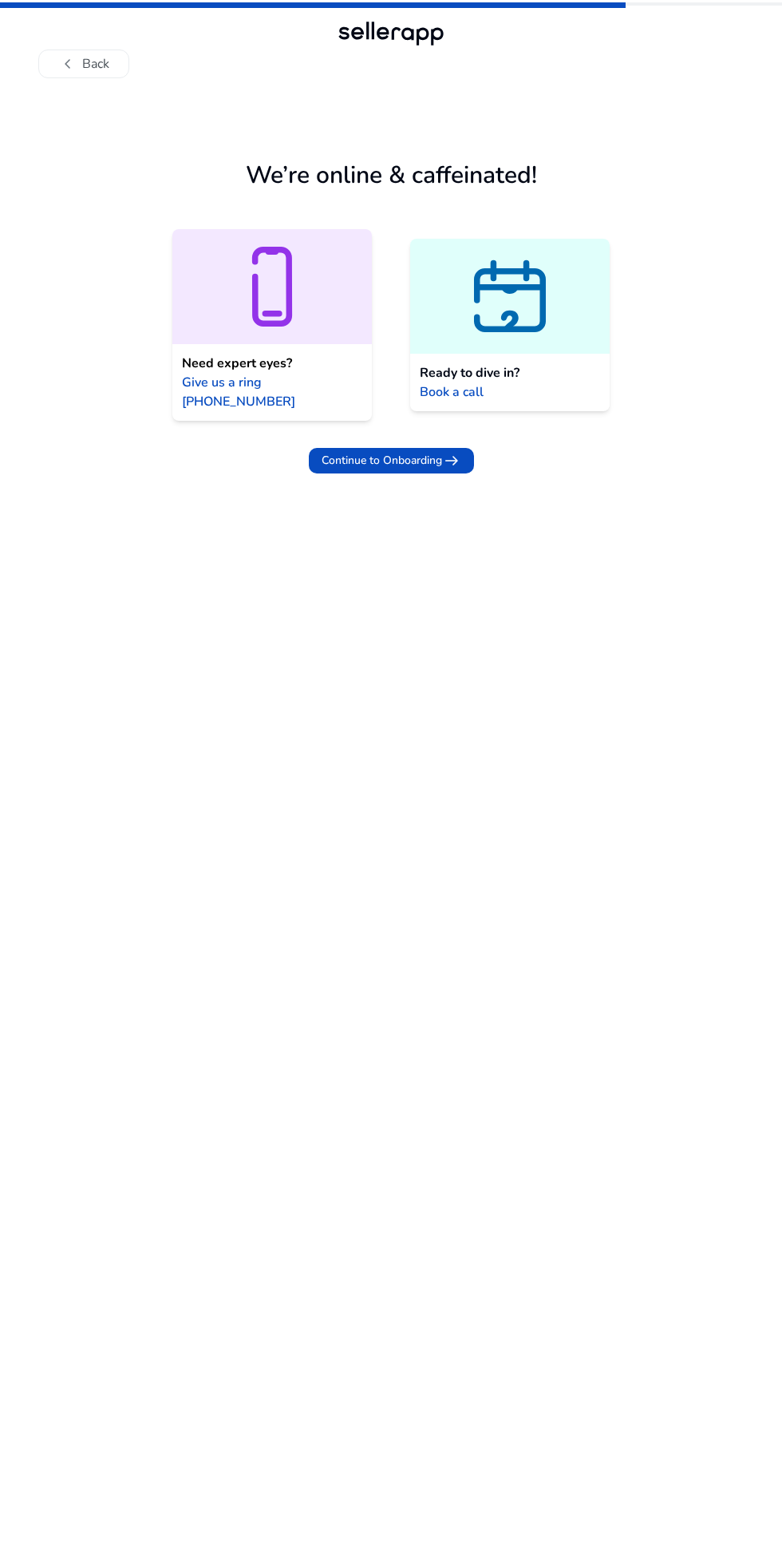
click at [416, 452] on span "Continue to Onboarding" at bounding box center [382, 460] width 121 height 17
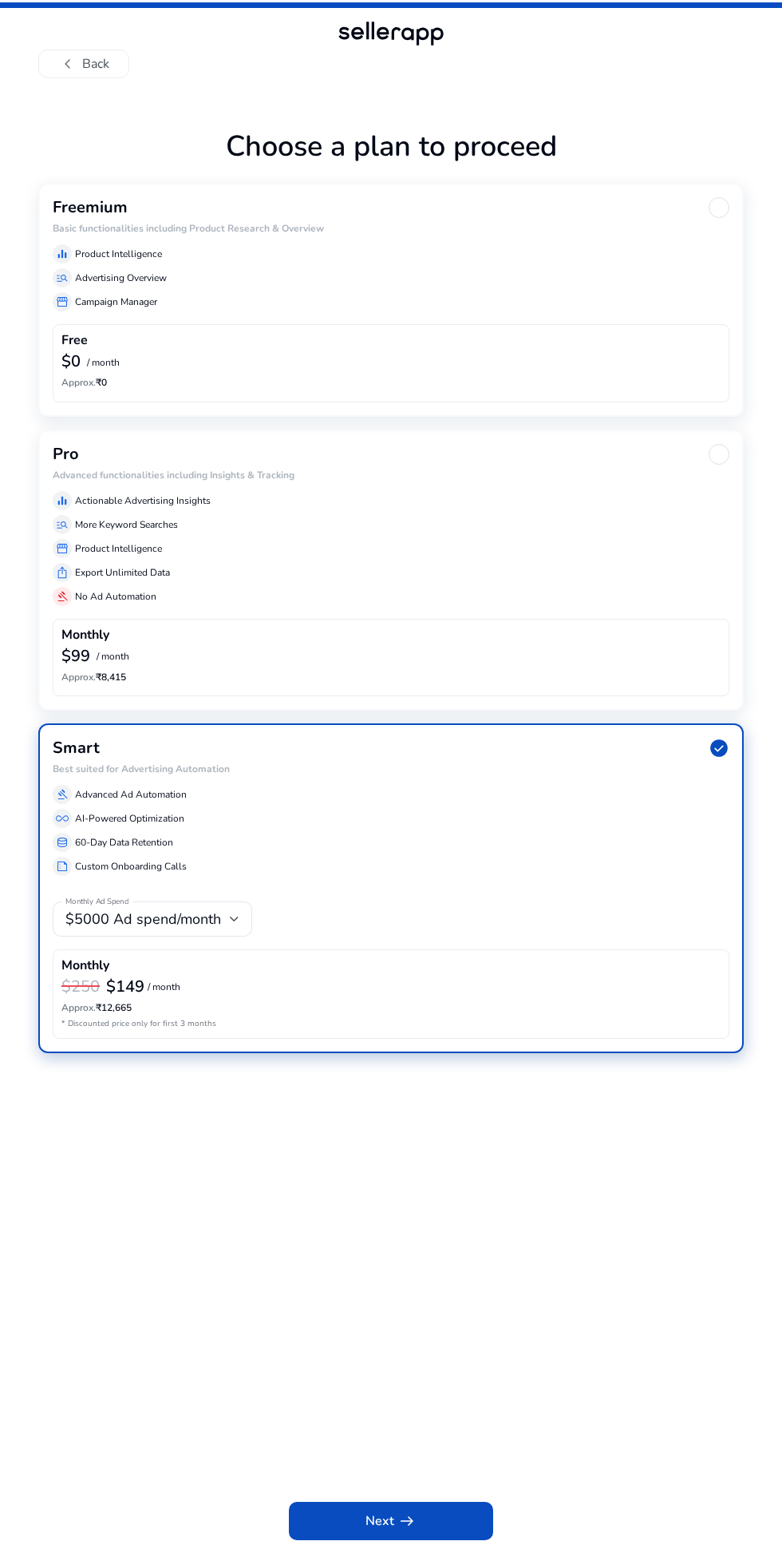
click at [582, 333] on div "Free" at bounding box center [390, 342] width 659 height 18
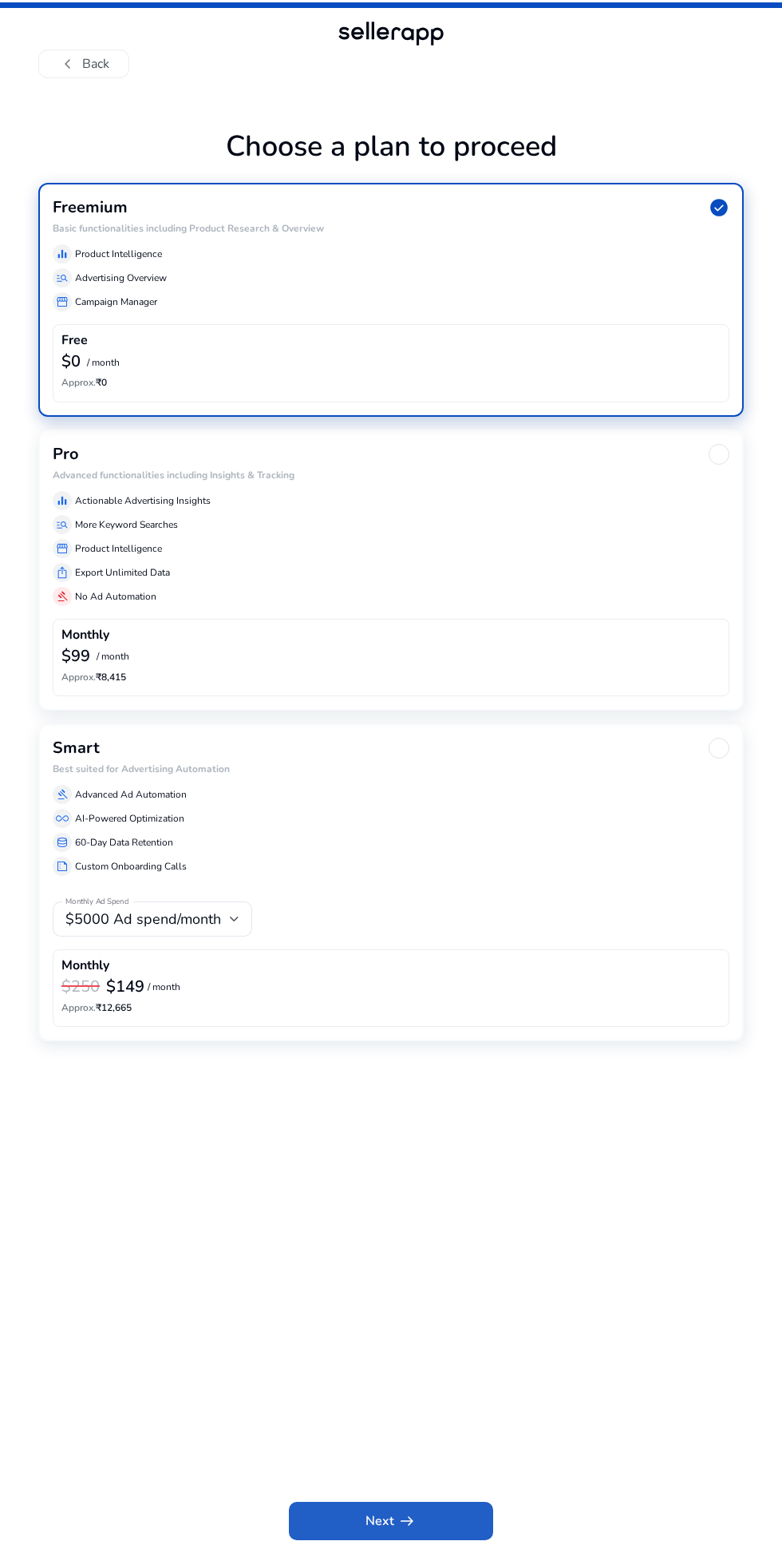
click at [409, 1511] on span "arrow_right_alt" at bounding box center [407, 1520] width 19 height 19
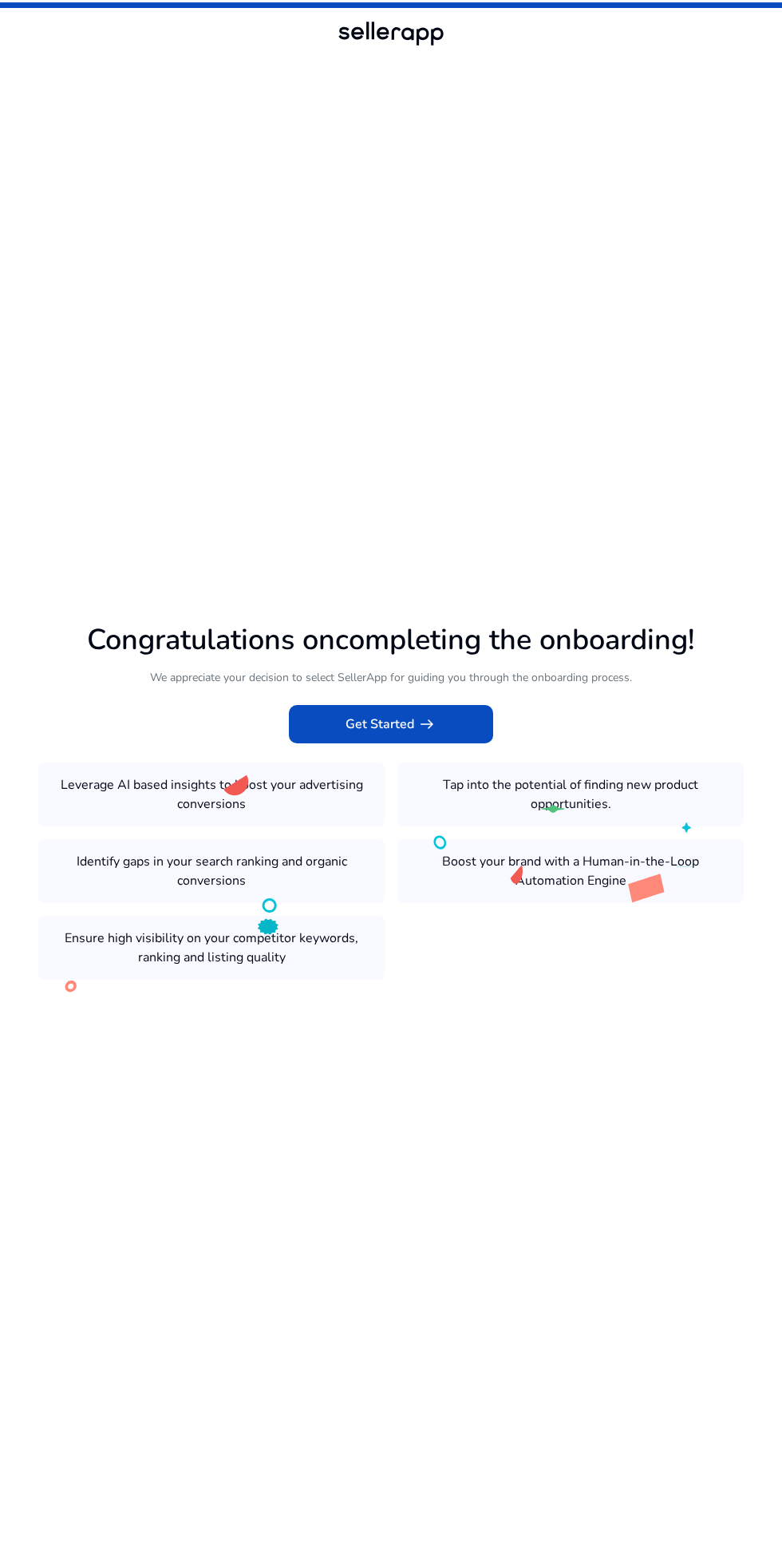
click at [439, 743] on span at bounding box center [391, 724] width 204 height 38
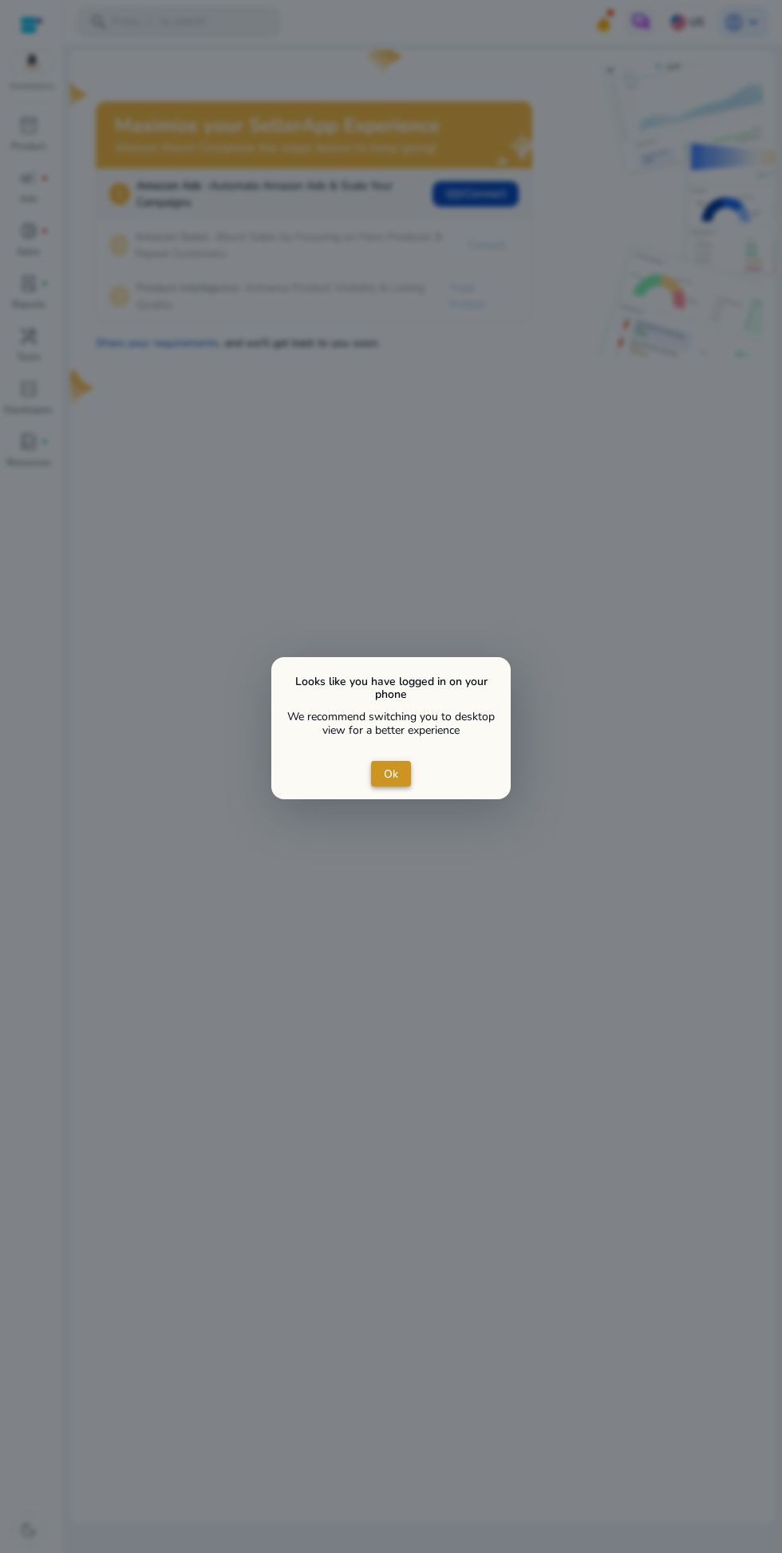
click at [394, 779] on span "Ok" at bounding box center [391, 774] width 14 height 17
